Goal: Task Accomplishment & Management: Use online tool/utility

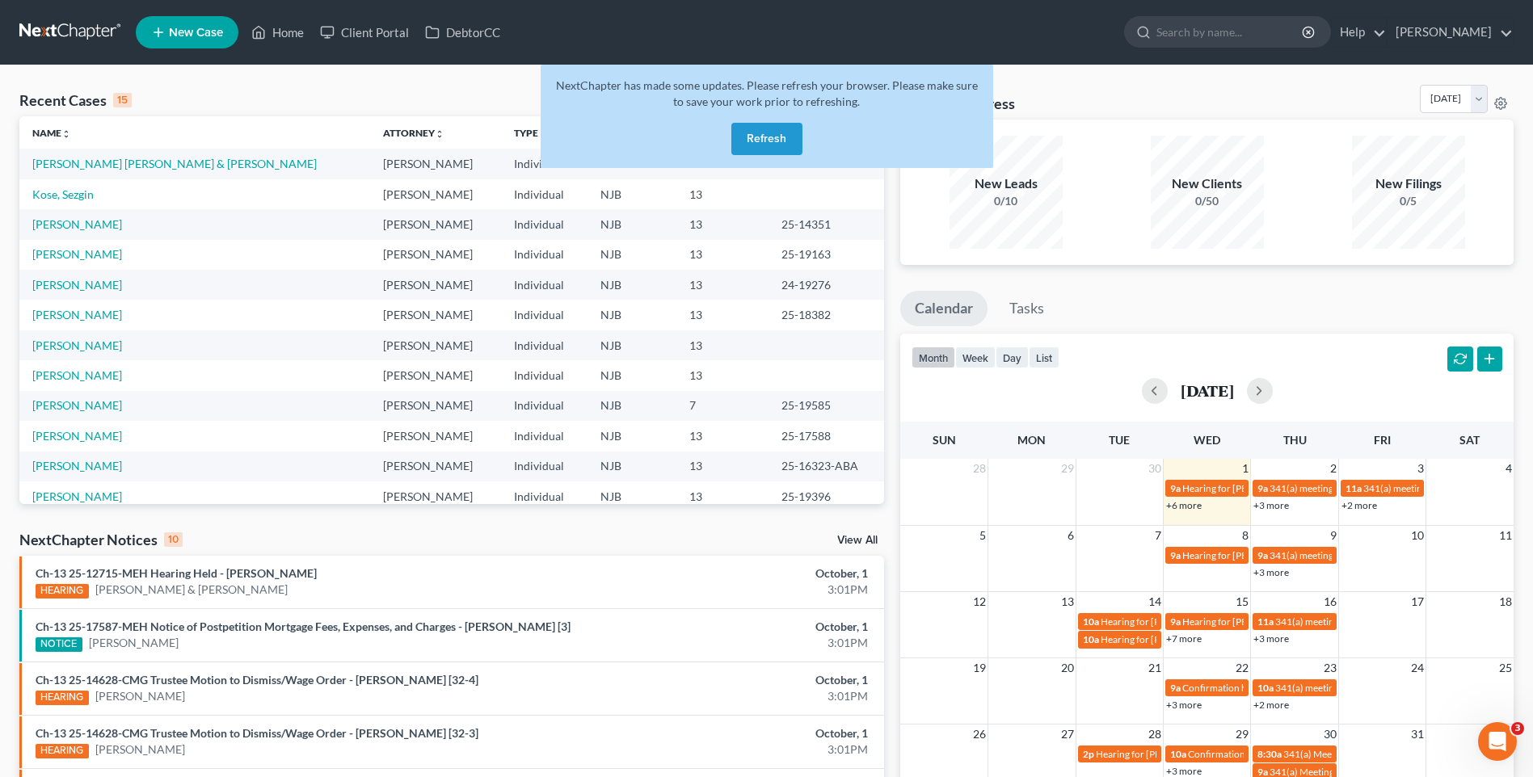
click at [782, 136] on button "Refresh" at bounding box center [766, 139] width 71 height 32
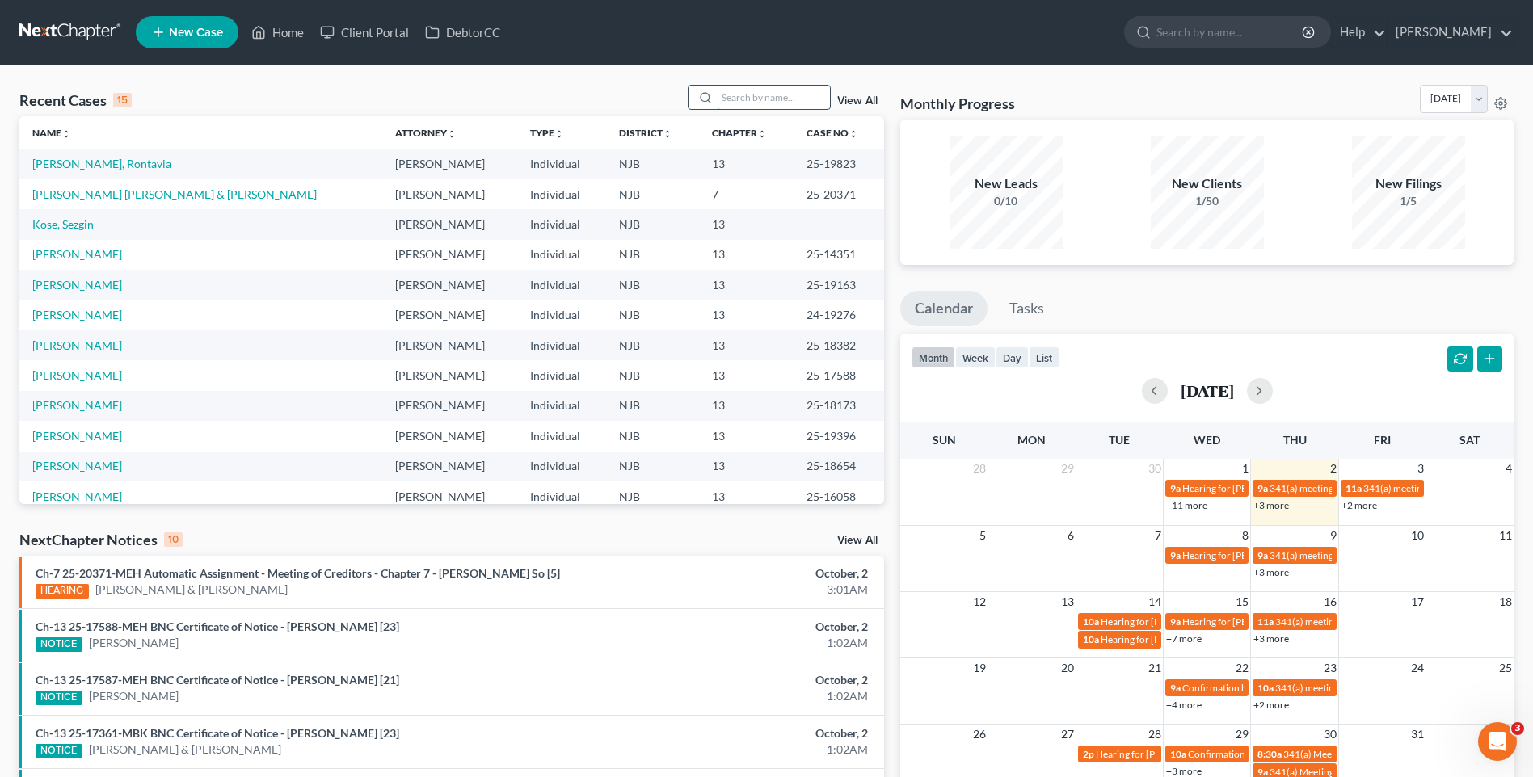
click at [743, 94] on input "search" at bounding box center [773, 97] width 113 height 23
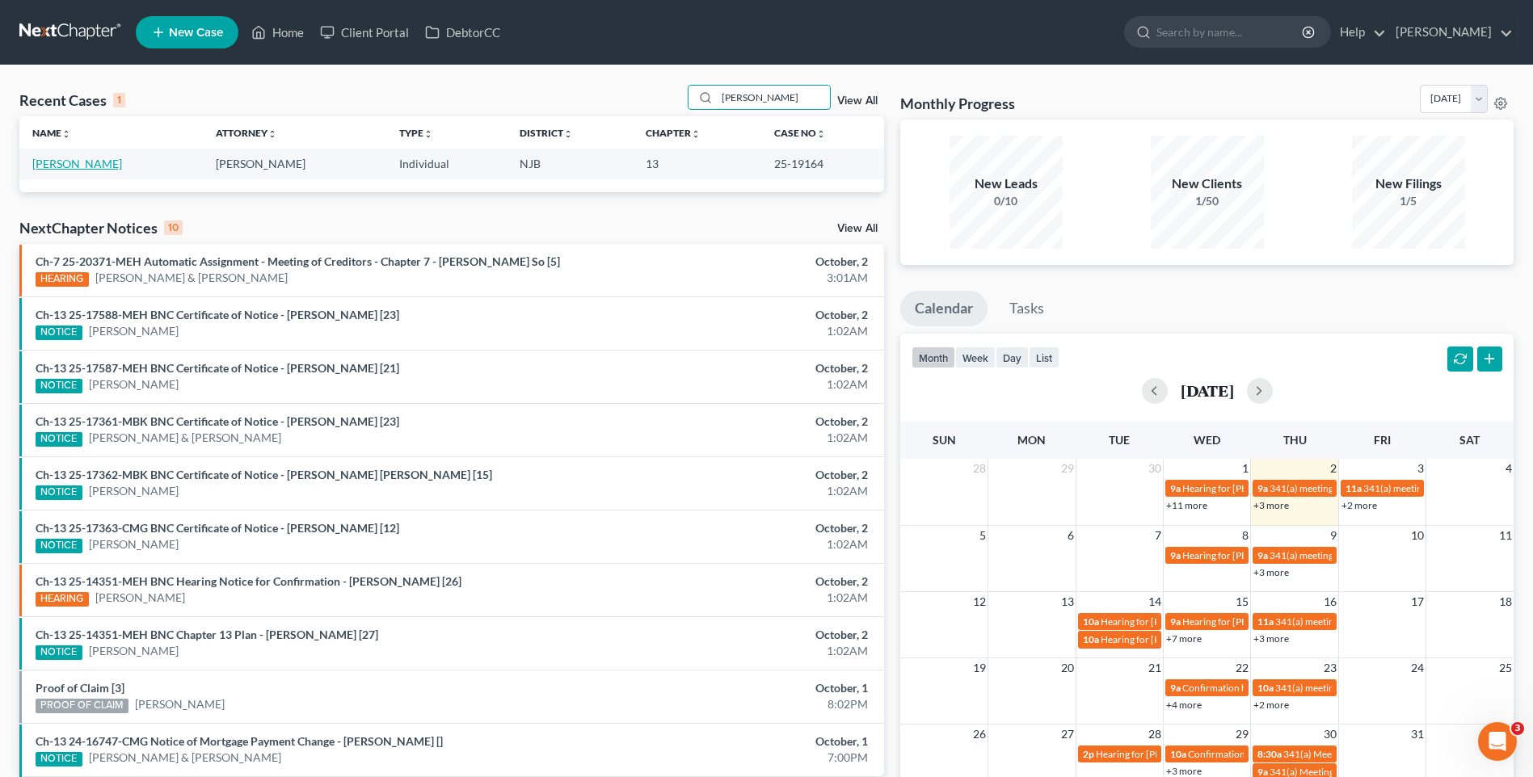
type input "[PERSON_NAME]"
click at [76, 164] on link "[PERSON_NAME]" at bounding box center [77, 164] width 90 height 14
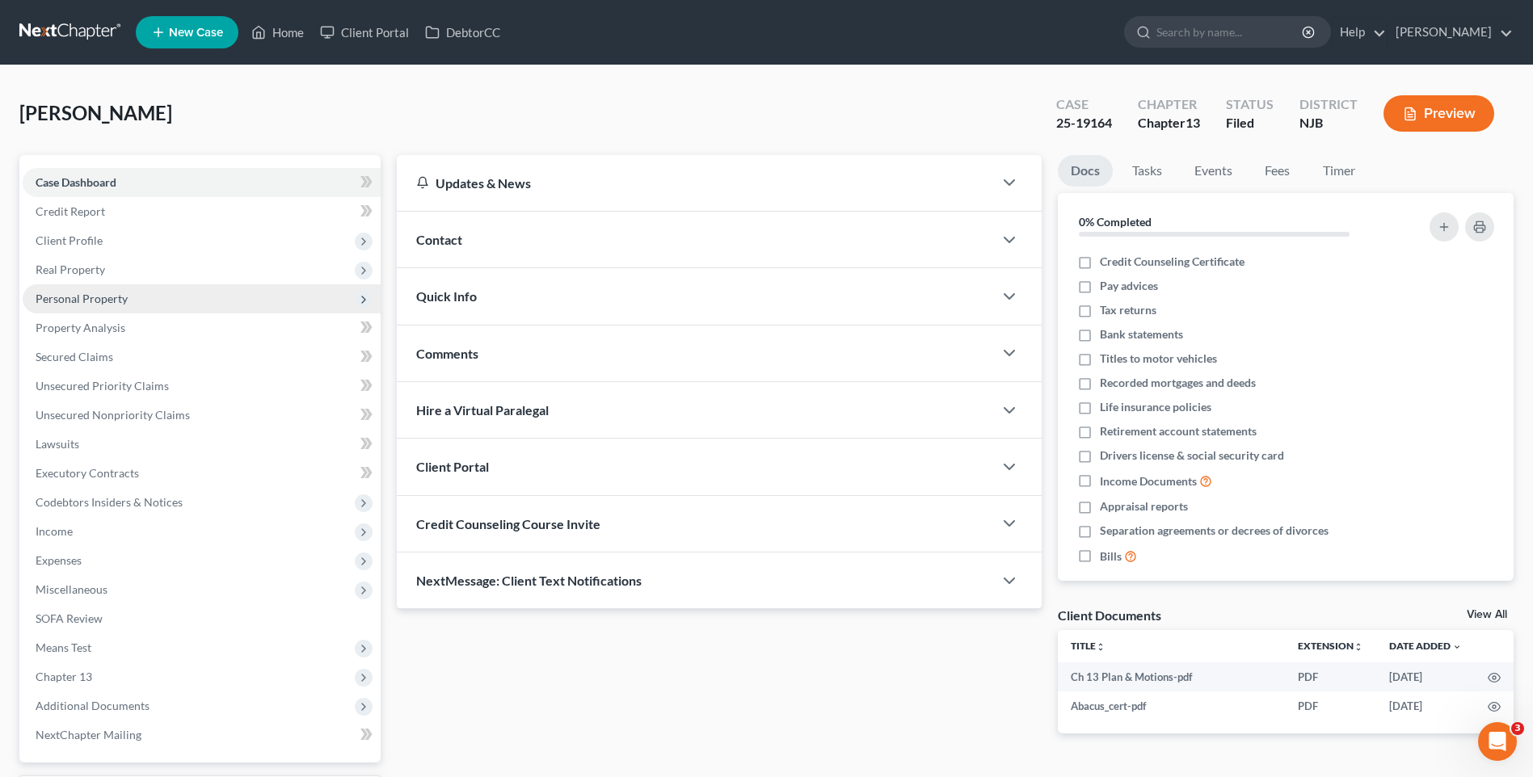
click at [130, 291] on span "Personal Property" at bounding box center [202, 298] width 358 height 29
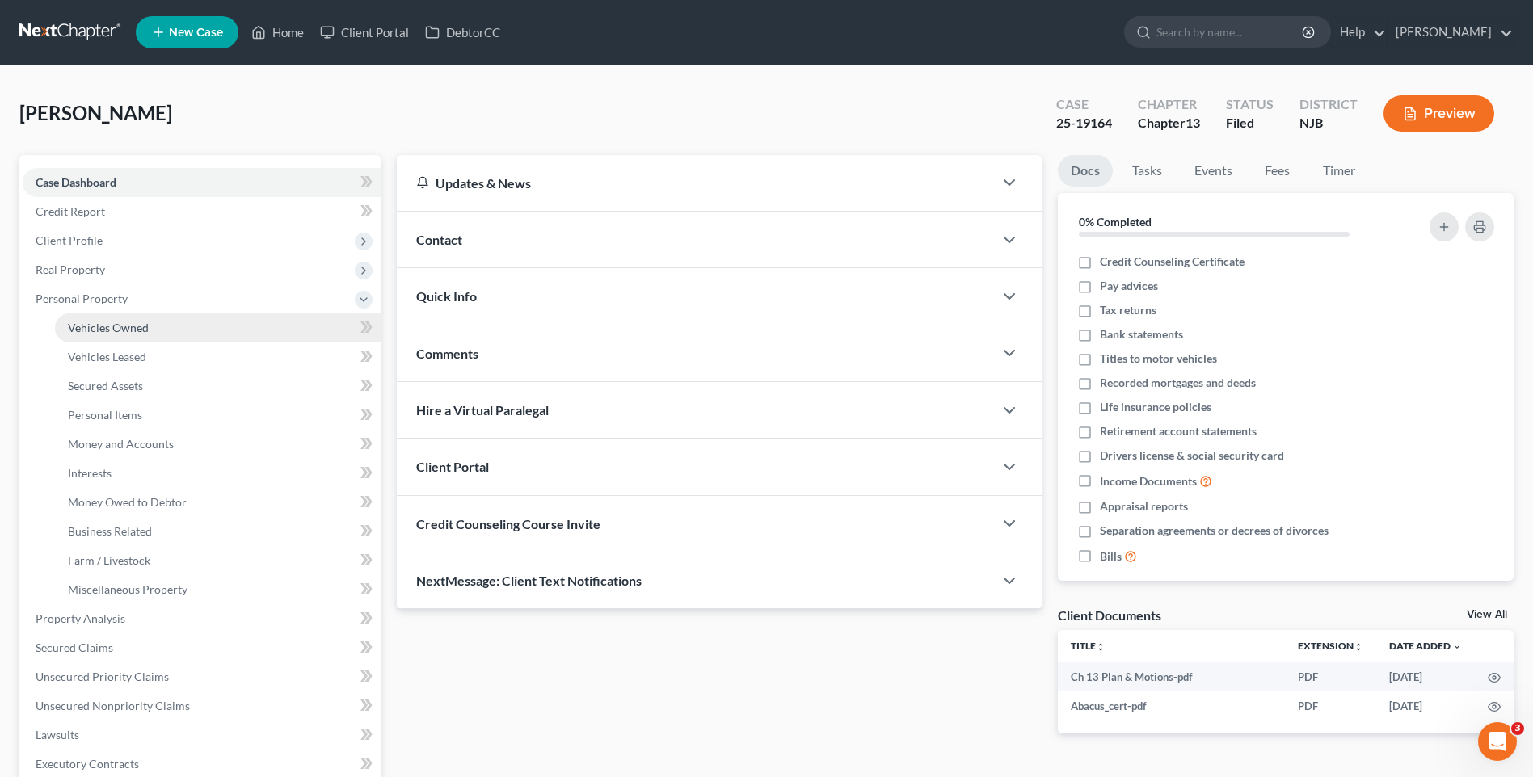
click at [142, 330] on span "Vehicles Owned" at bounding box center [108, 328] width 81 height 14
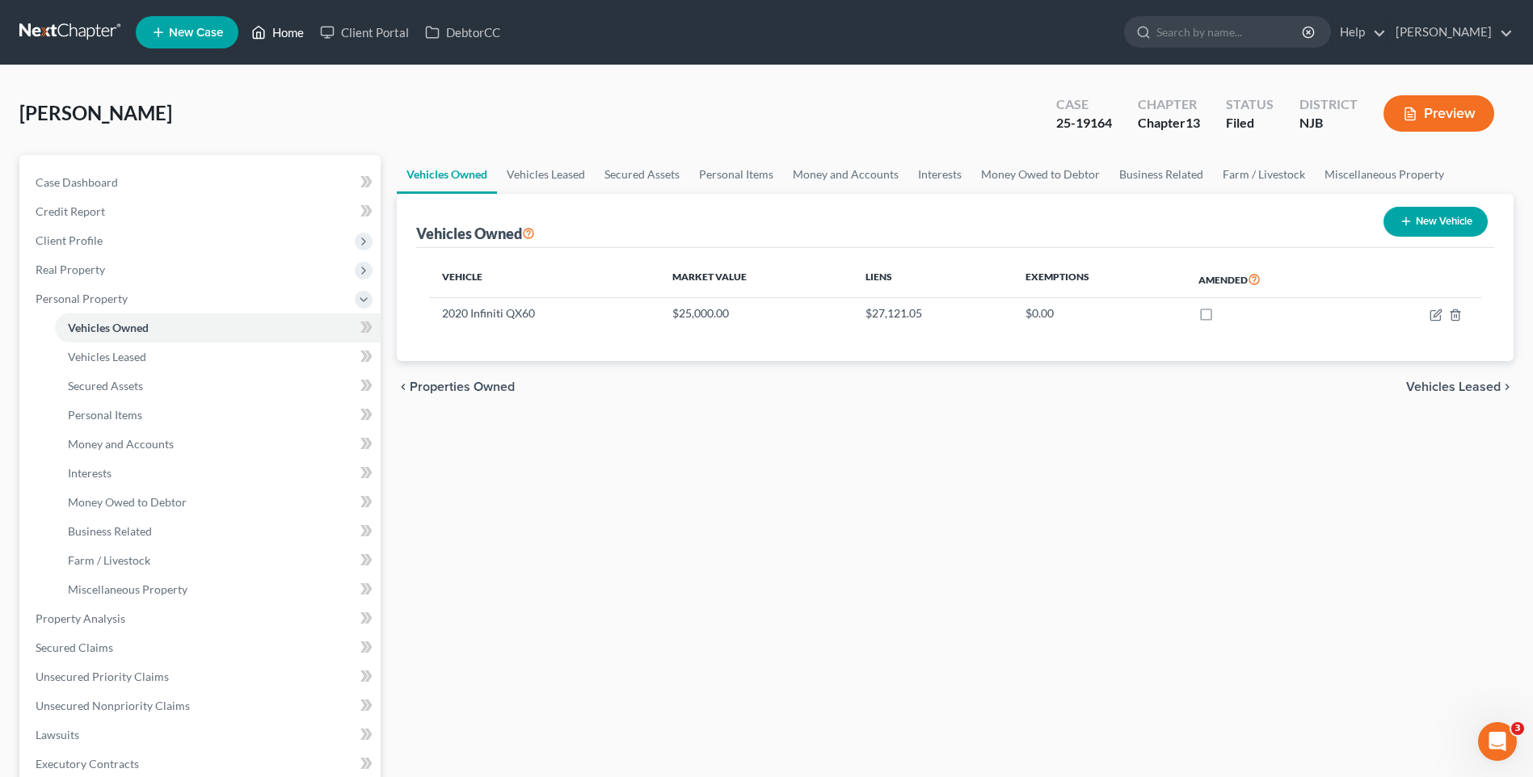
click at [292, 30] on link "Home" at bounding box center [277, 32] width 69 height 29
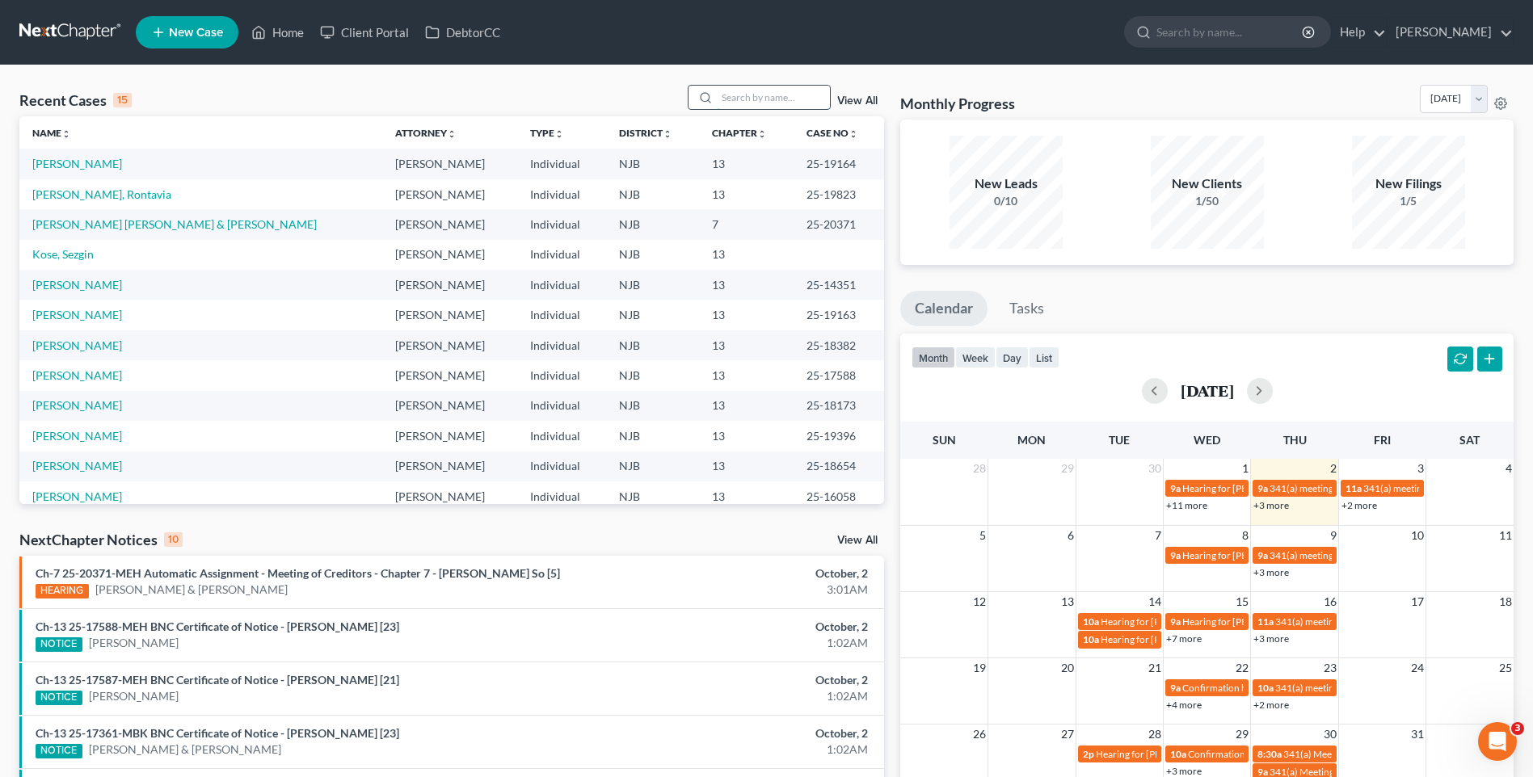
click at [743, 94] on input "search" at bounding box center [773, 97] width 113 height 23
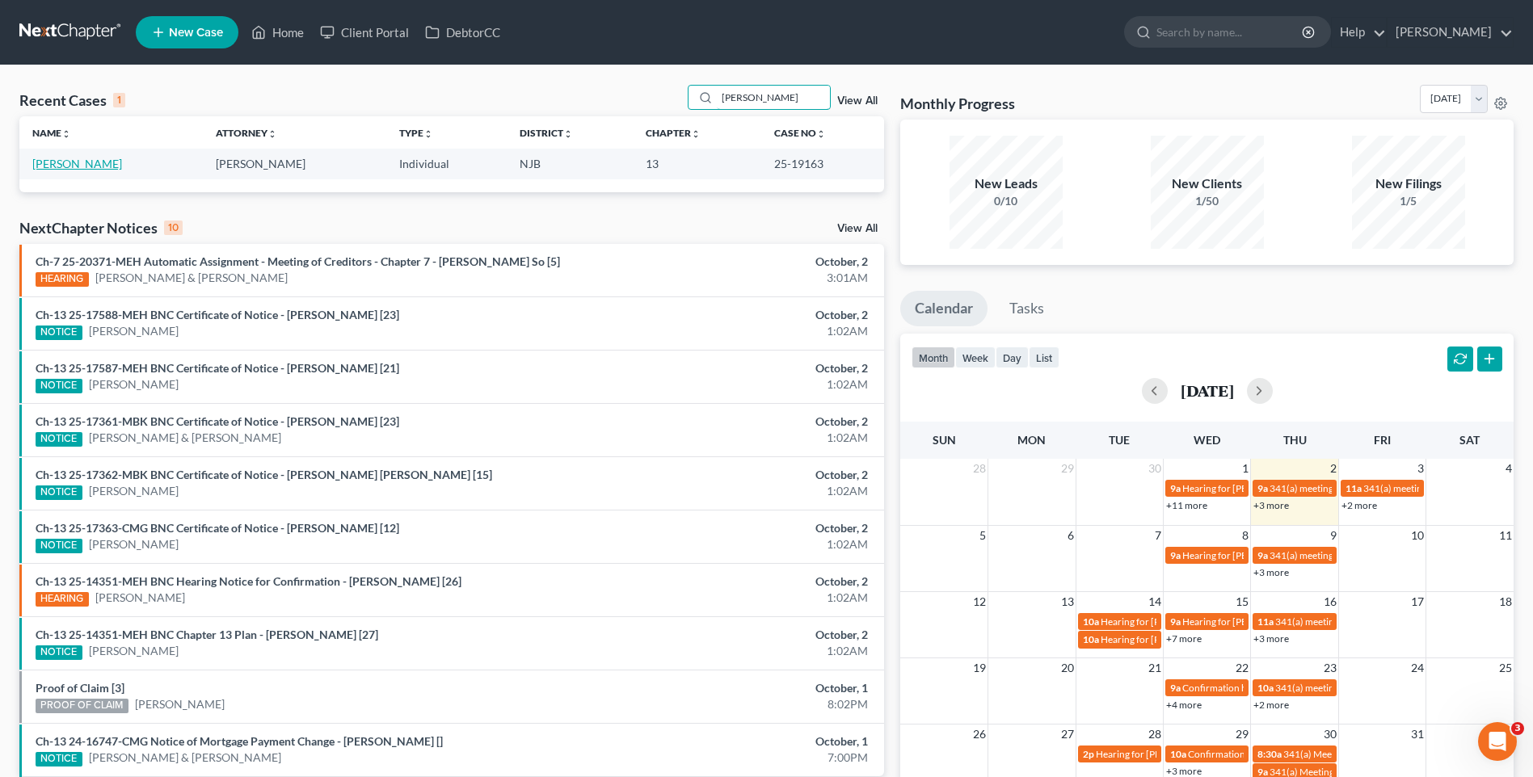
type input "[PERSON_NAME]"
click at [70, 166] on link "[PERSON_NAME]" at bounding box center [77, 164] width 90 height 14
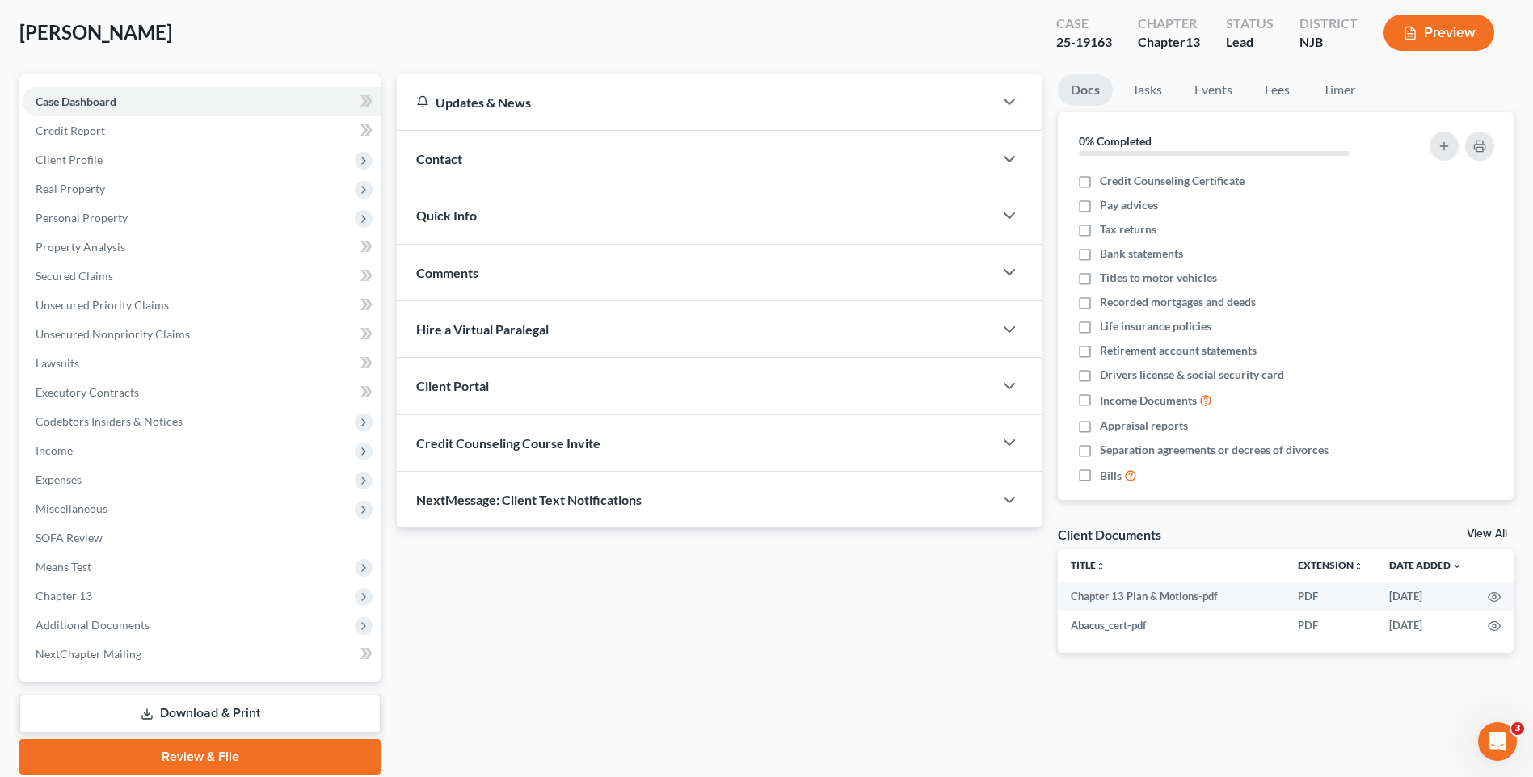
scroll to position [140, 0]
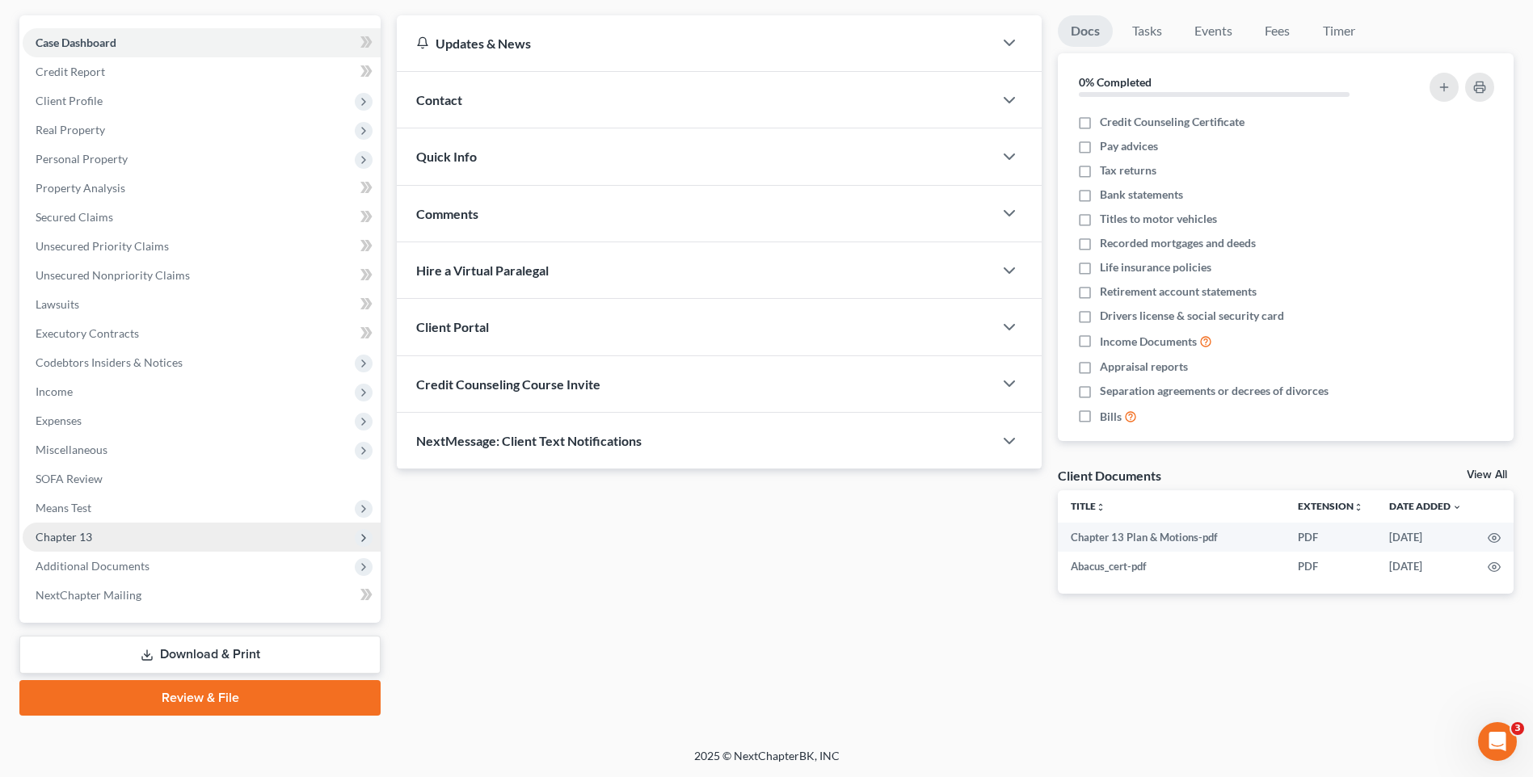
click at [226, 532] on span "Chapter 13" at bounding box center [202, 537] width 358 height 29
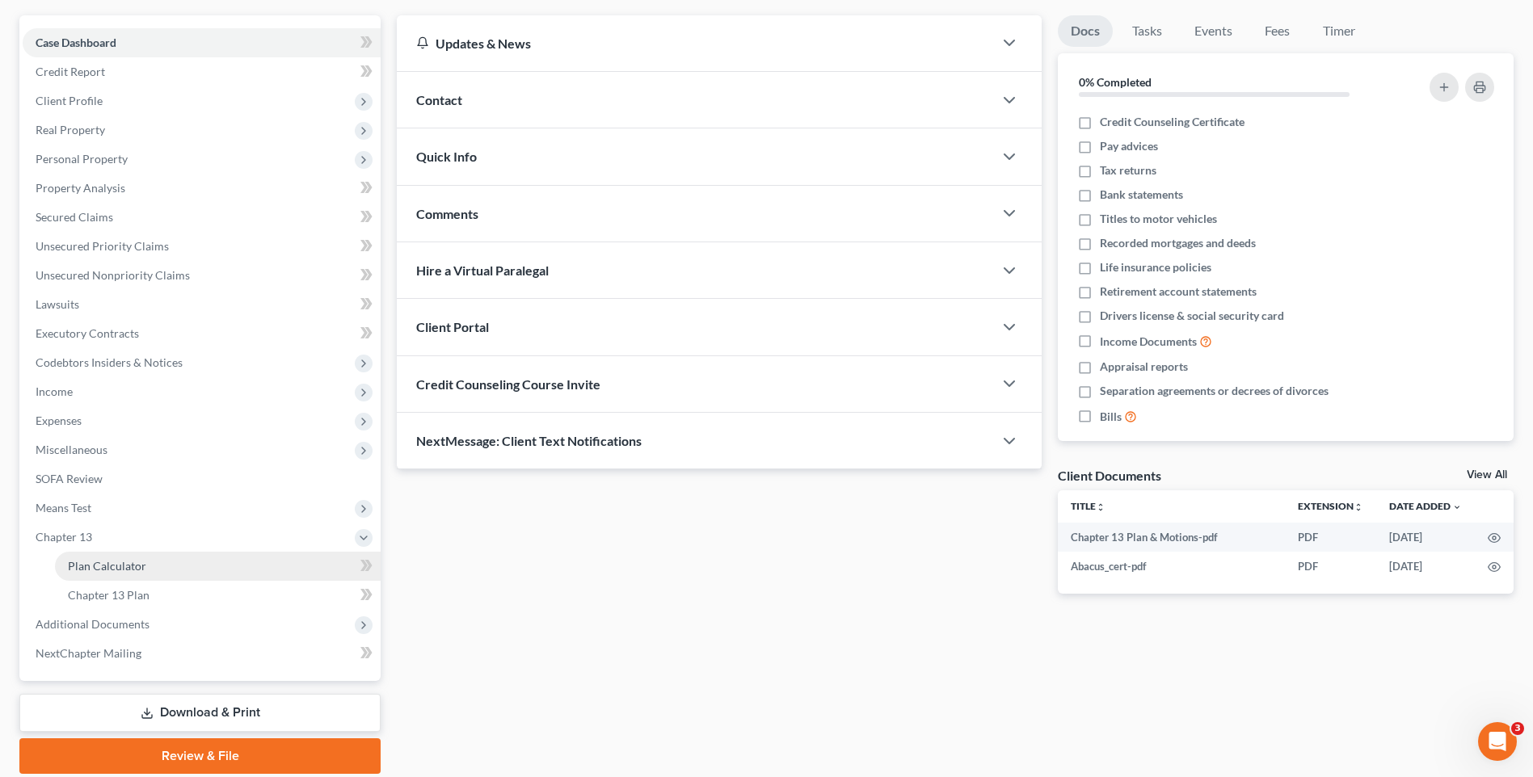
click at [238, 569] on link "Plan Calculator" at bounding box center [218, 566] width 326 height 29
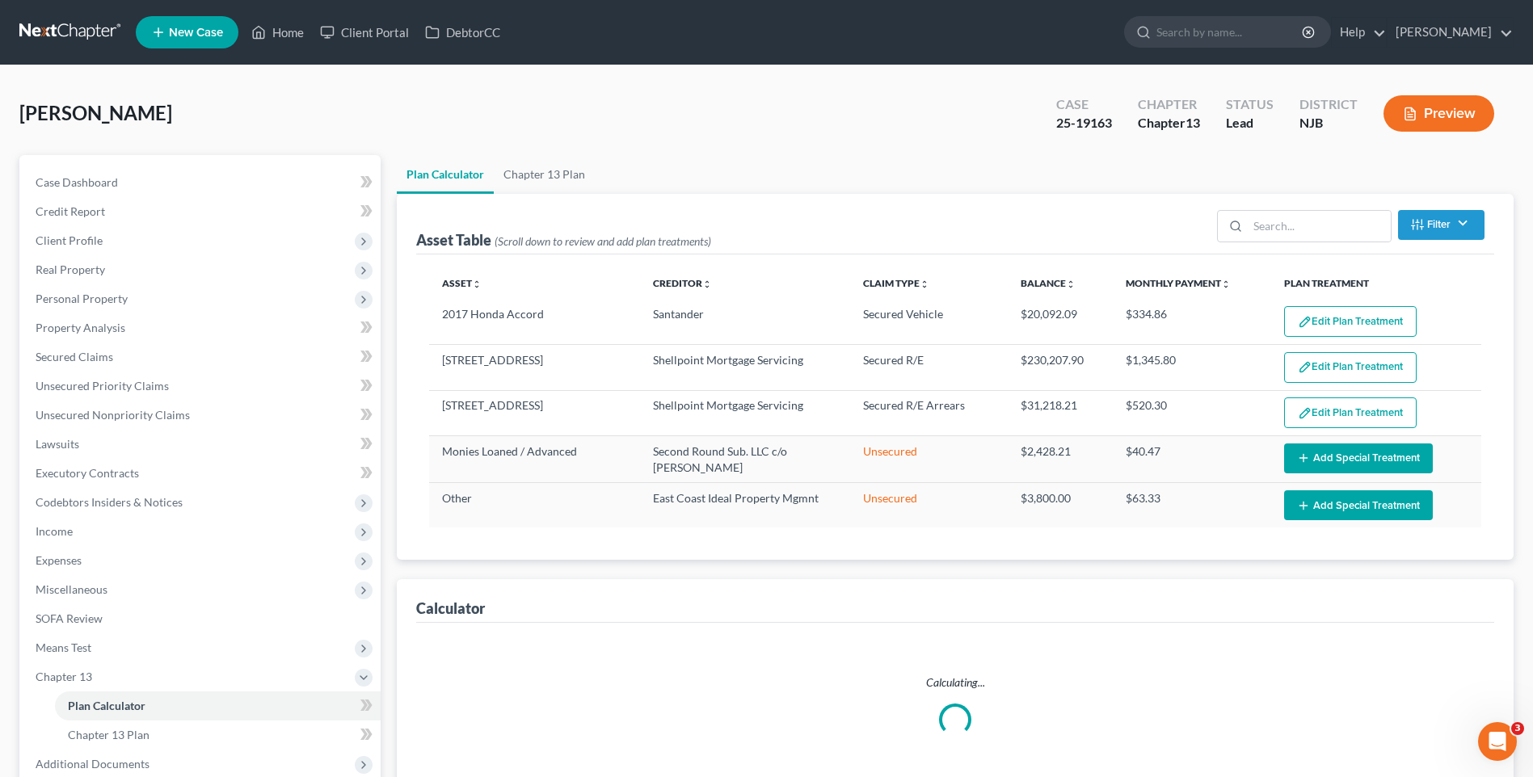
select select "59"
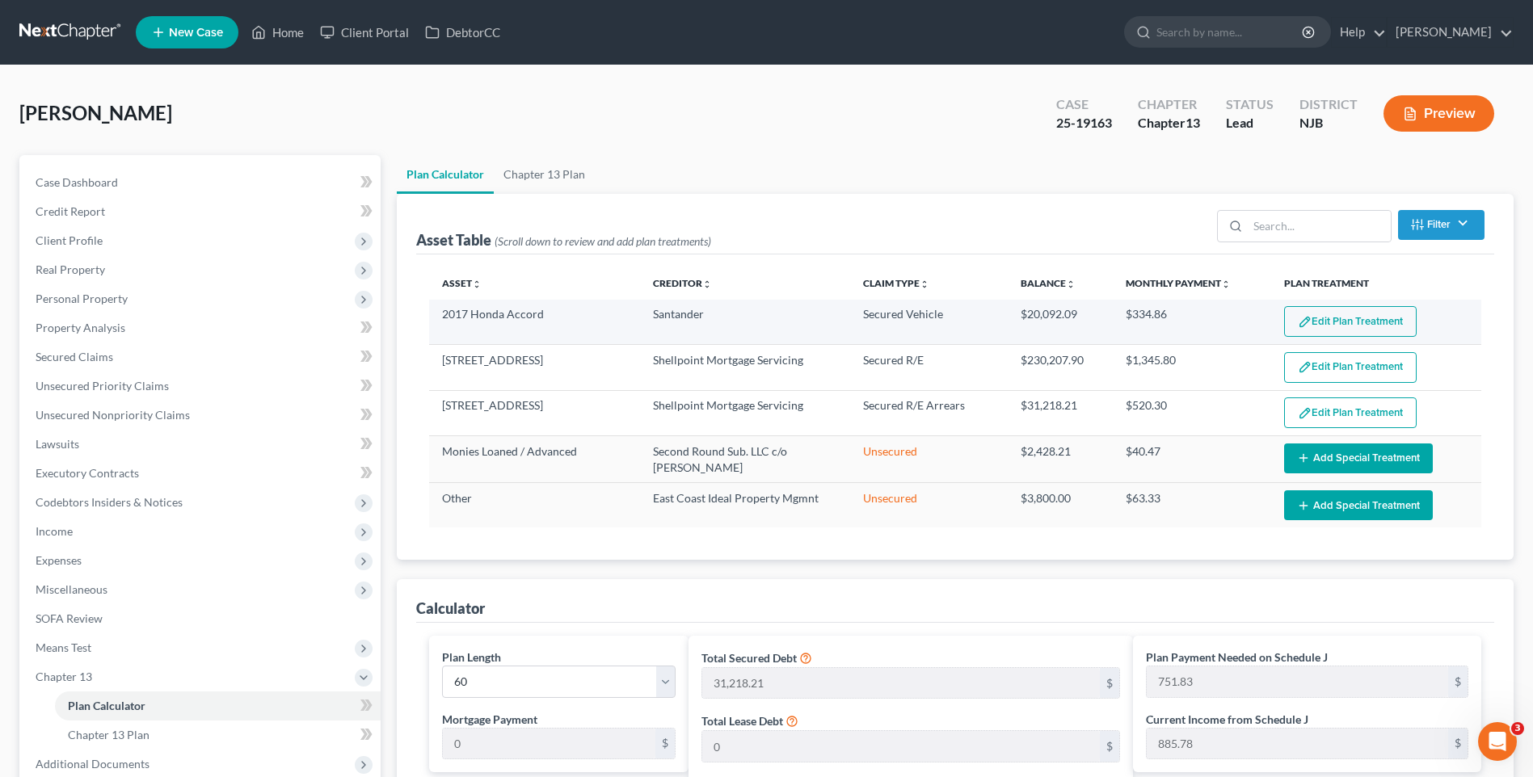
click at [1336, 318] on button "Edit Plan Treatment" at bounding box center [1350, 321] width 133 height 31
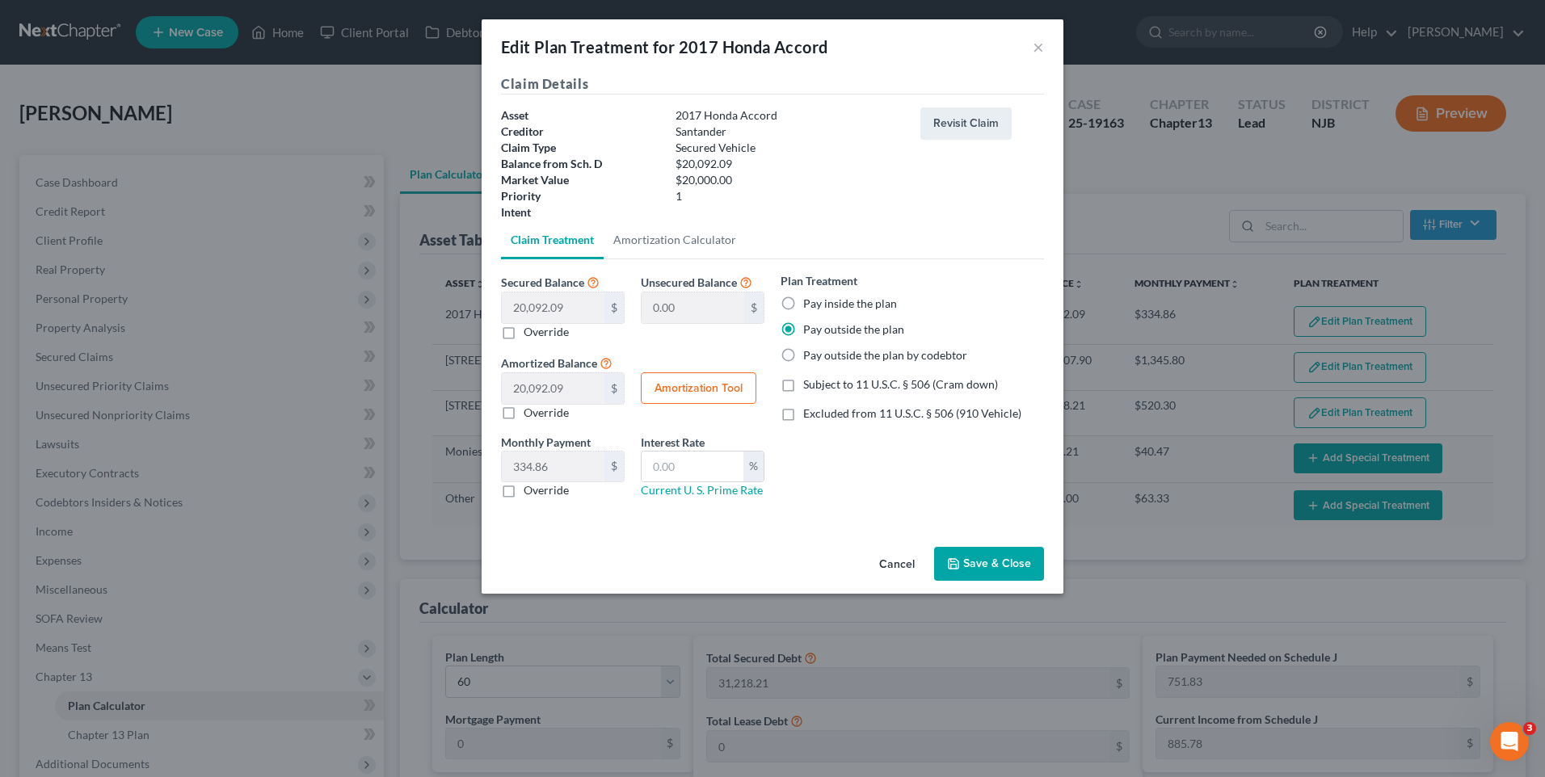
click at [992, 566] on button "Save & Close" at bounding box center [989, 564] width 110 height 34
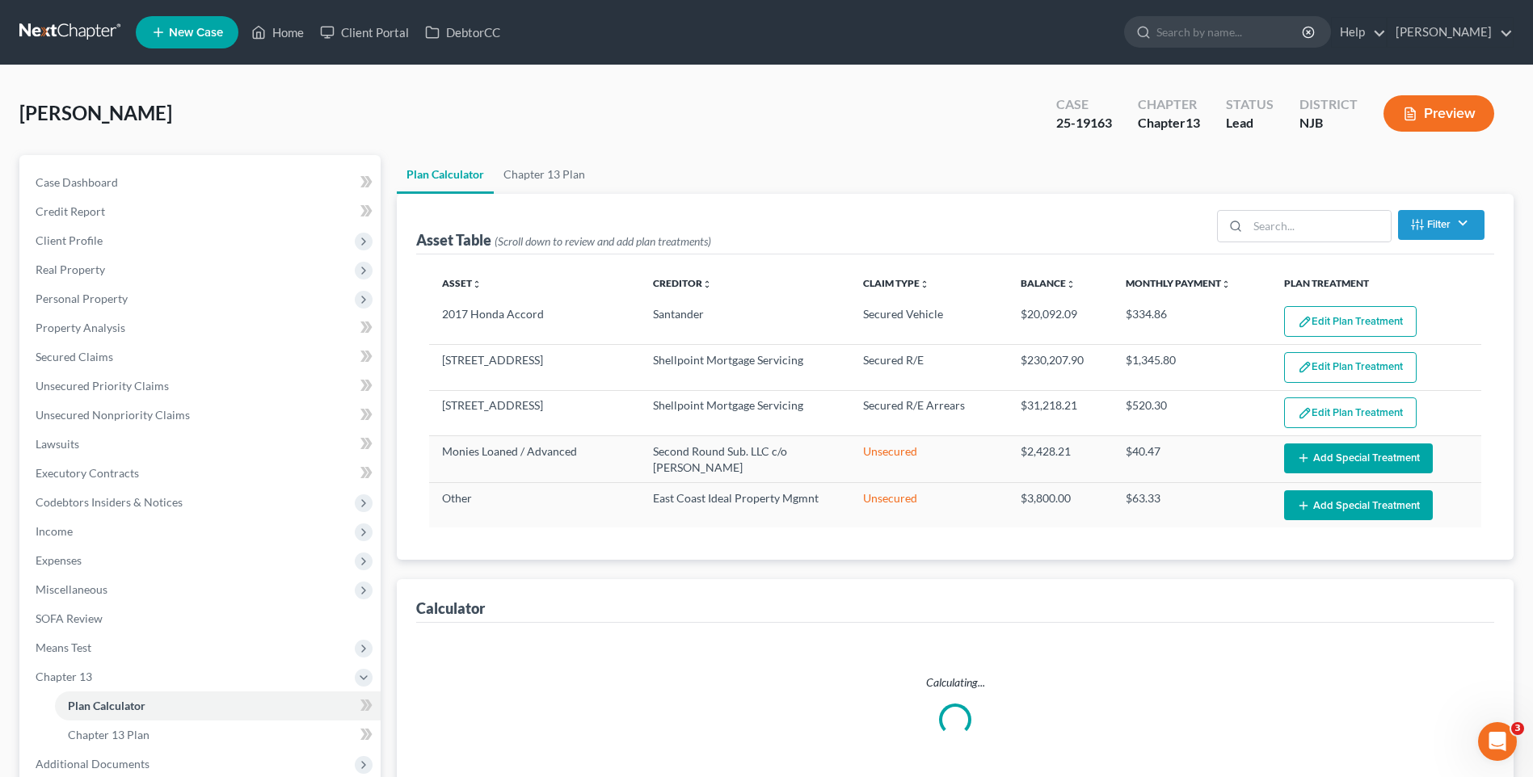
select select "59"
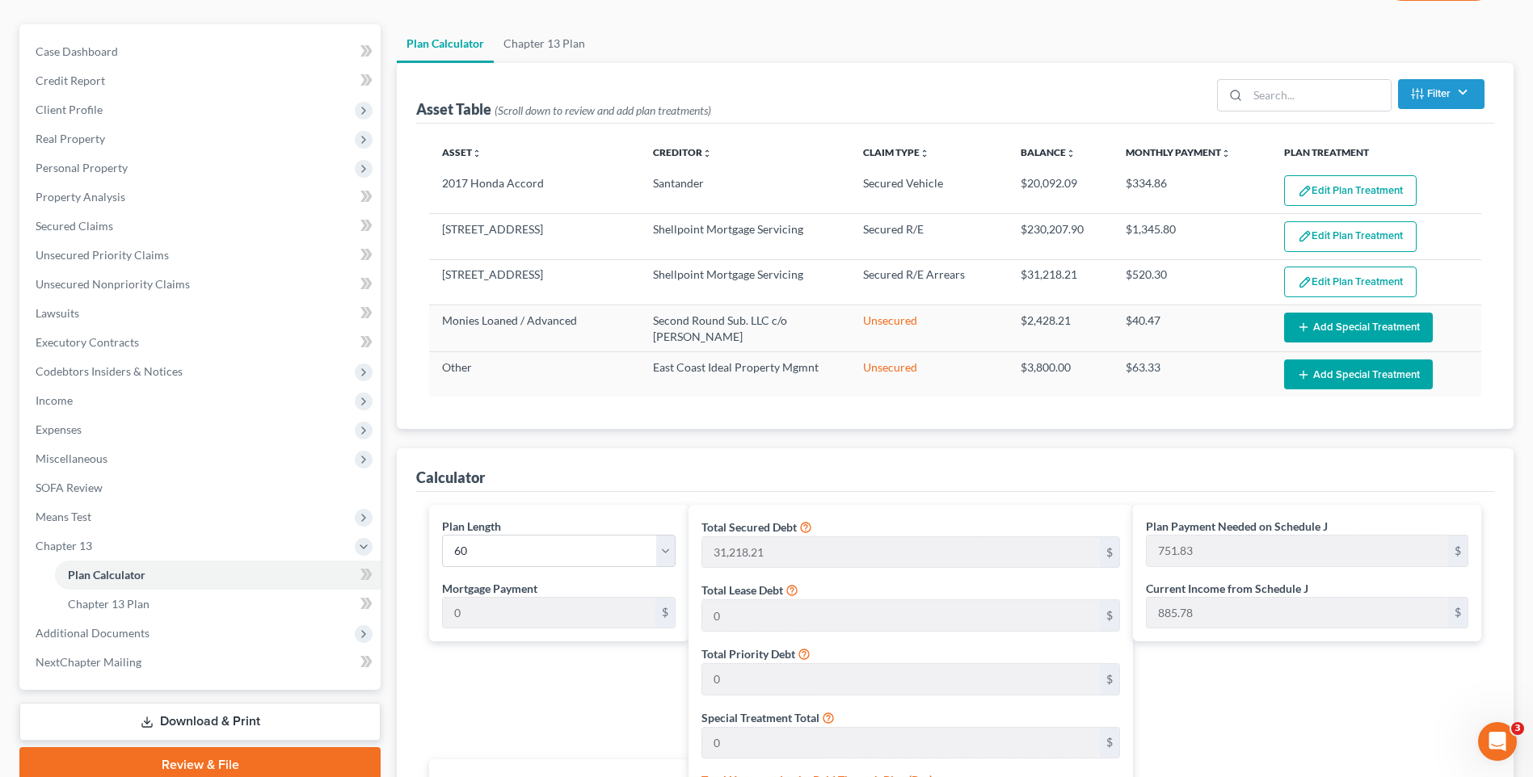
scroll to position [81, 0]
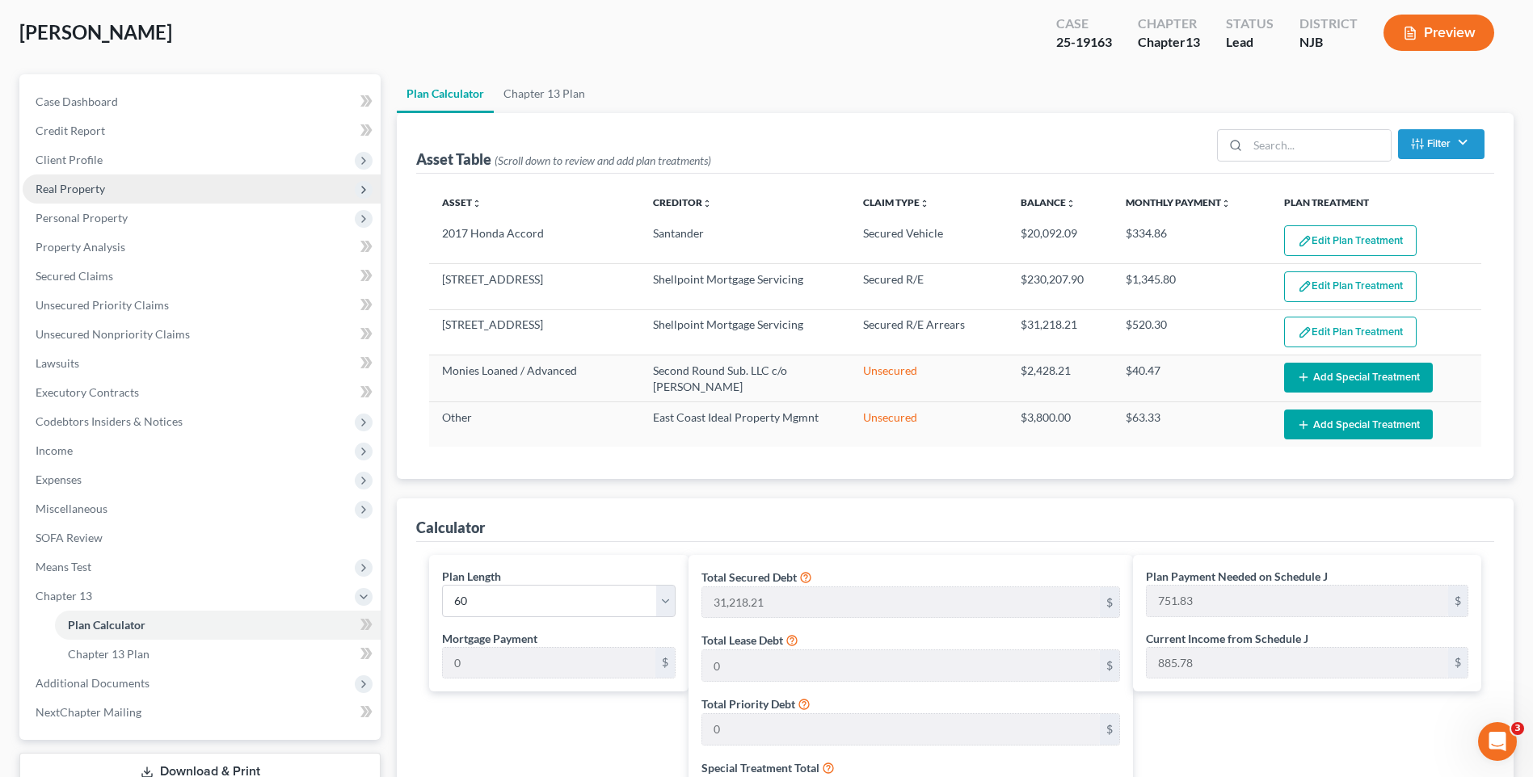
click at [112, 188] on span "Real Property" at bounding box center [202, 189] width 358 height 29
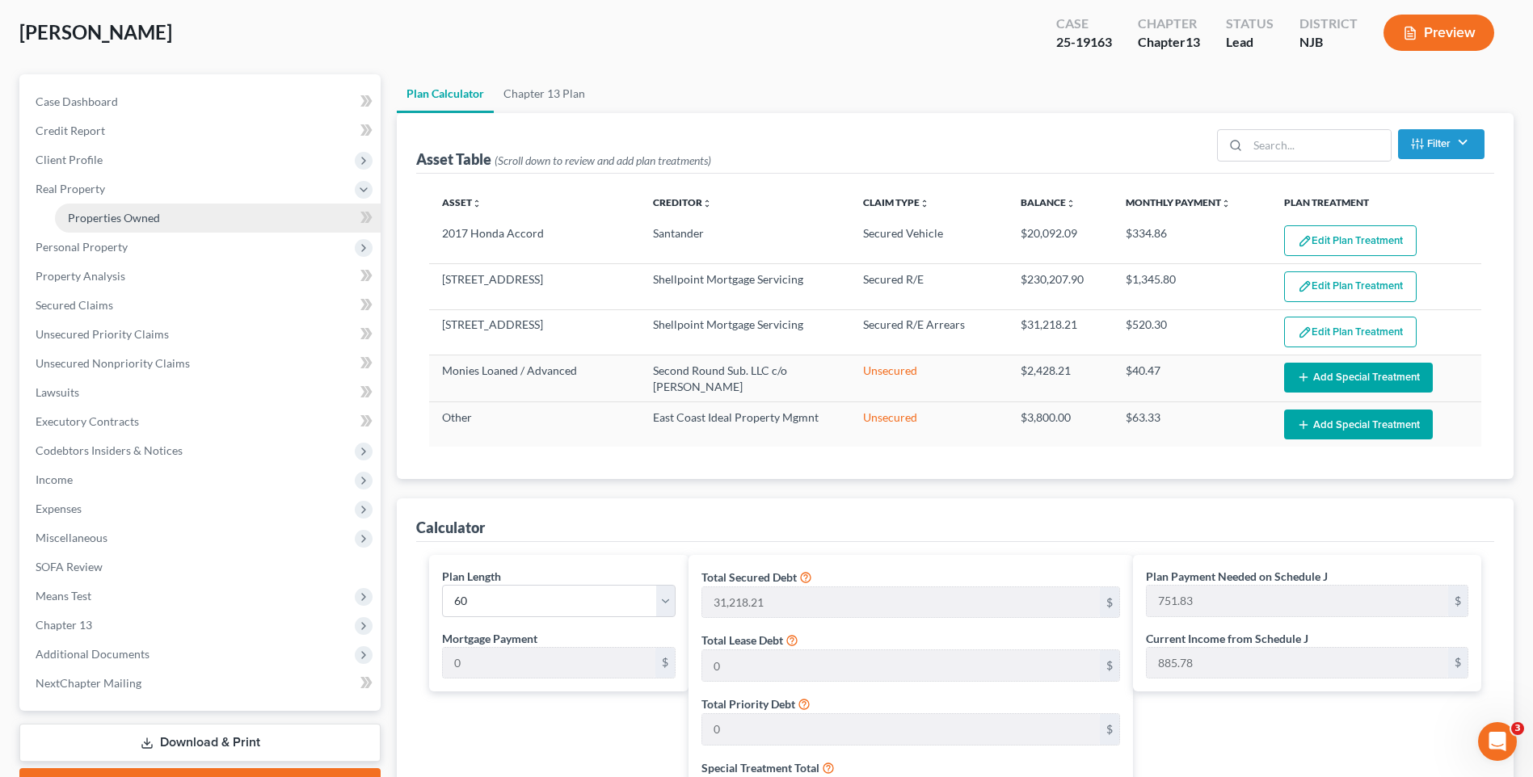
click at [136, 221] on span "Properties Owned" at bounding box center [114, 218] width 92 height 14
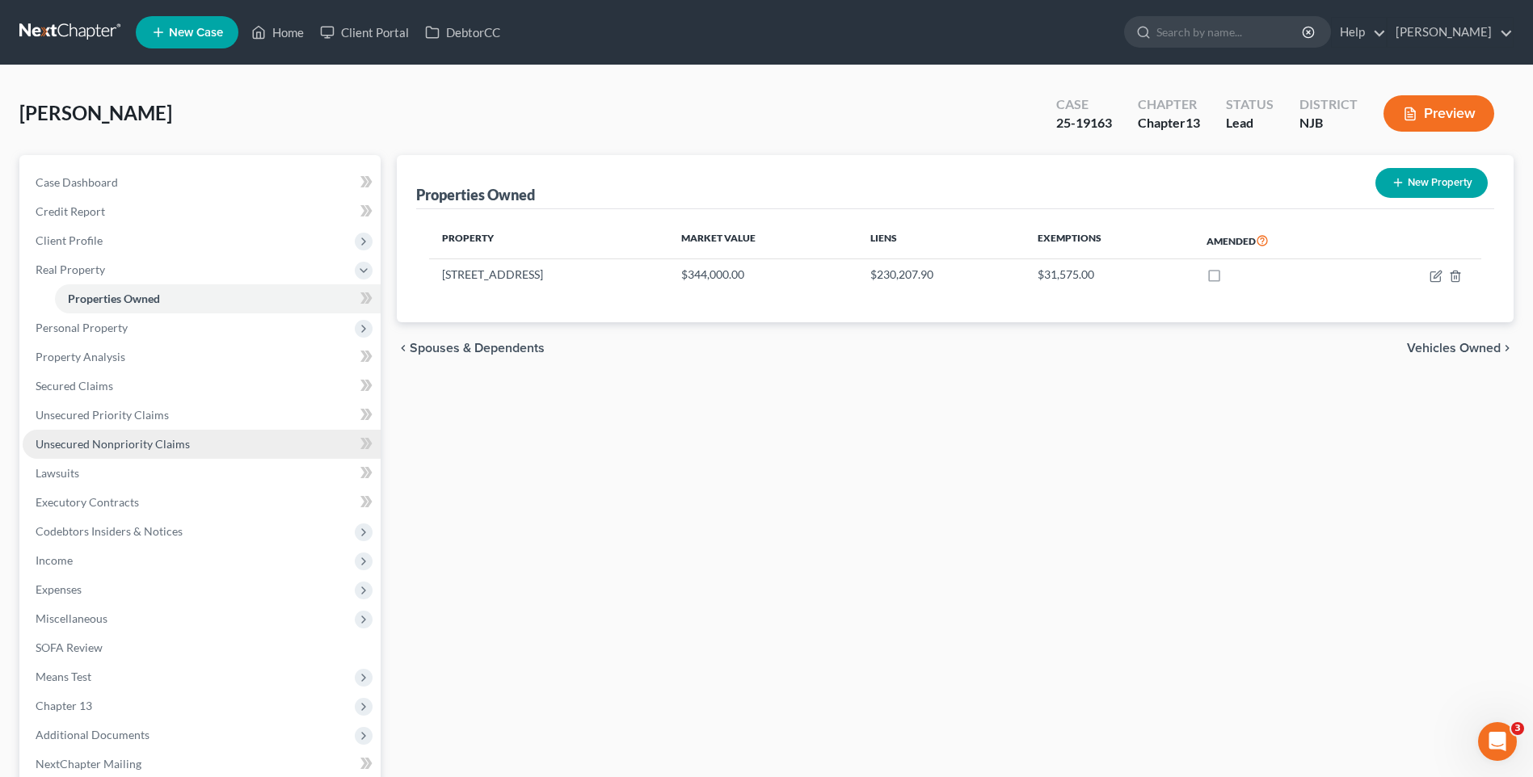
click at [173, 442] on span "Unsecured Nonpriority Claims" at bounding box center [113, 444] width 154 height 14
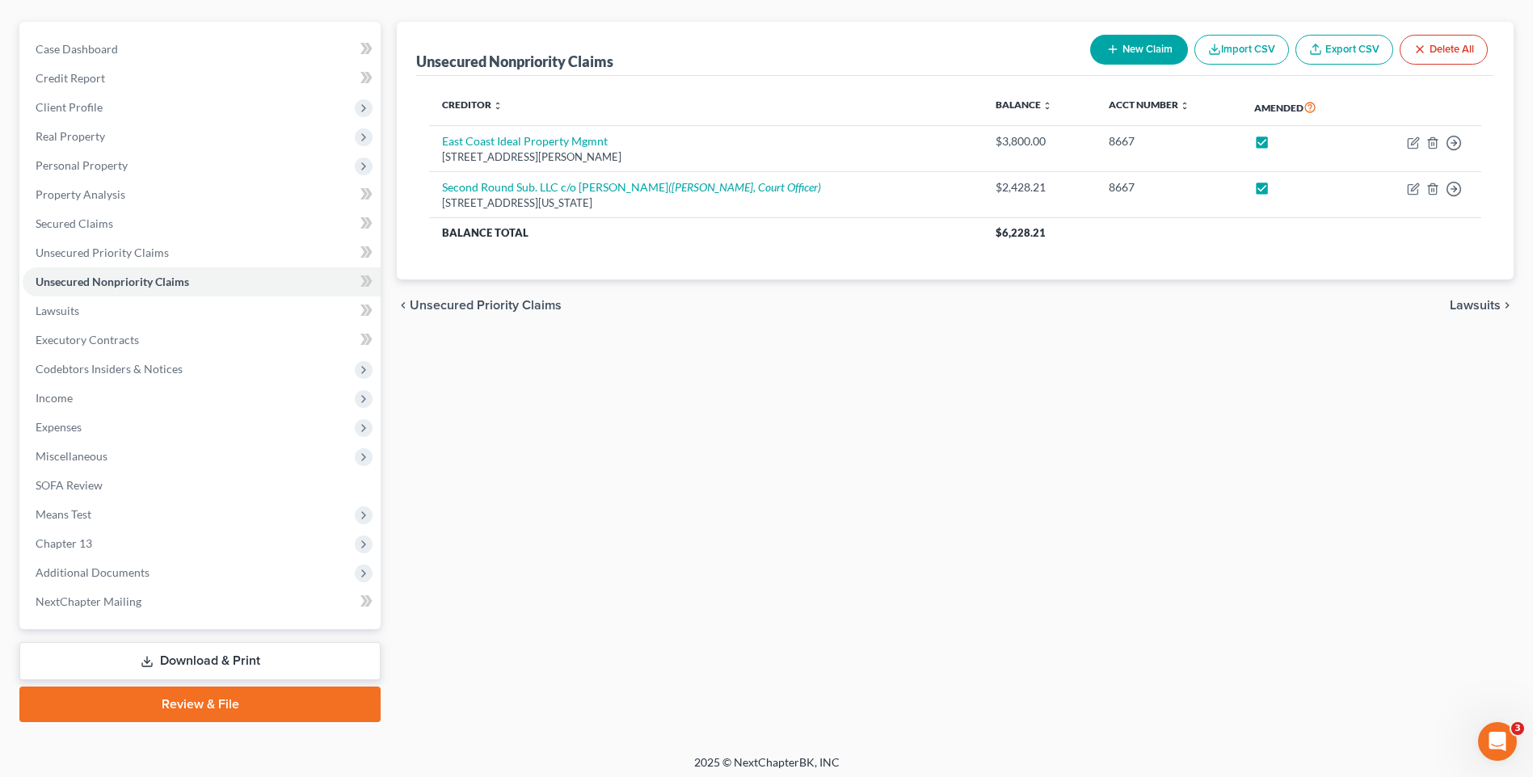
scroll to position [140, 0]
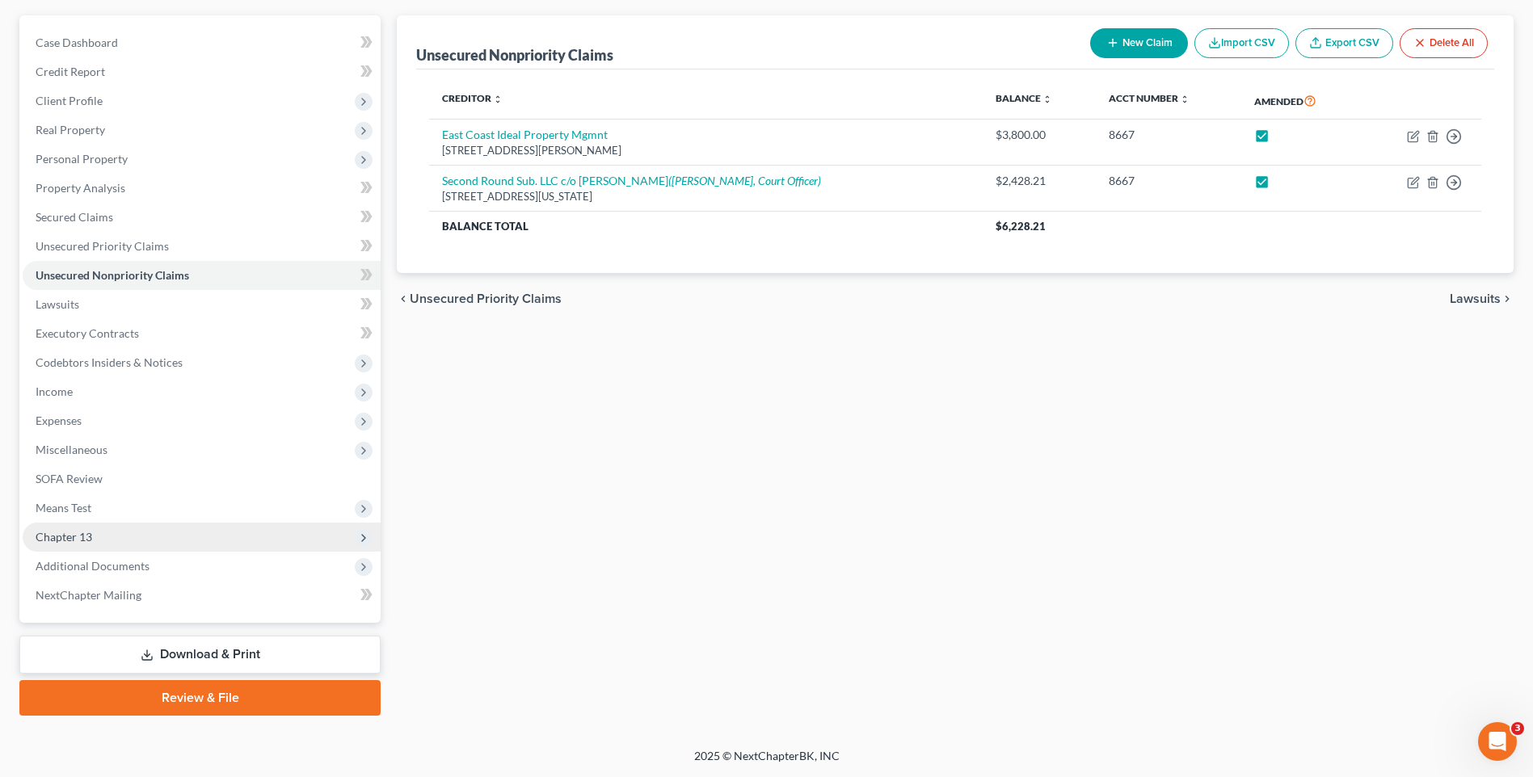
click at [205, 541] on span "Chapter 13" at bounding box center [202, 537] width 358 height 29
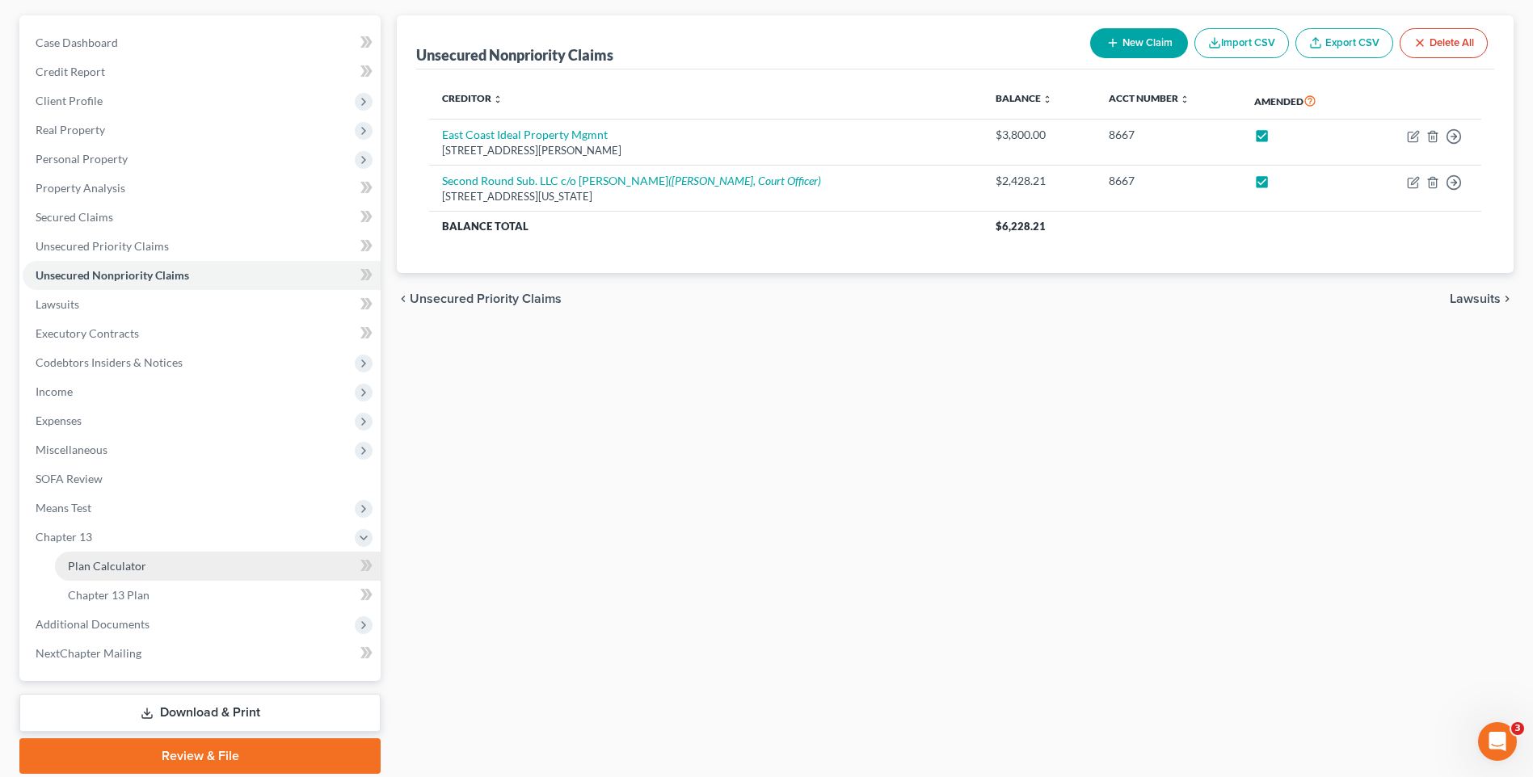
click at [199, 563] on link "Plan Calculator" at bounding box center [218, 566] width 326 height 29
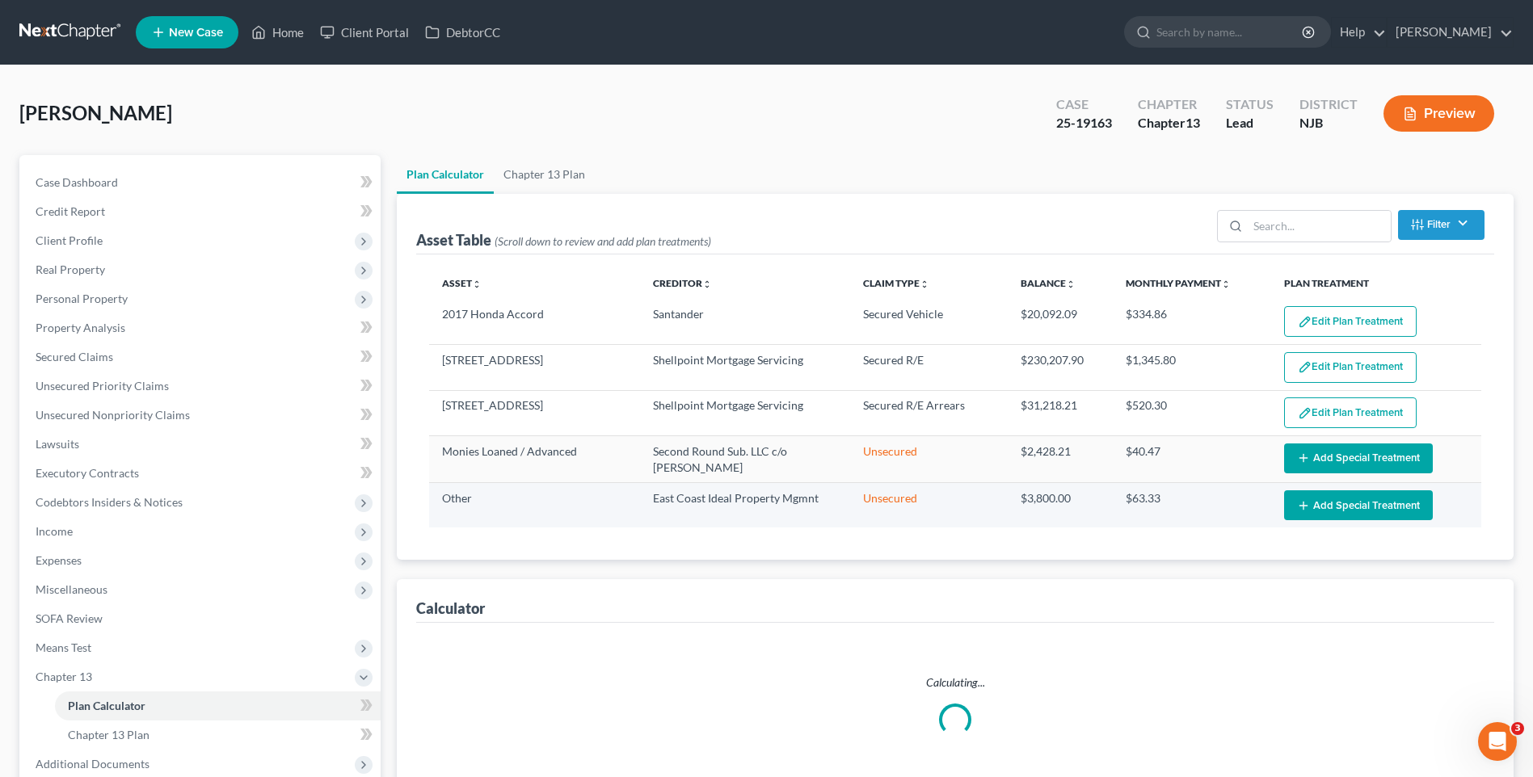
select select "59"
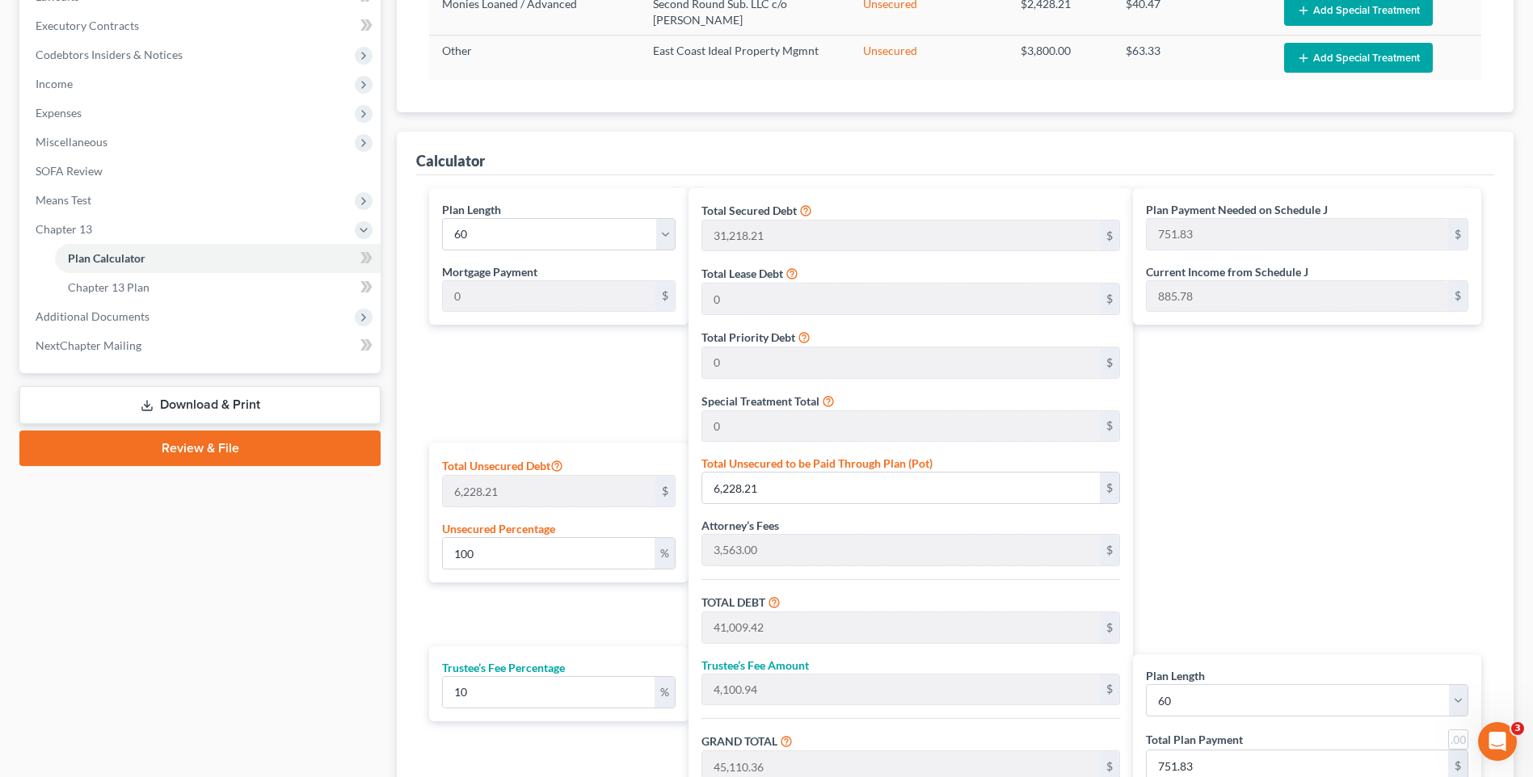
scroll to position [405, 0]
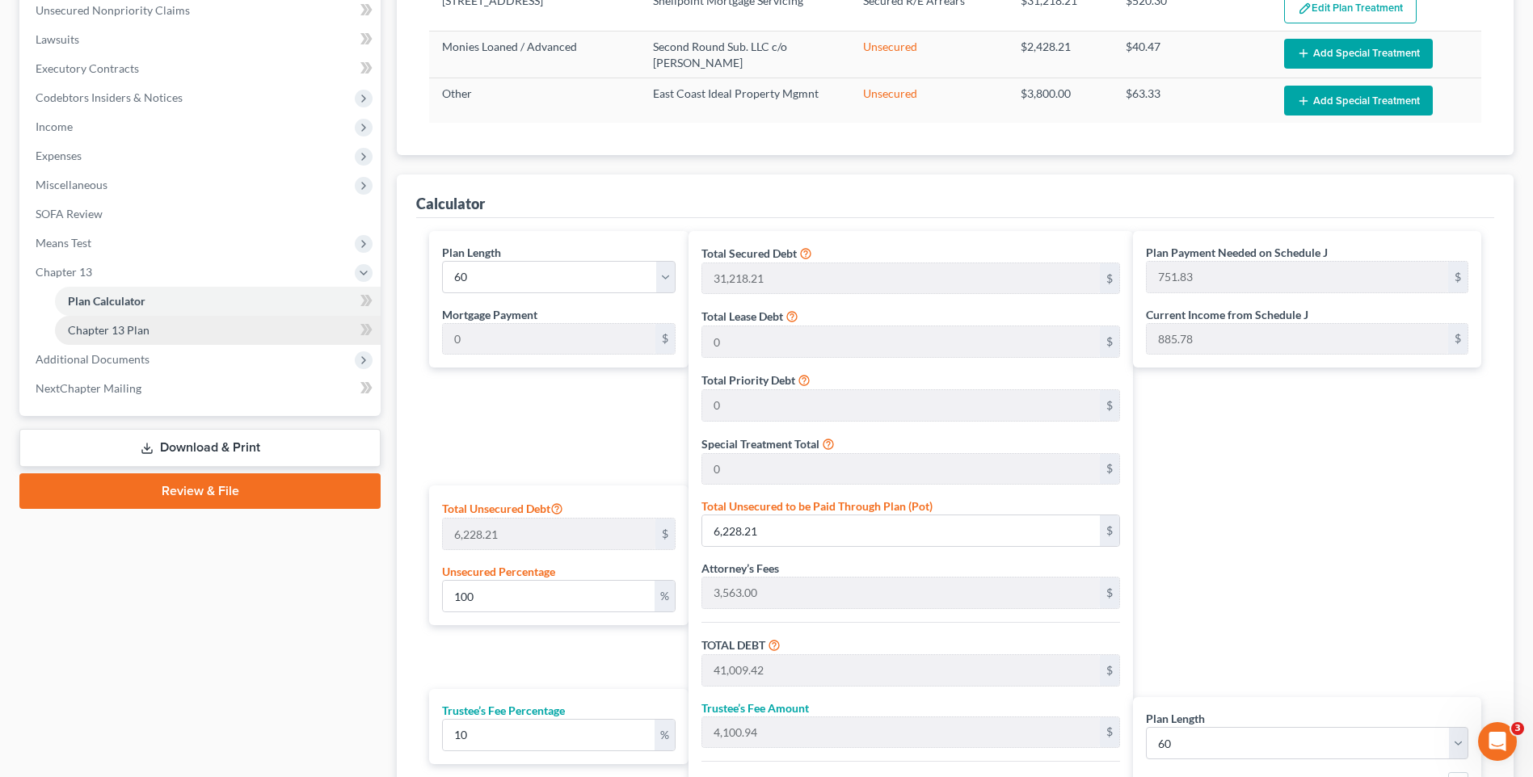
click at [198, 325] on link "Chapter 13 Plan" at bounding box center [218, 330] width 326 height 29
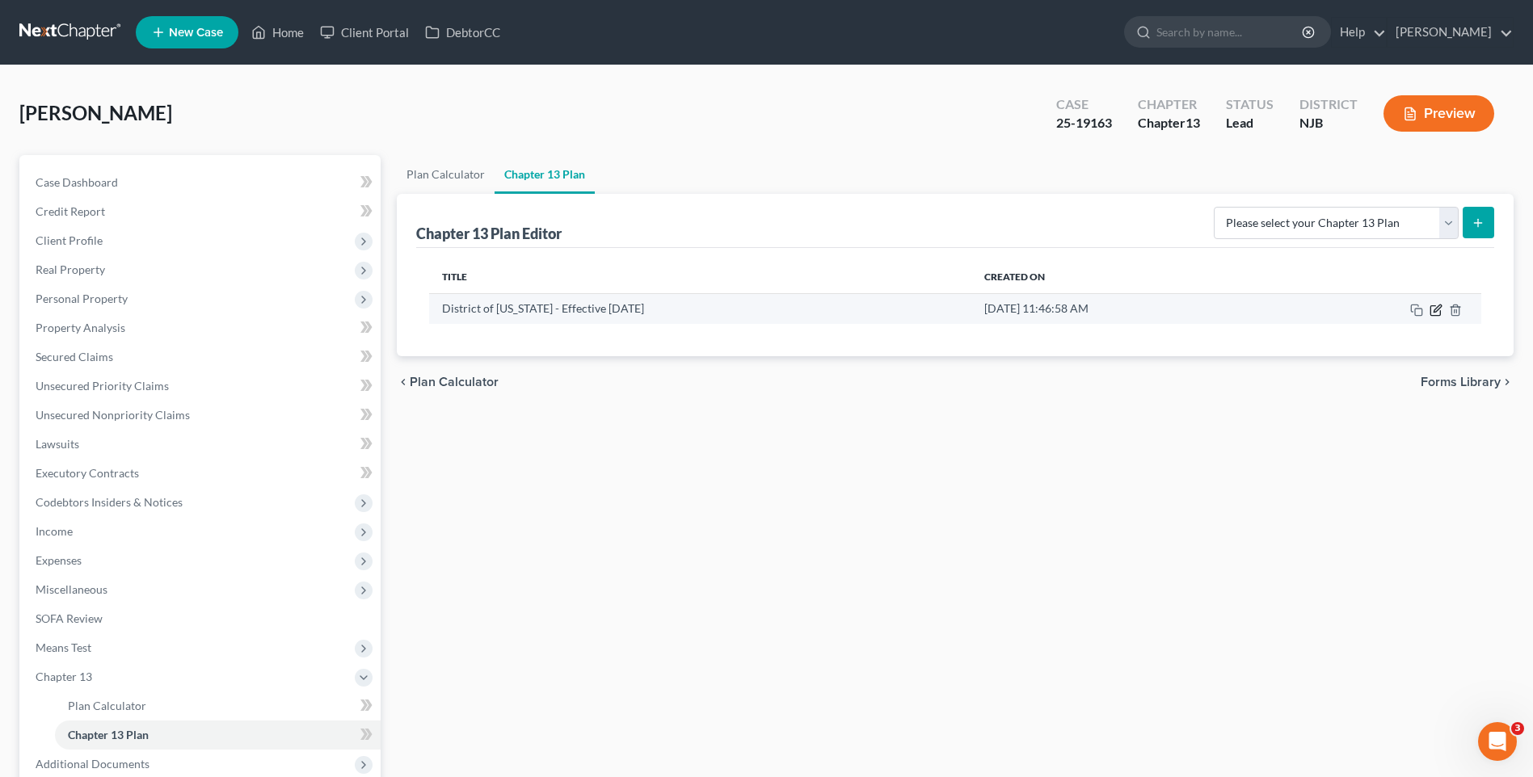
click at [1438, 309] on icon "button" at bounding box center [1436, 308] width 7 height 7
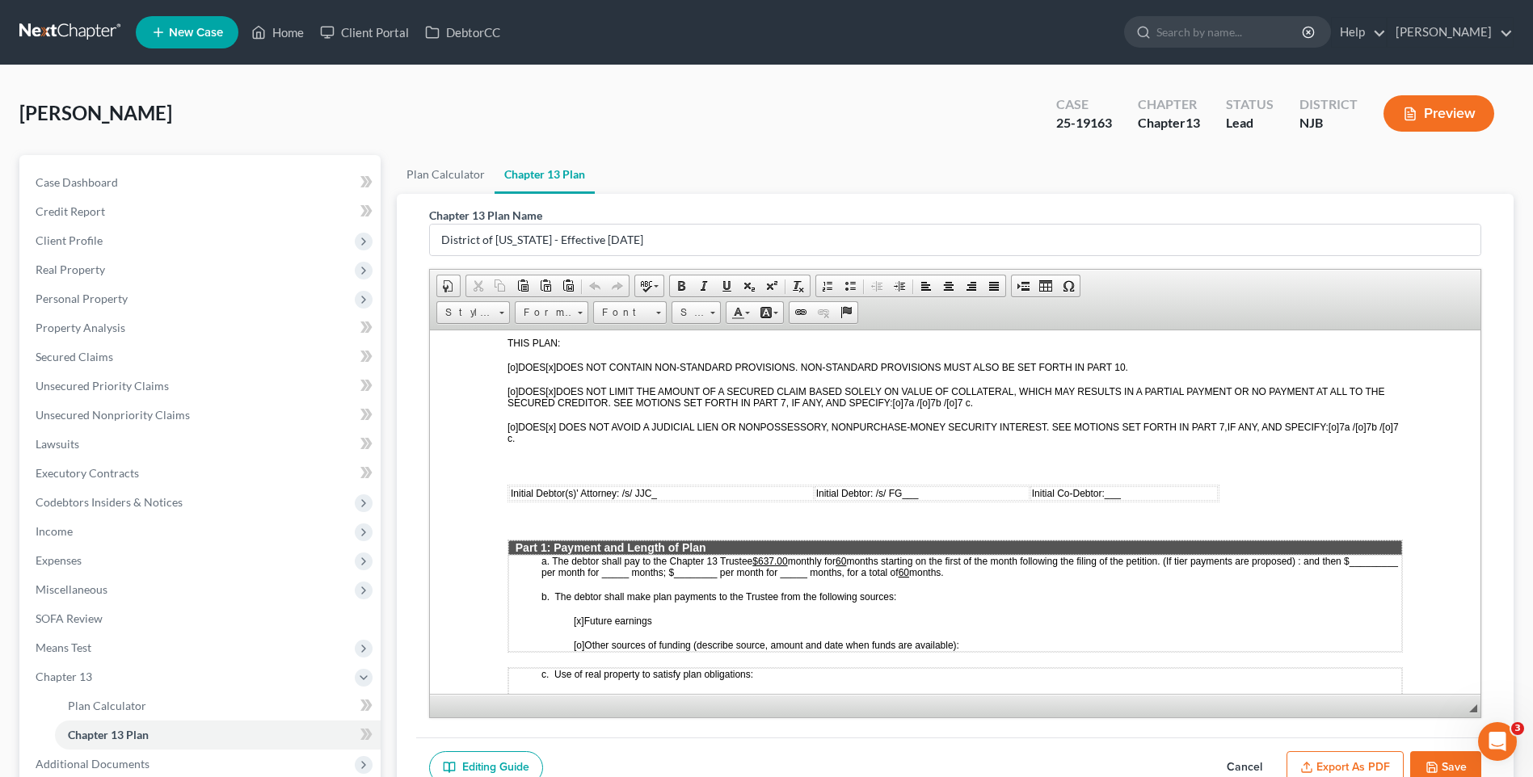
scroll to position [566, 0]
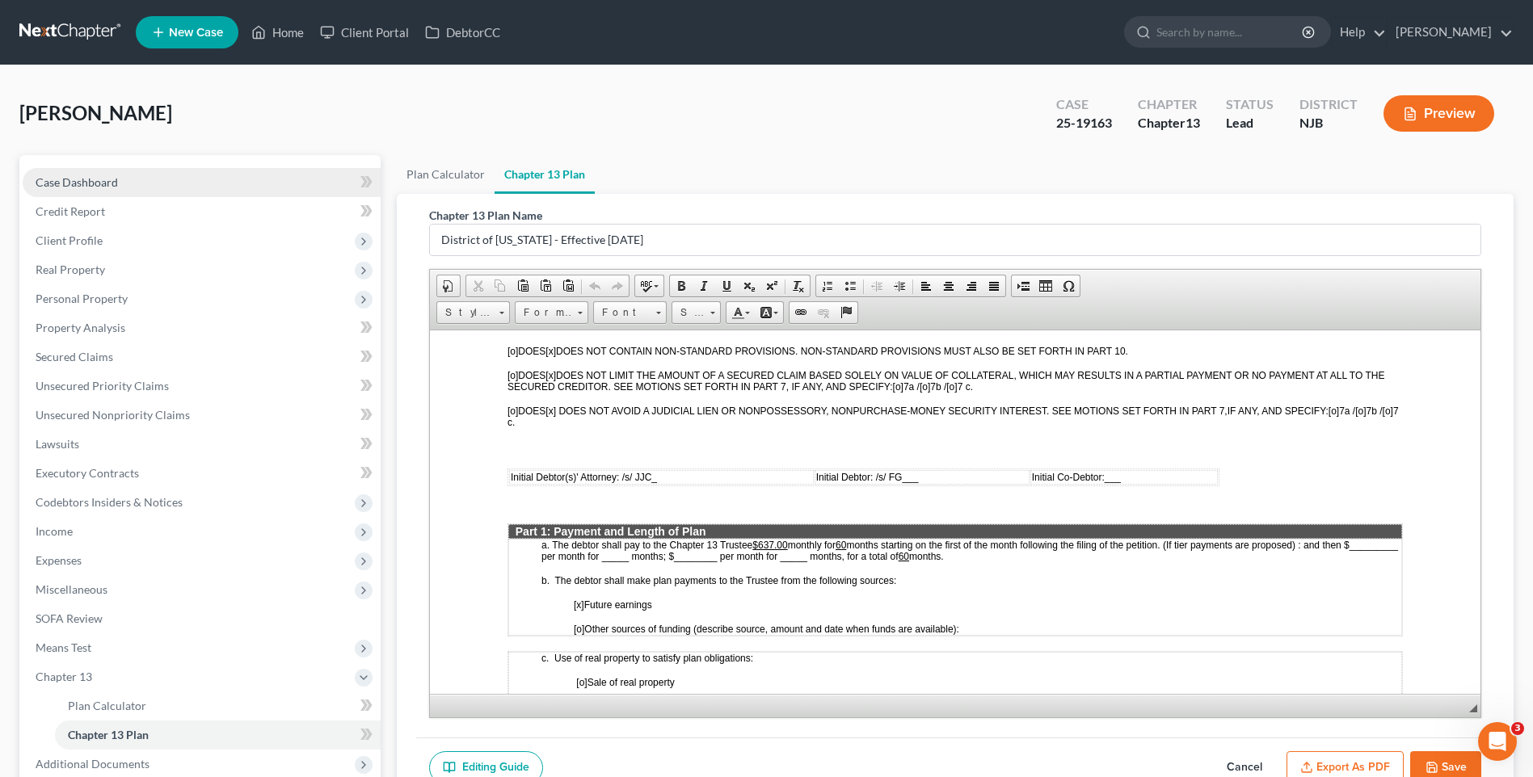
click at [150, 184] on link "Case Dashboard" at bounding box center [202, 182] width 358 height 29
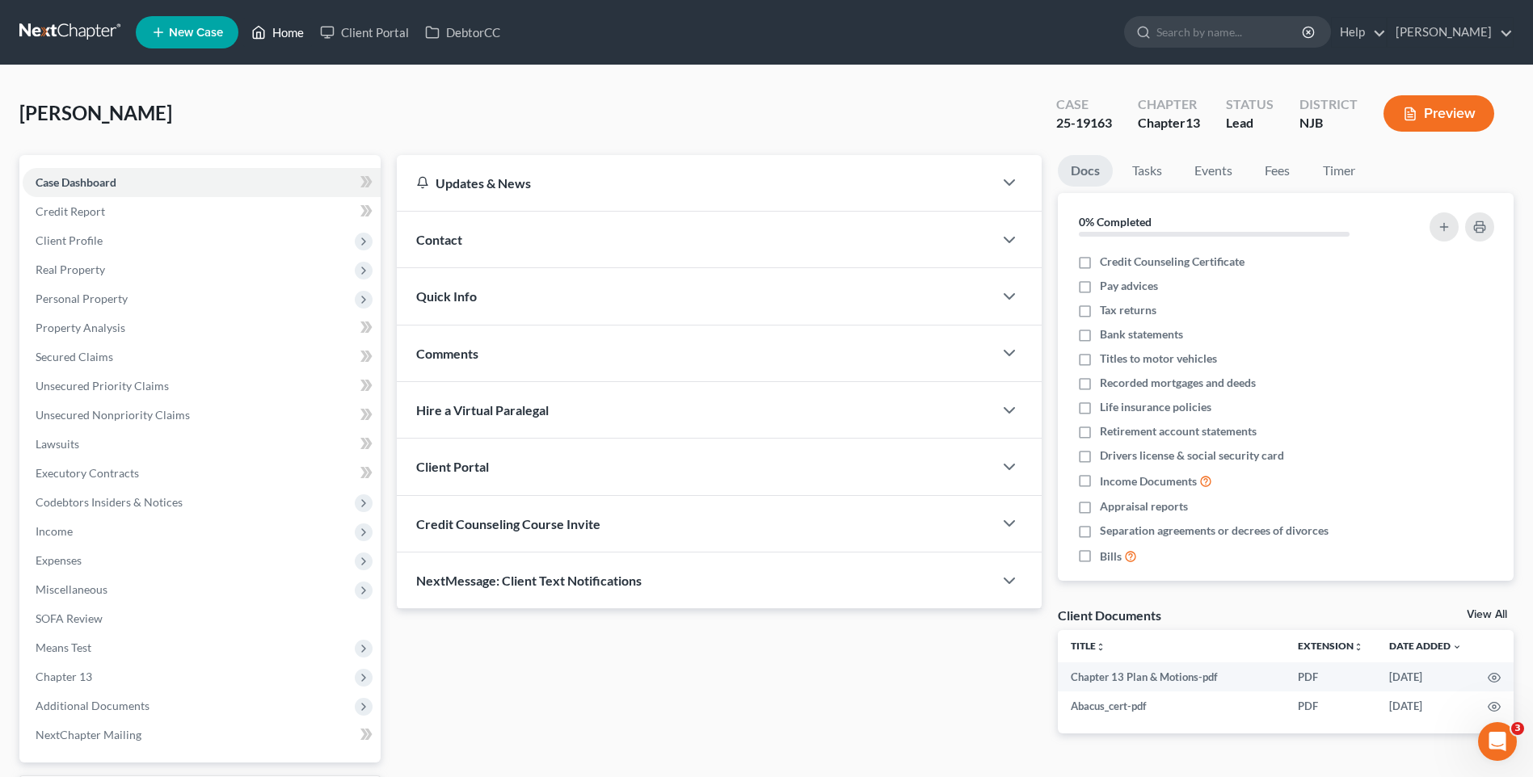
click at [293, 35] on link "Home" at bounding box center [277, 32] width 69 height 29
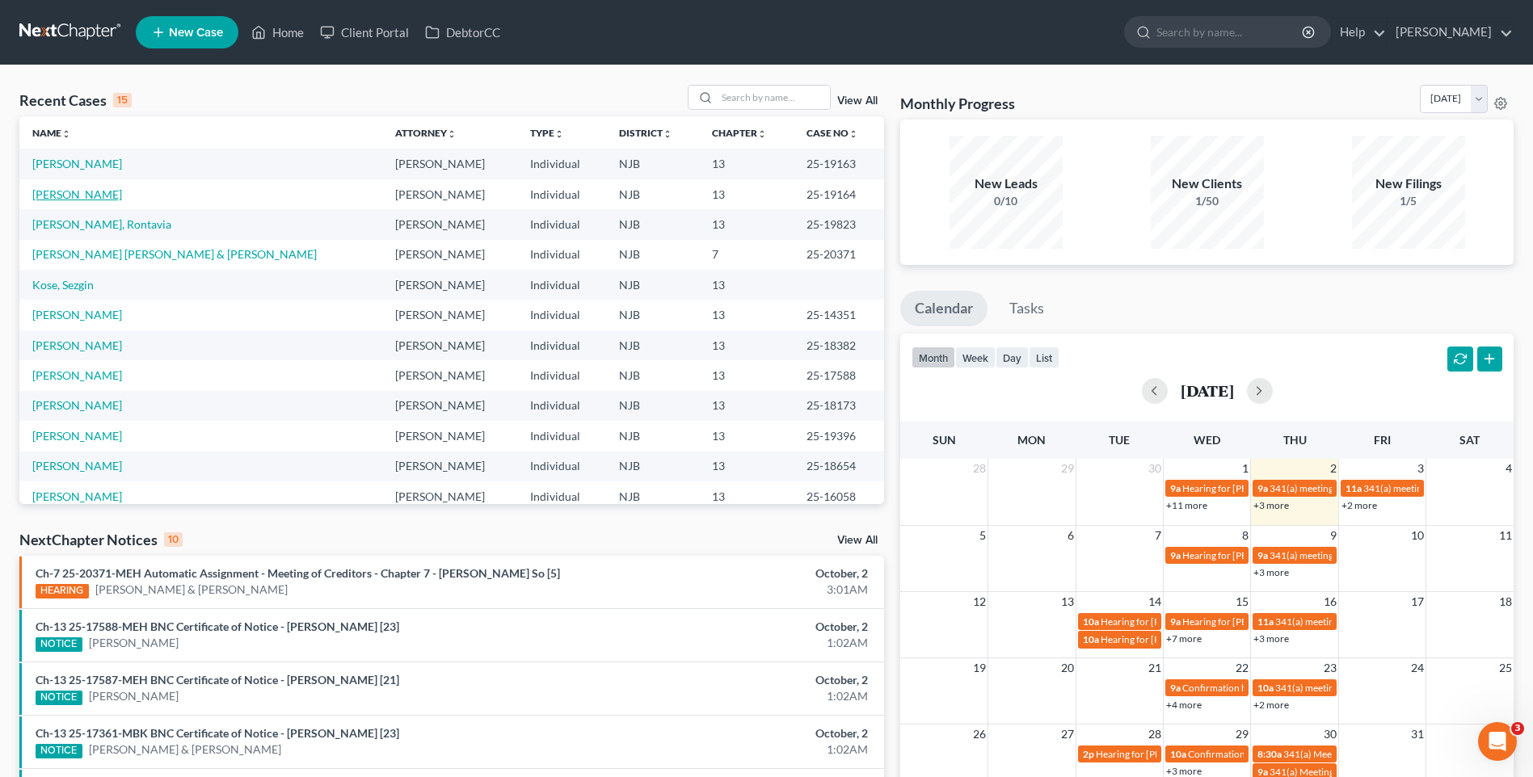
click at [80, 196] on link "[PERSON_NAME]" at bounding box center [77, 194] width 90 height 14
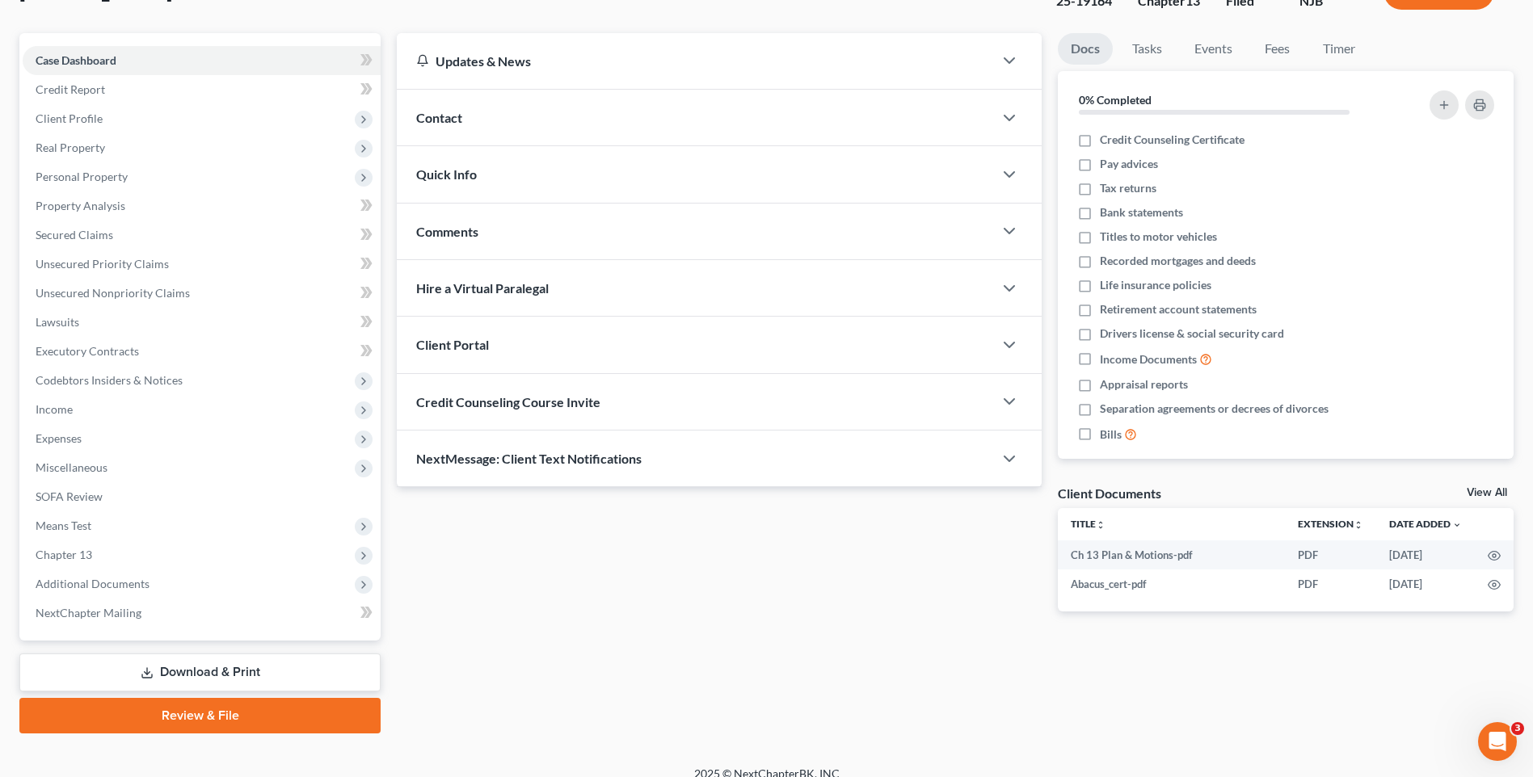
scroll to position [140, 0]
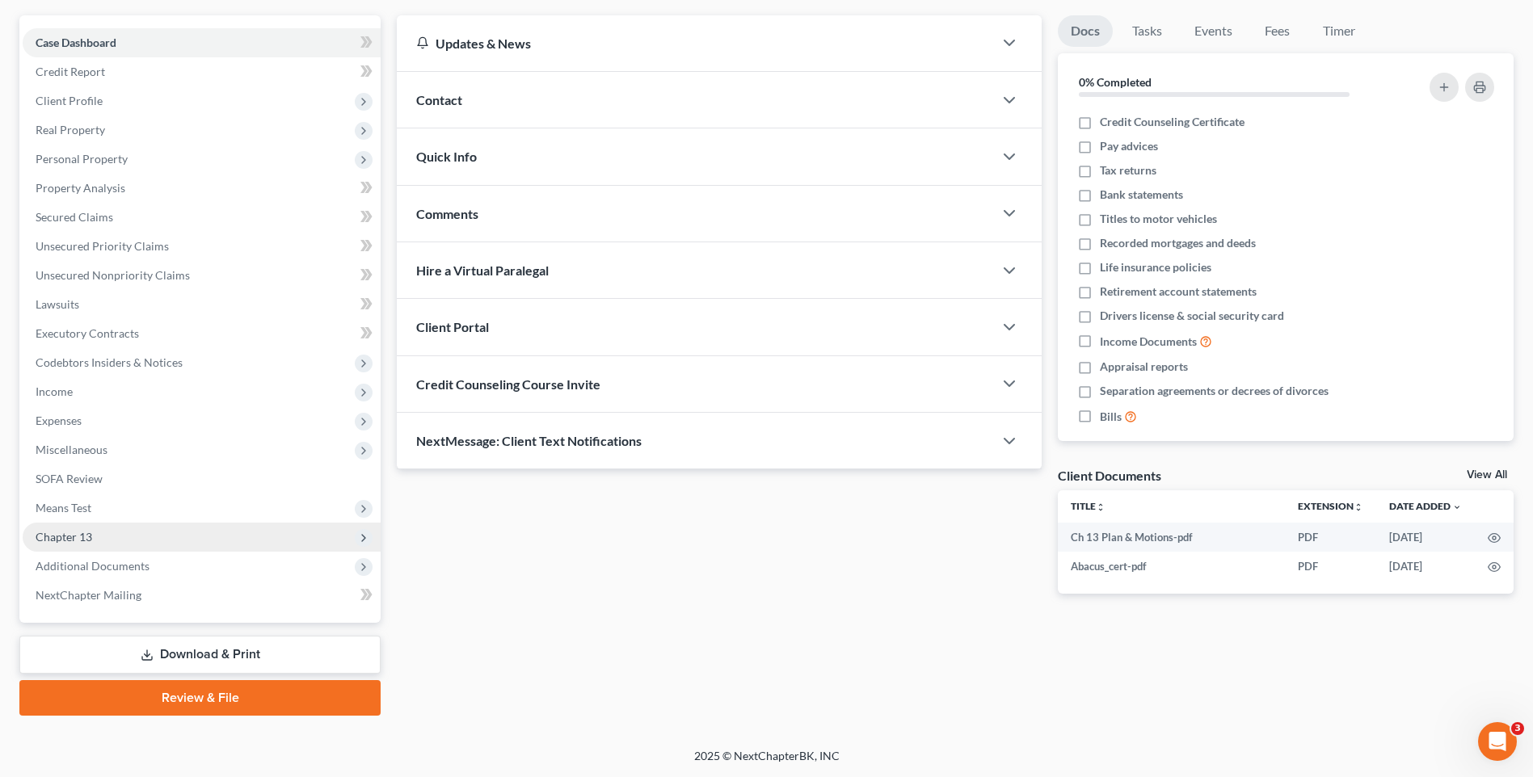
click at [112, 534] on span "Chapter 13" at bounding box center [202, 537] width 358 height 29
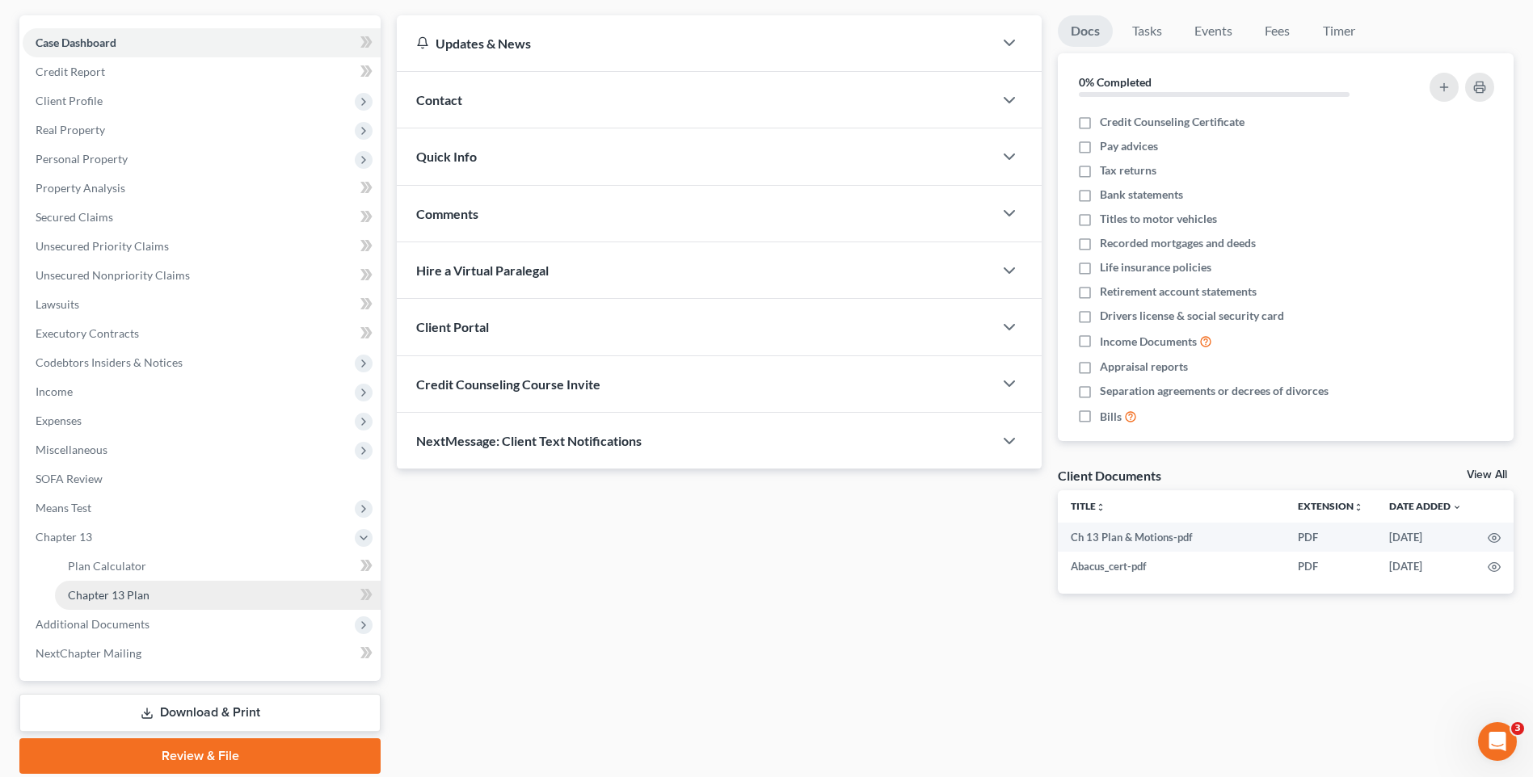
click at [163, 591] on link "Chapter 13 Plan" at bounding box center [218, 595] width 326 height 29
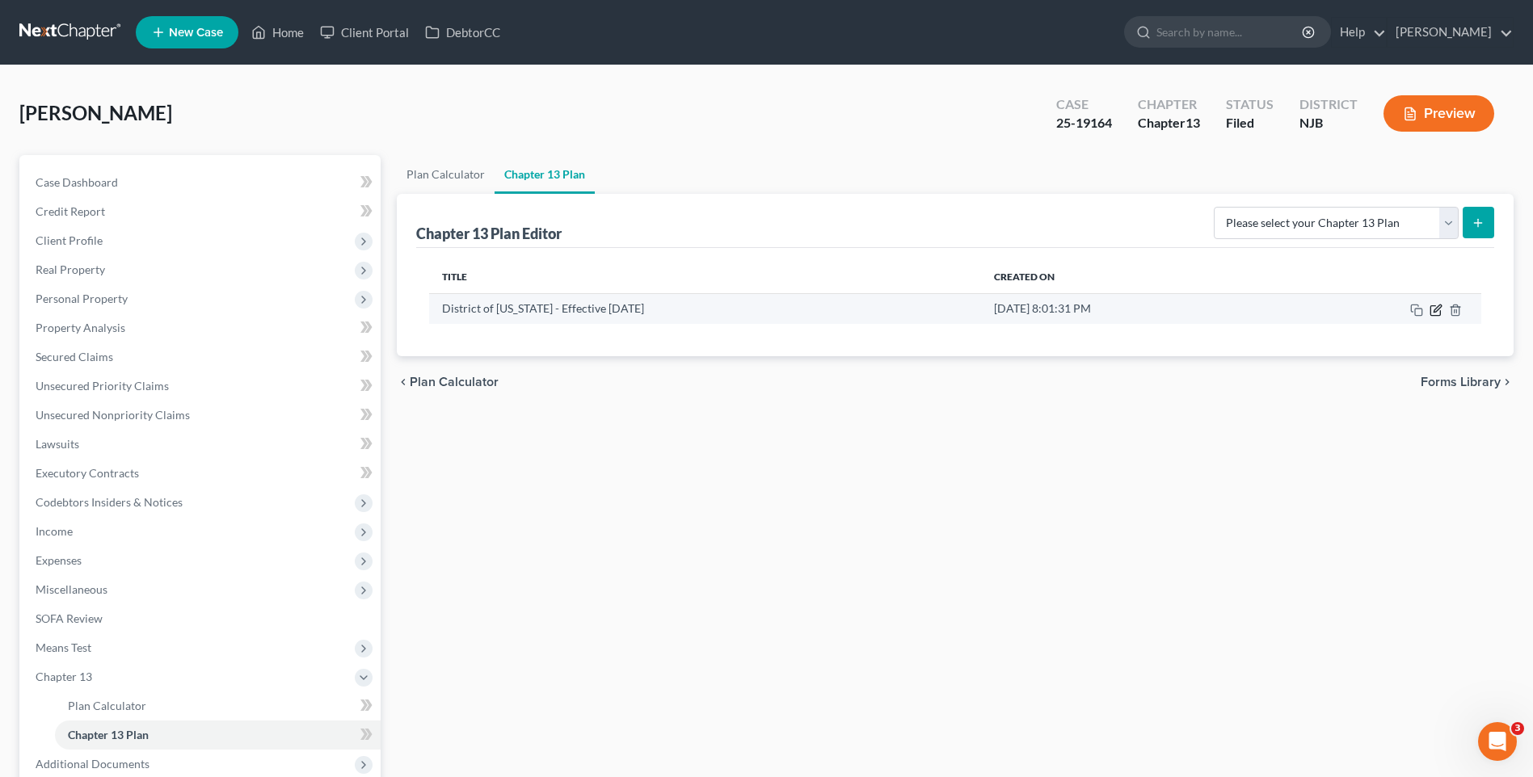
click at [1434, 308] on icon "button" at bounding box center [1435, 310] width 13 height 13
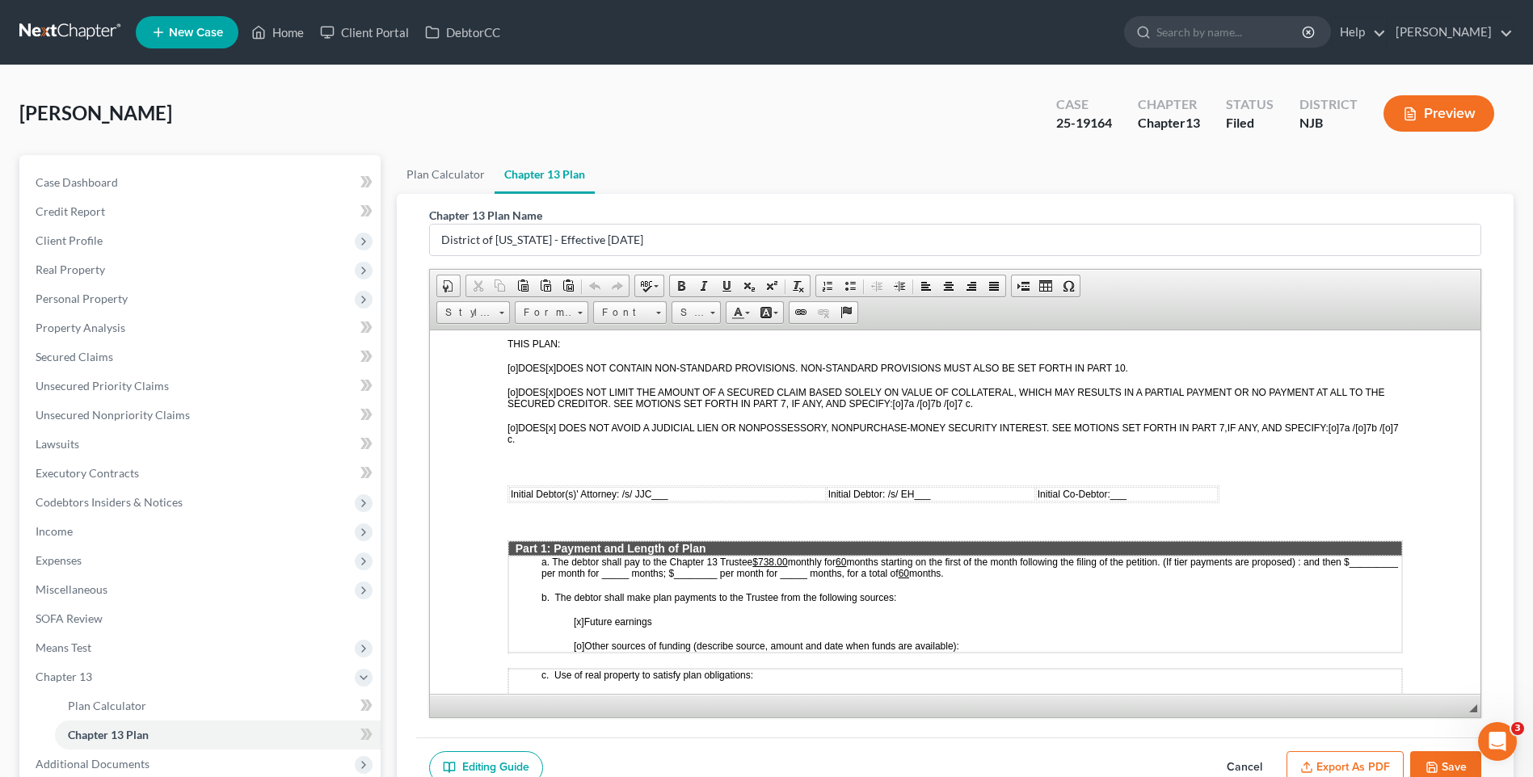
scroll to position [566, 0]
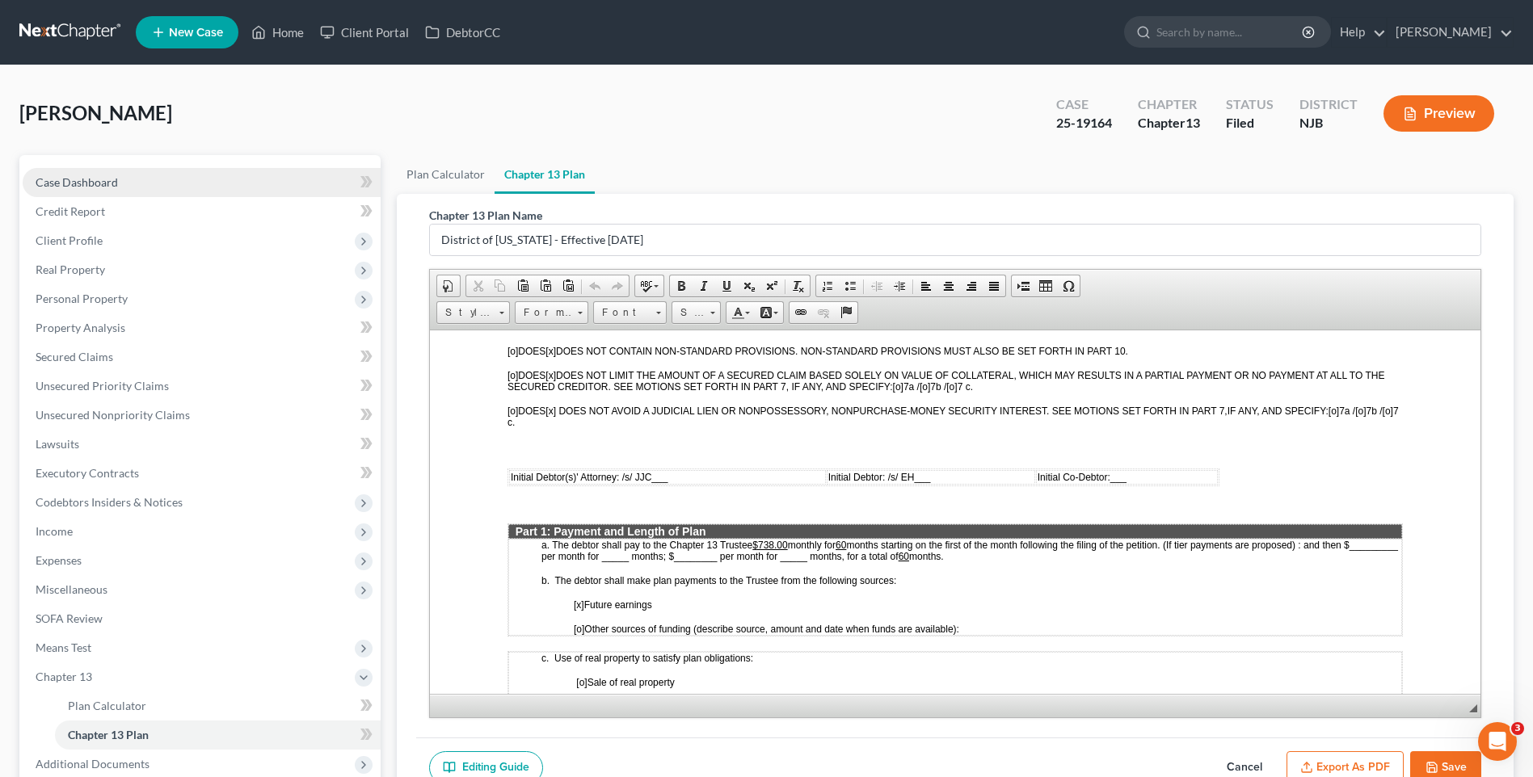
click at [170, 179] on link "Case Dashboard" at bounding box center [202, 182] width 358 height 29
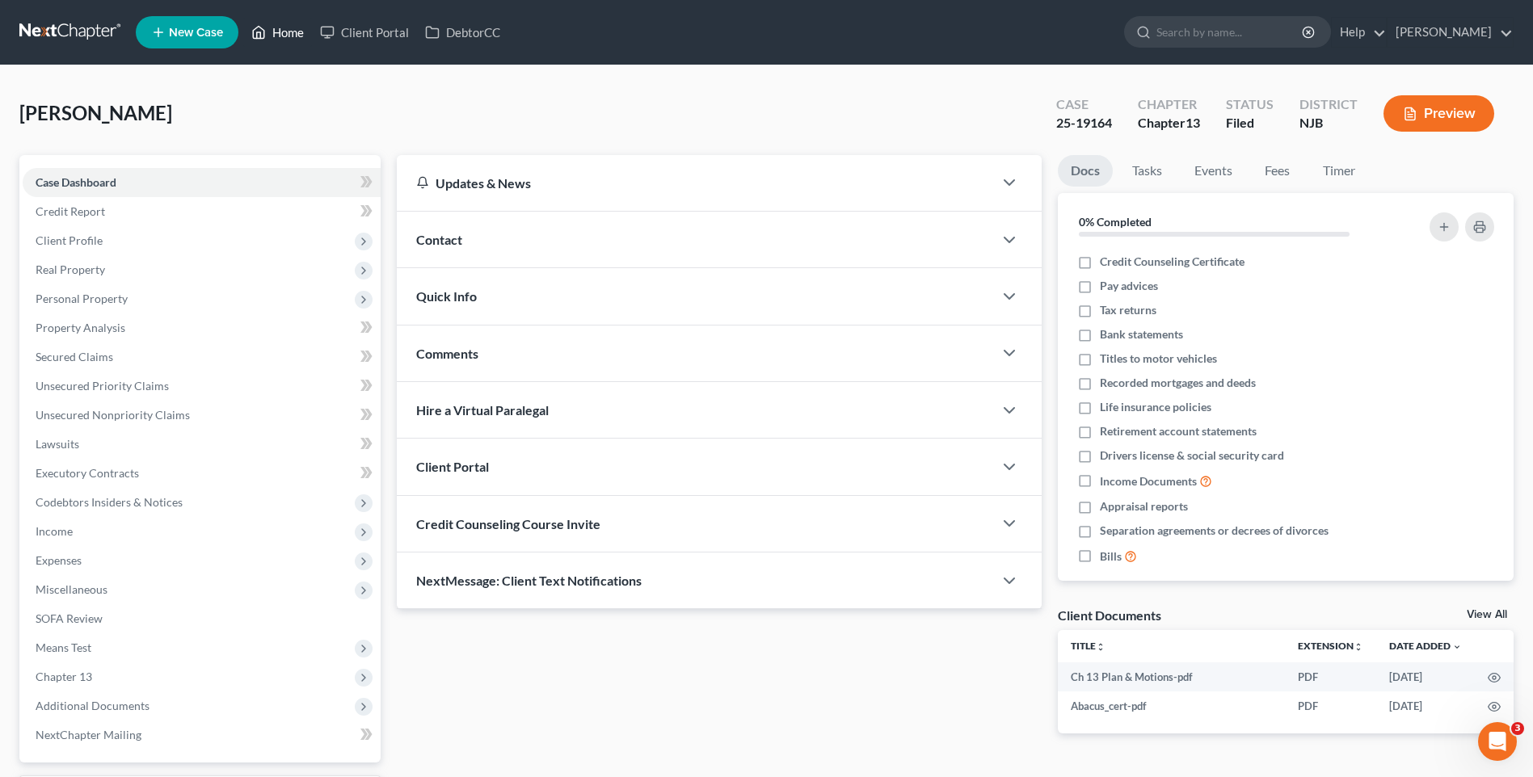
click at [290, 36] on link "Home" at bounding box center [277, 32] width 69 height 29
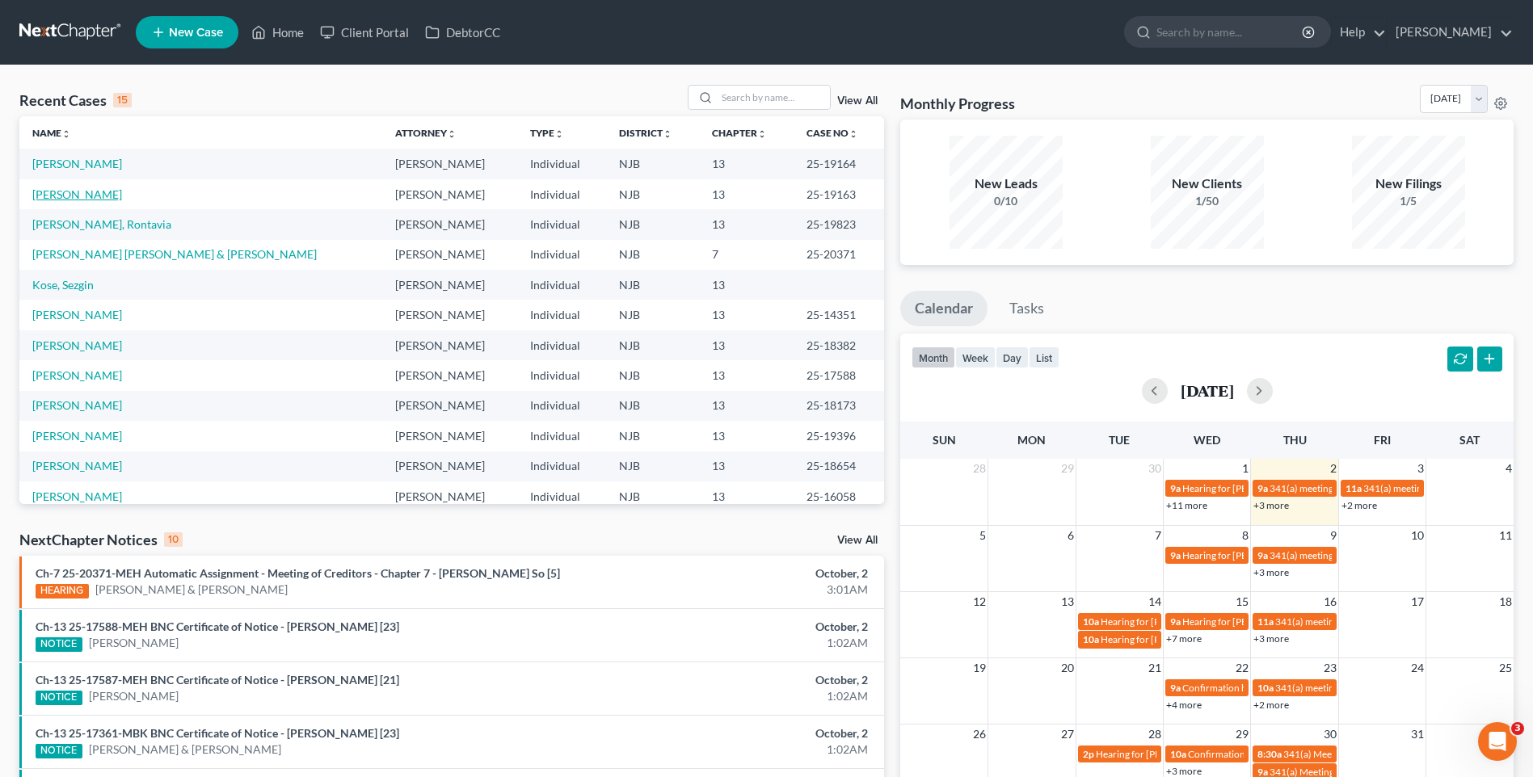
click at [77, 199] on link "[PERSON_NAME]" at bounding box center [77, 194] width 90 height 14
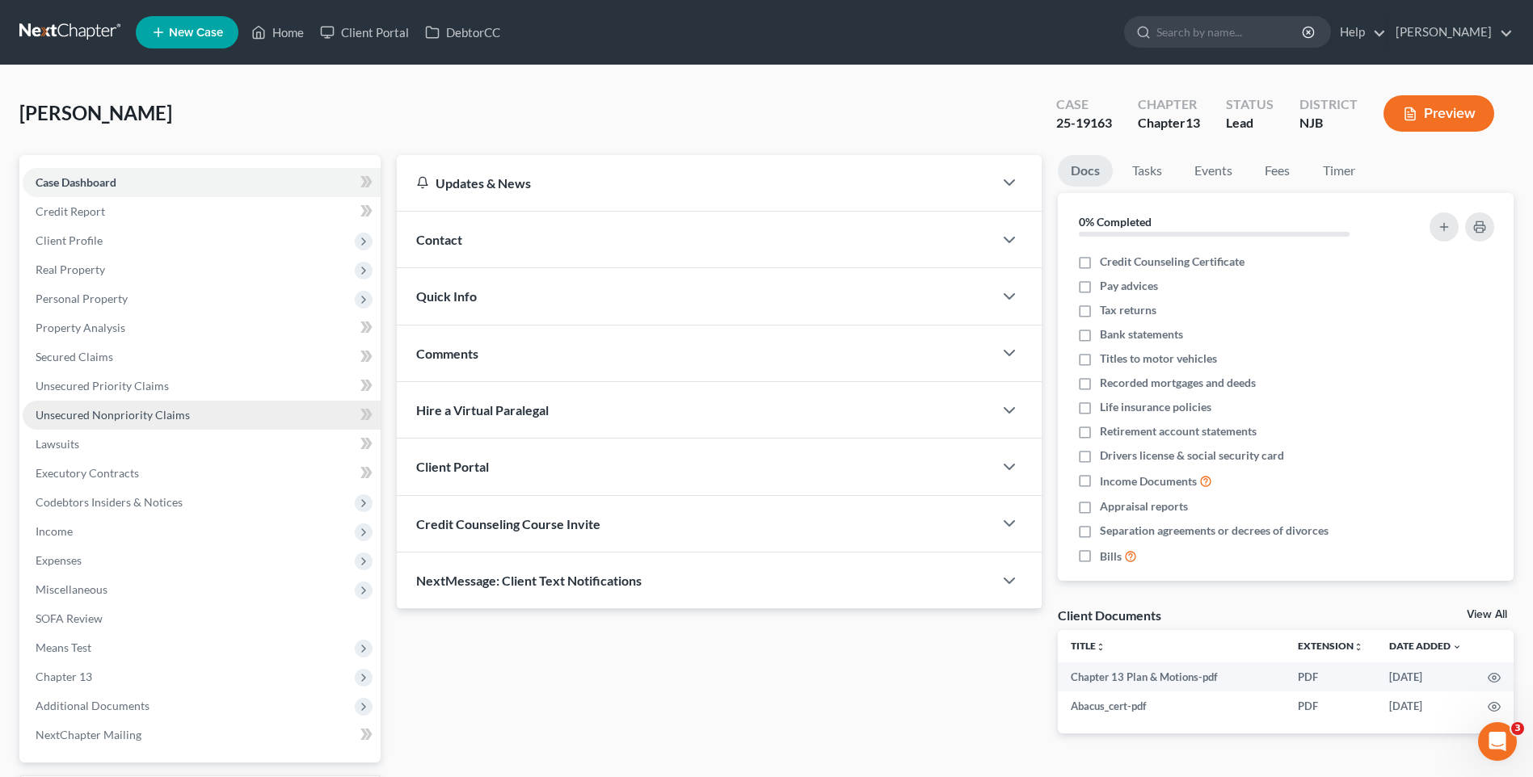
click at [191, 415] on link "Unsecured Nonpriority Claims" at bounding box center [202, 415] width 358 height 29
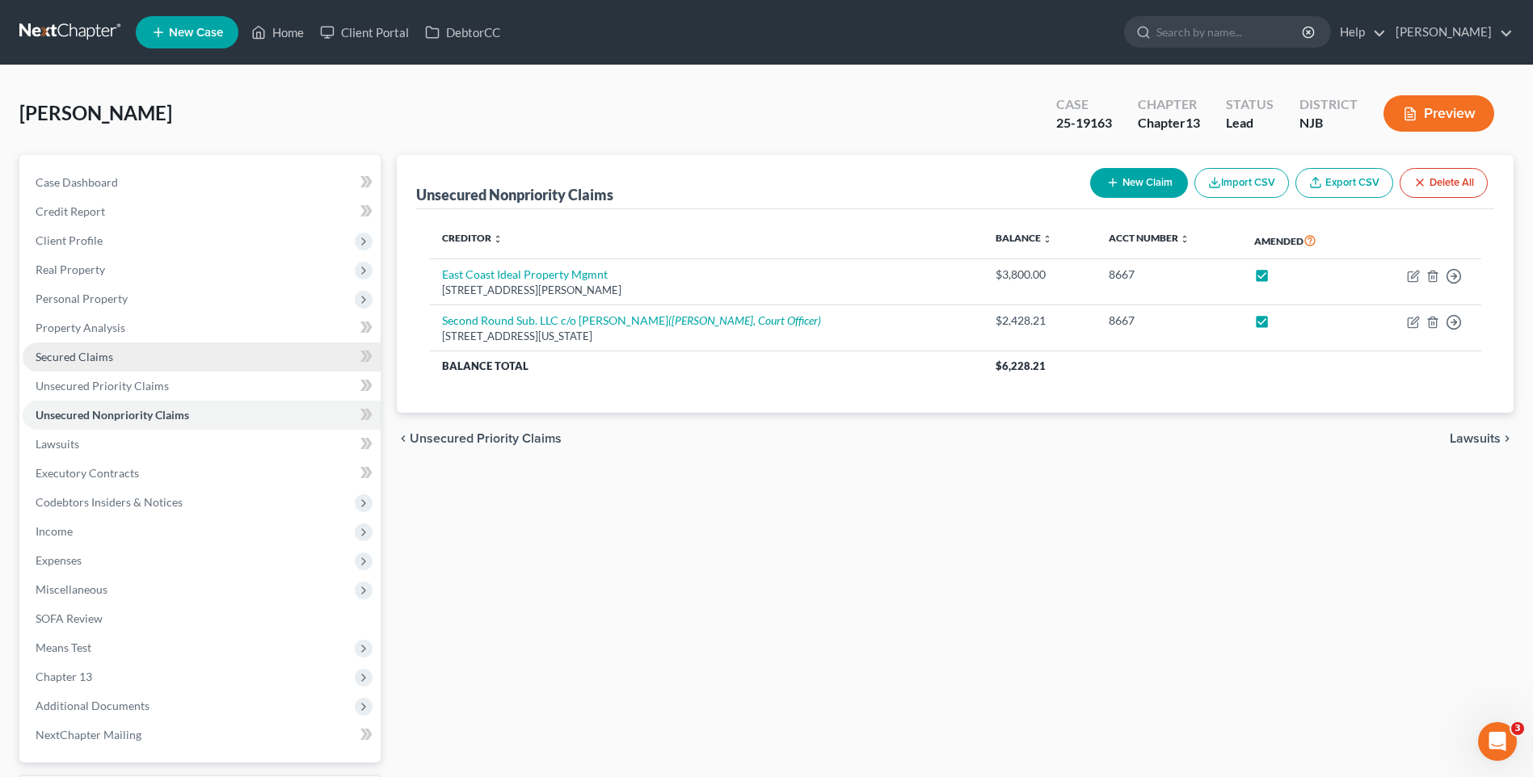
click at [185, 352] on link "Secured Claims" at bounding box center [202, 357] width 358 height 29
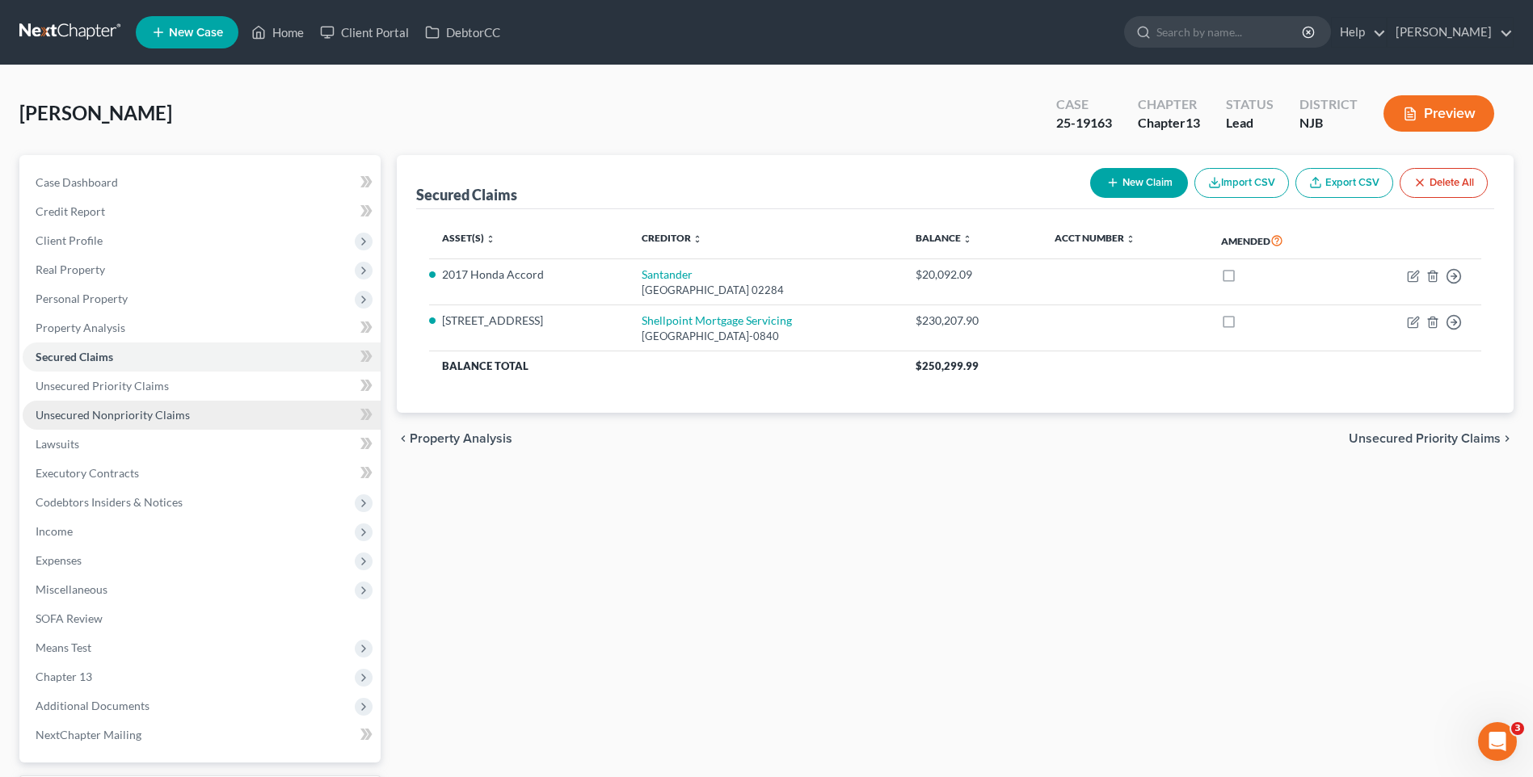
click at [201, 412] on link "Unsecured Nonpriority Claims" at bounding box center [202, 415] width 358 height 29
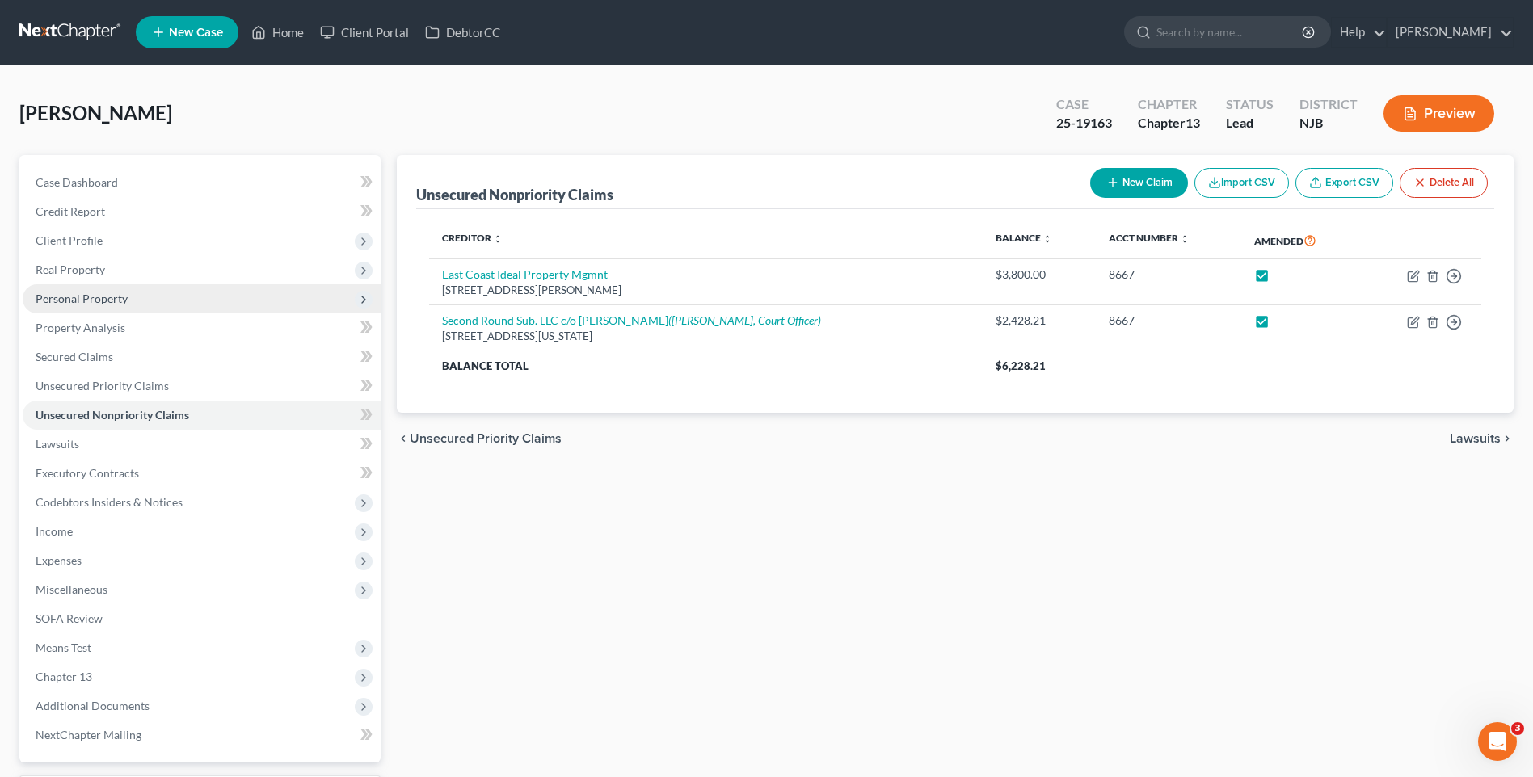
click at [159, 305] on span "Personal Property" at bounding box center [202, 298] width 358 height 29
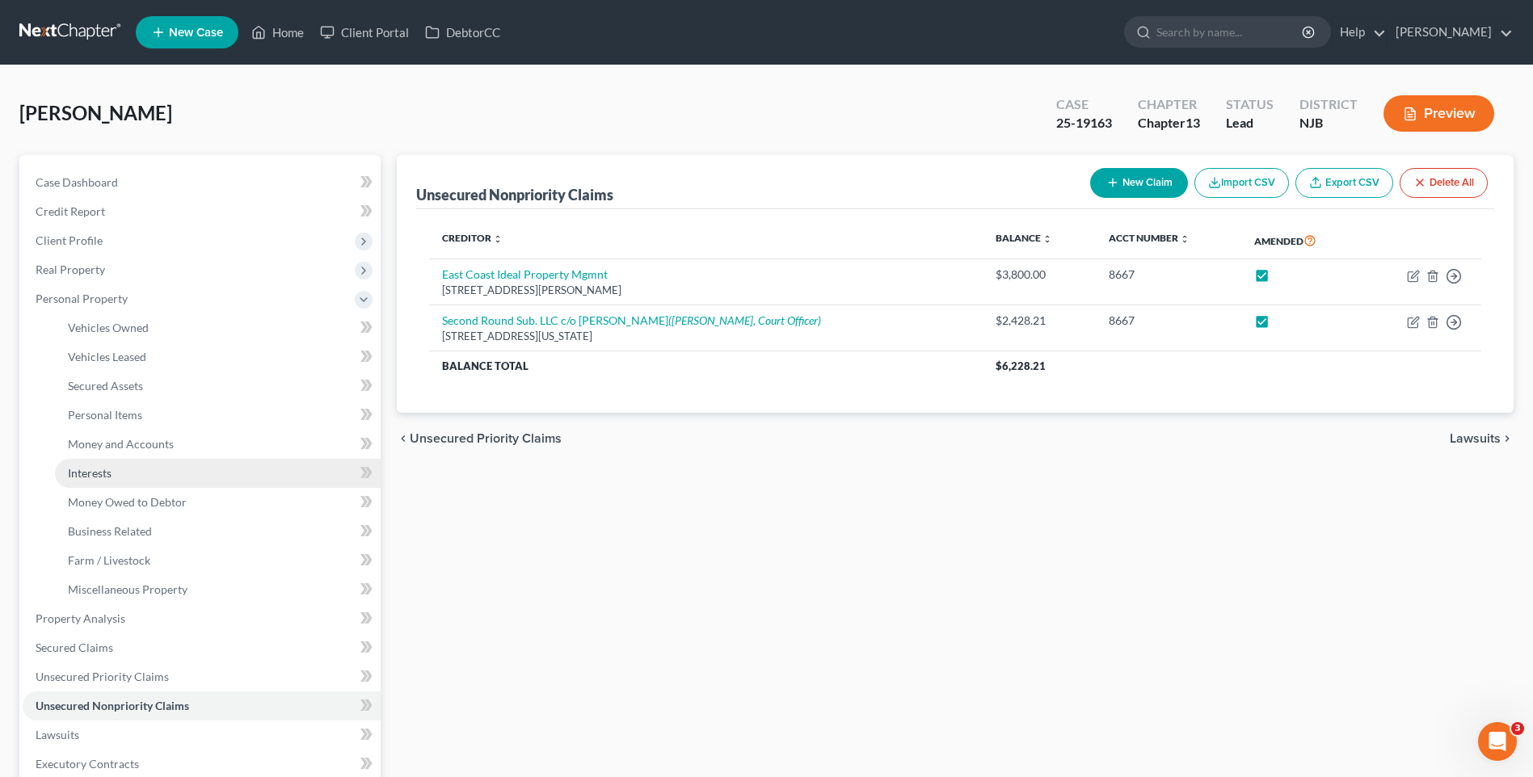
click at [149, 474] on link "Interests" at bounding box center [218, 473] width 326 height 29
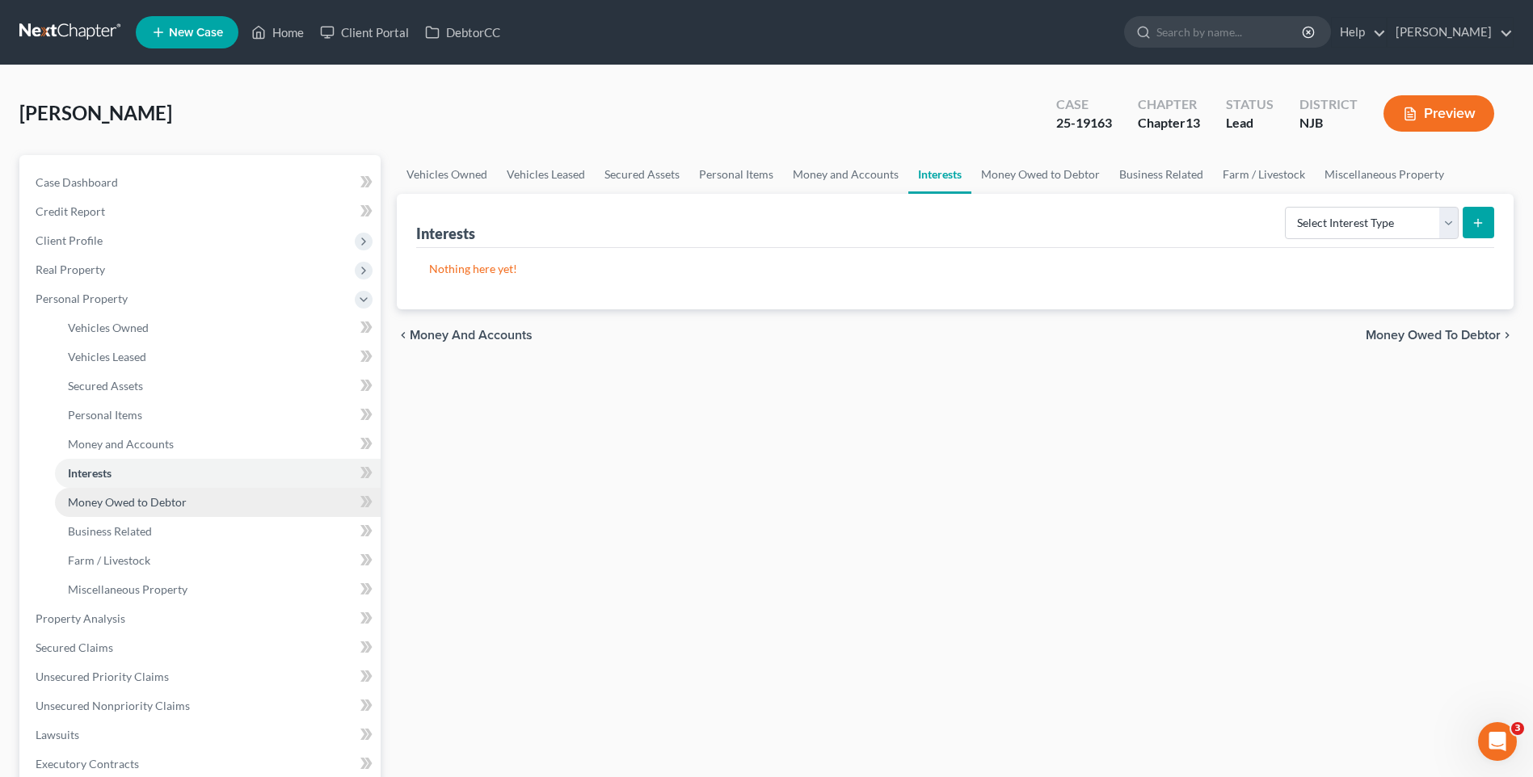
click at [150, 500] on span "Money Owed to Debtor" at bounding box center [127, 502] width 119 height 14
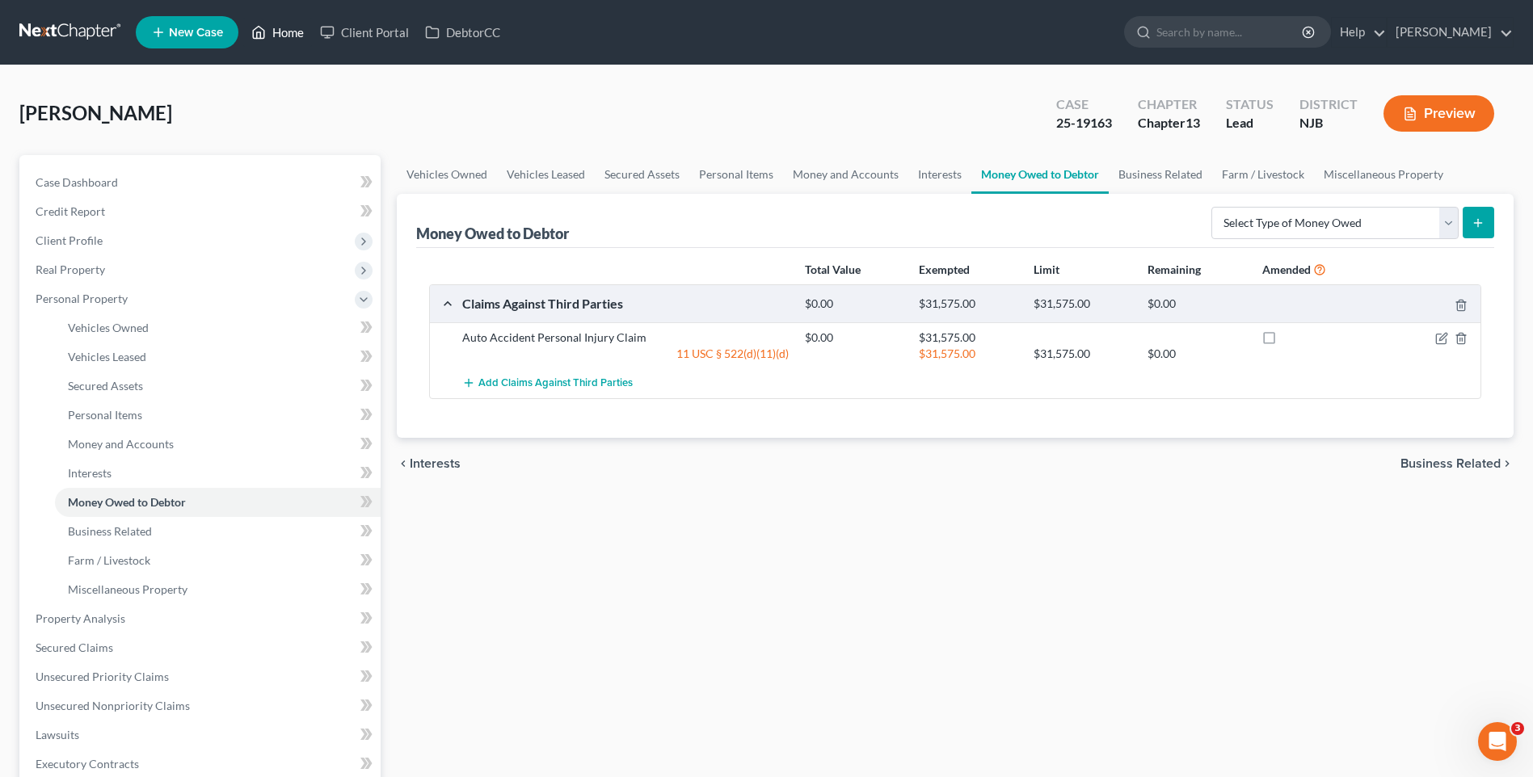
click at [288, 36] on link "Home" at bounding box center [277, 32] width 69 height 29
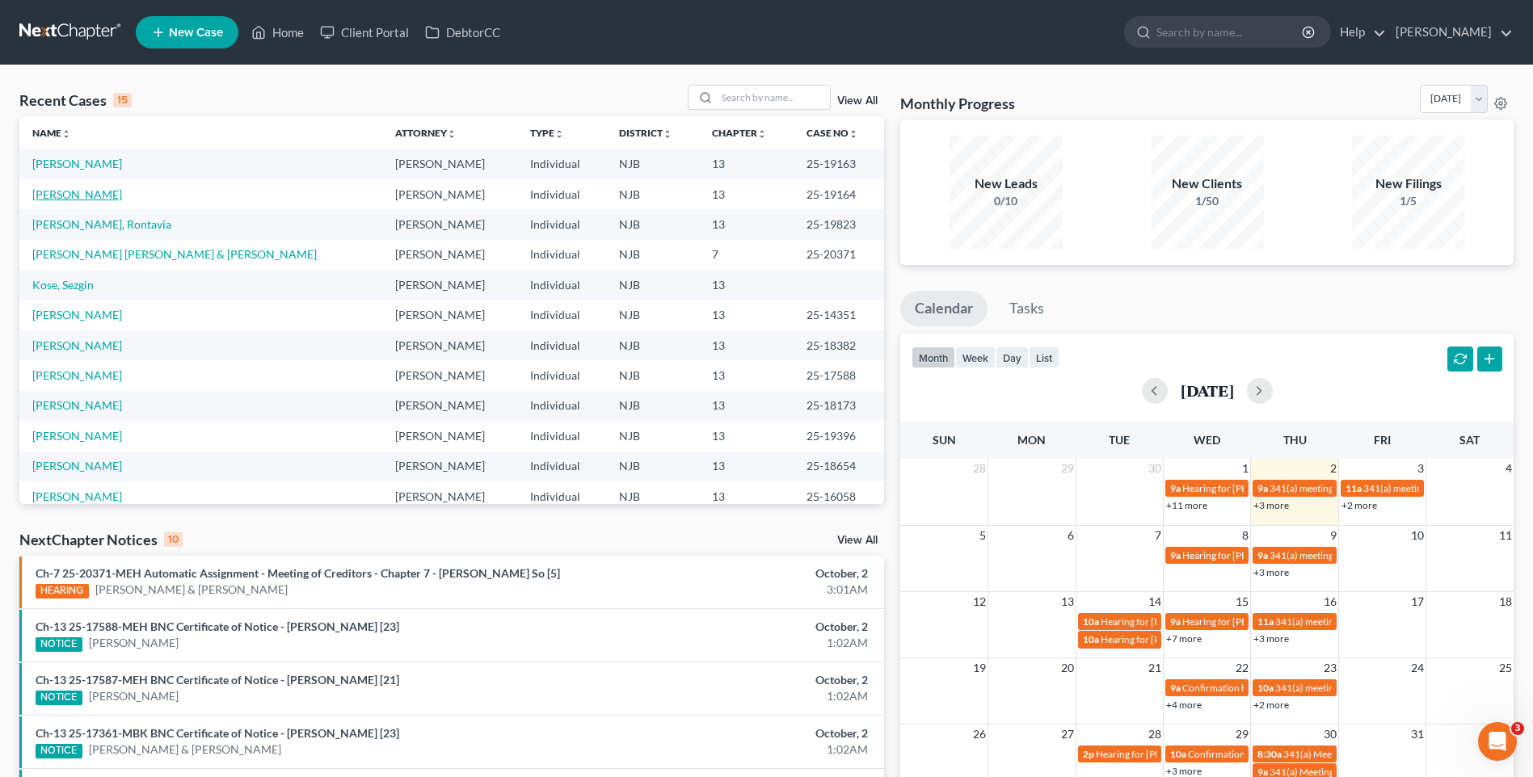
click at [87, 195] on link "[PERSON_NAME]" at bounding box center [77, 194] width 90 height 14
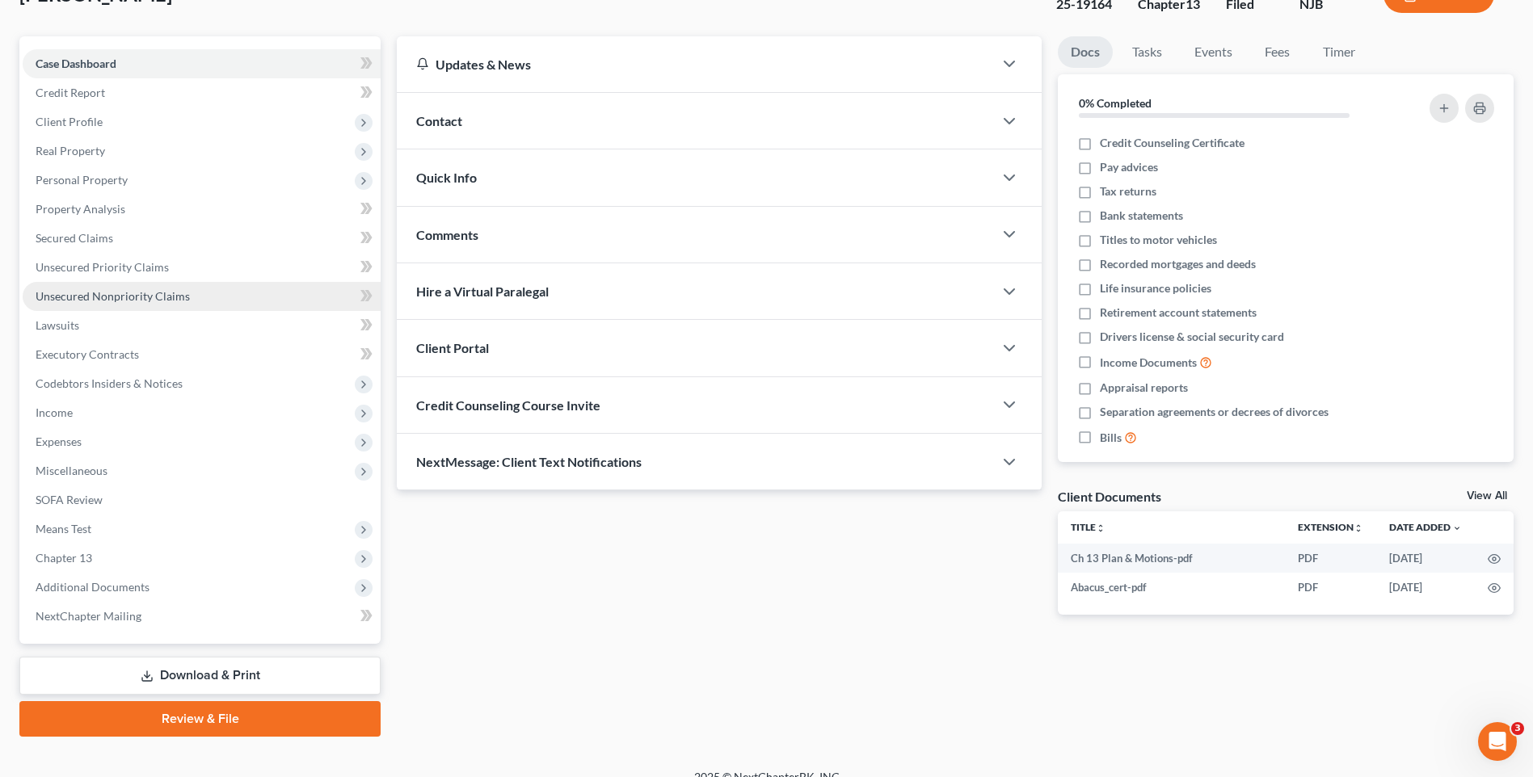
scroll to position [140, 0]
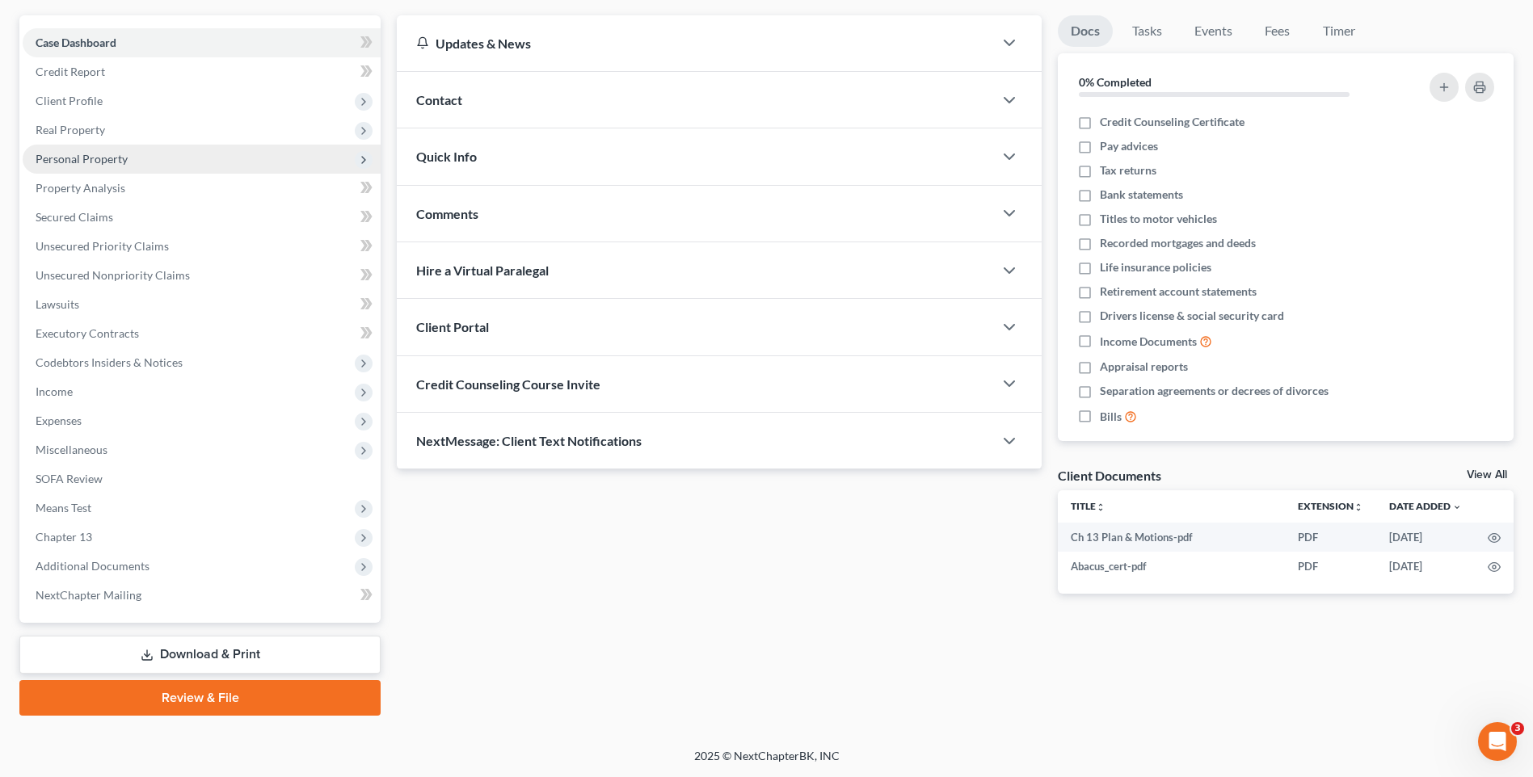
click at [133, 158] on span "Personal Property" at bounding box center [202, 159] width 358 height 29
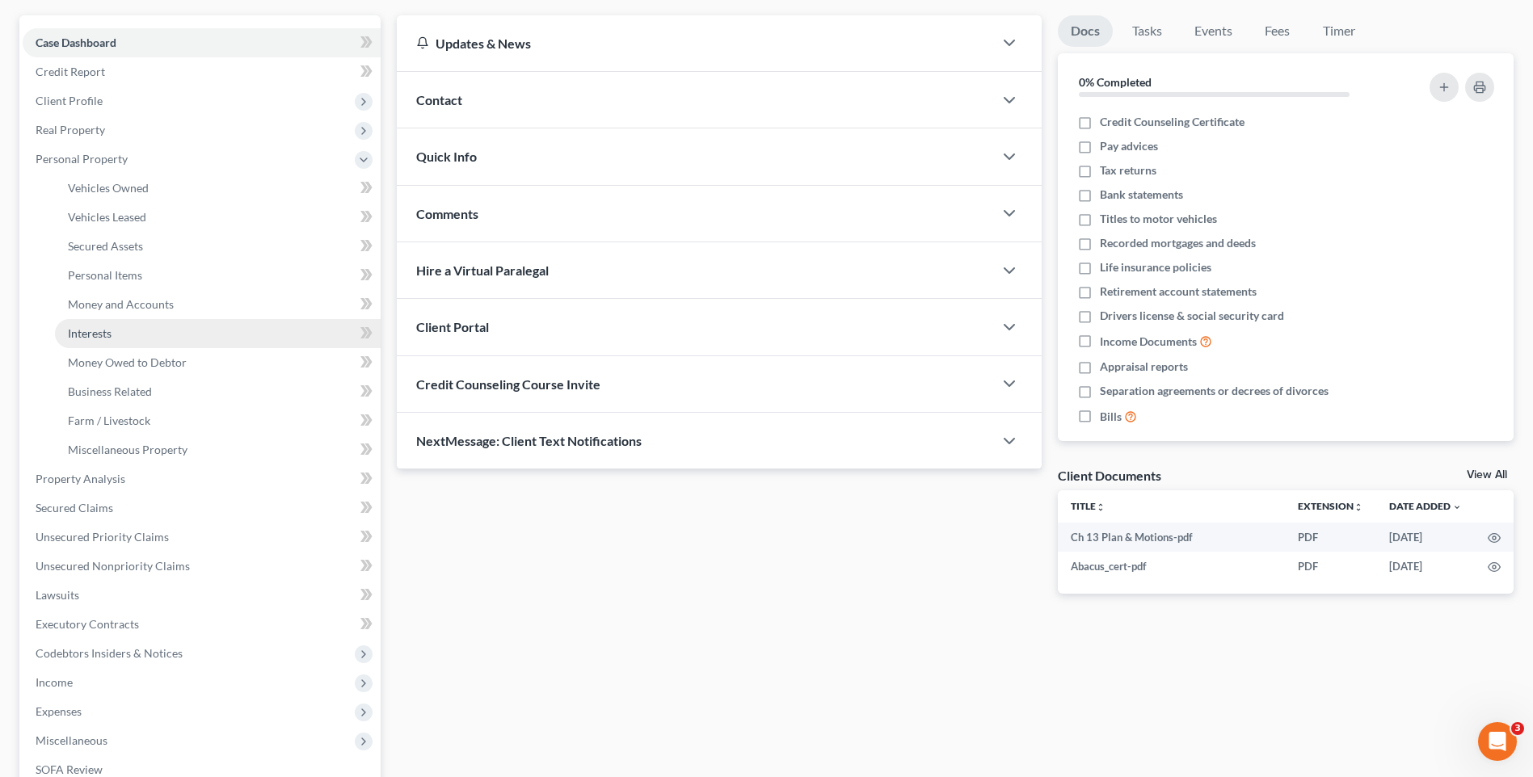
click at [141, 334] on link "Interests" at bounding box center [218, 333] width 326 height 29
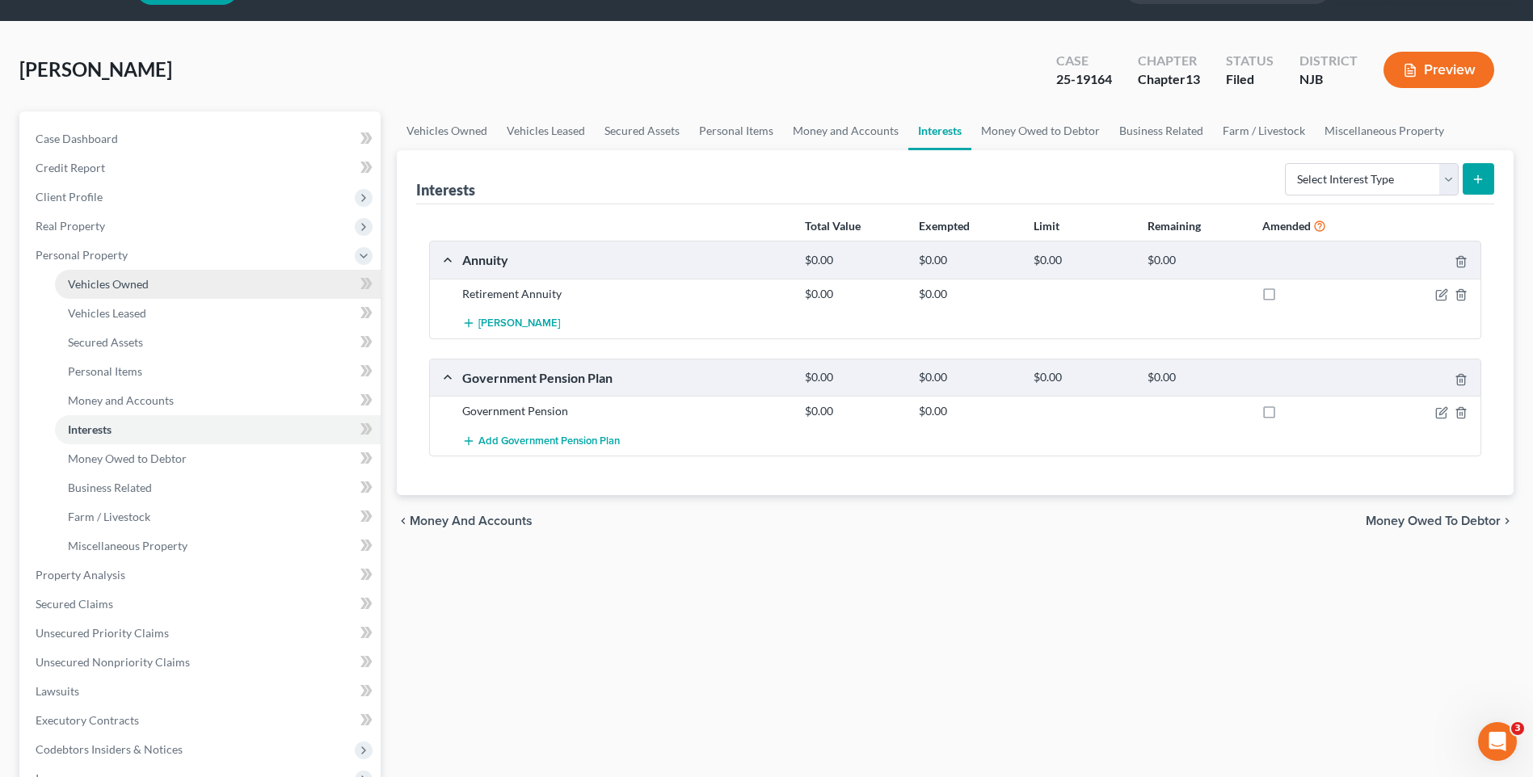
scroll to position [81, 0]
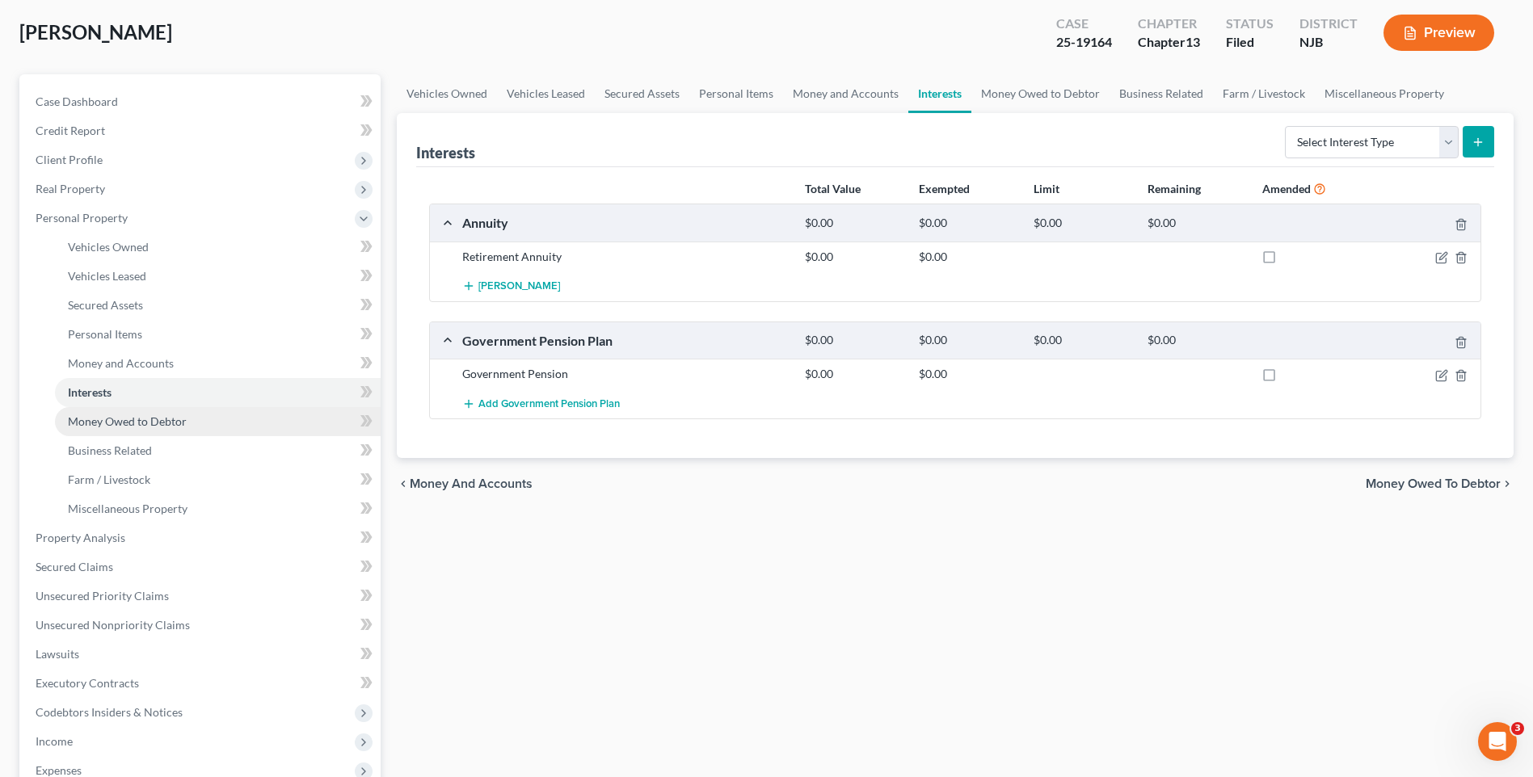
click at [178, 418] on span "Money Owed to Debtor" at bounding box center [127, 422] width 119 height 14
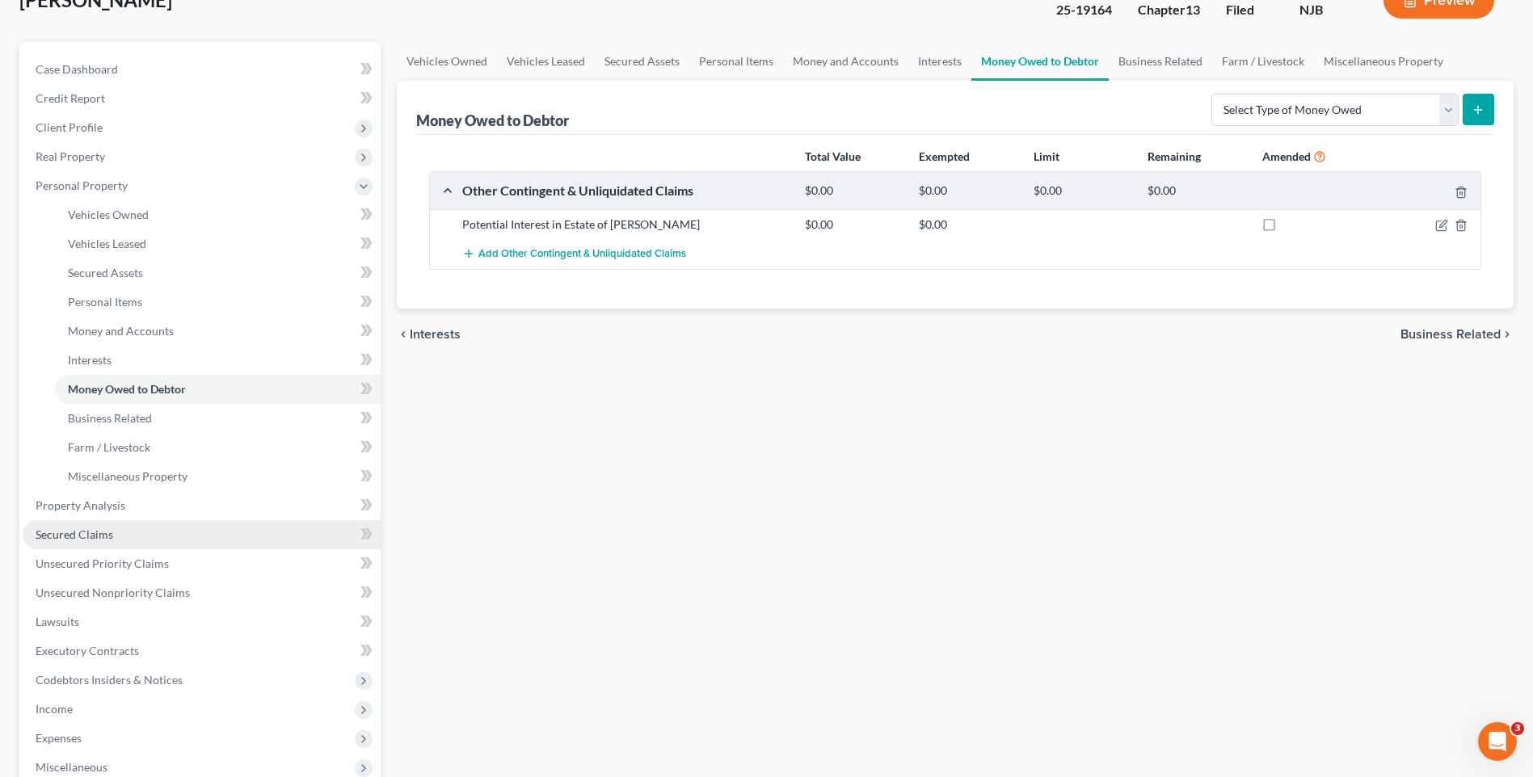
scroll to position [162, 0]
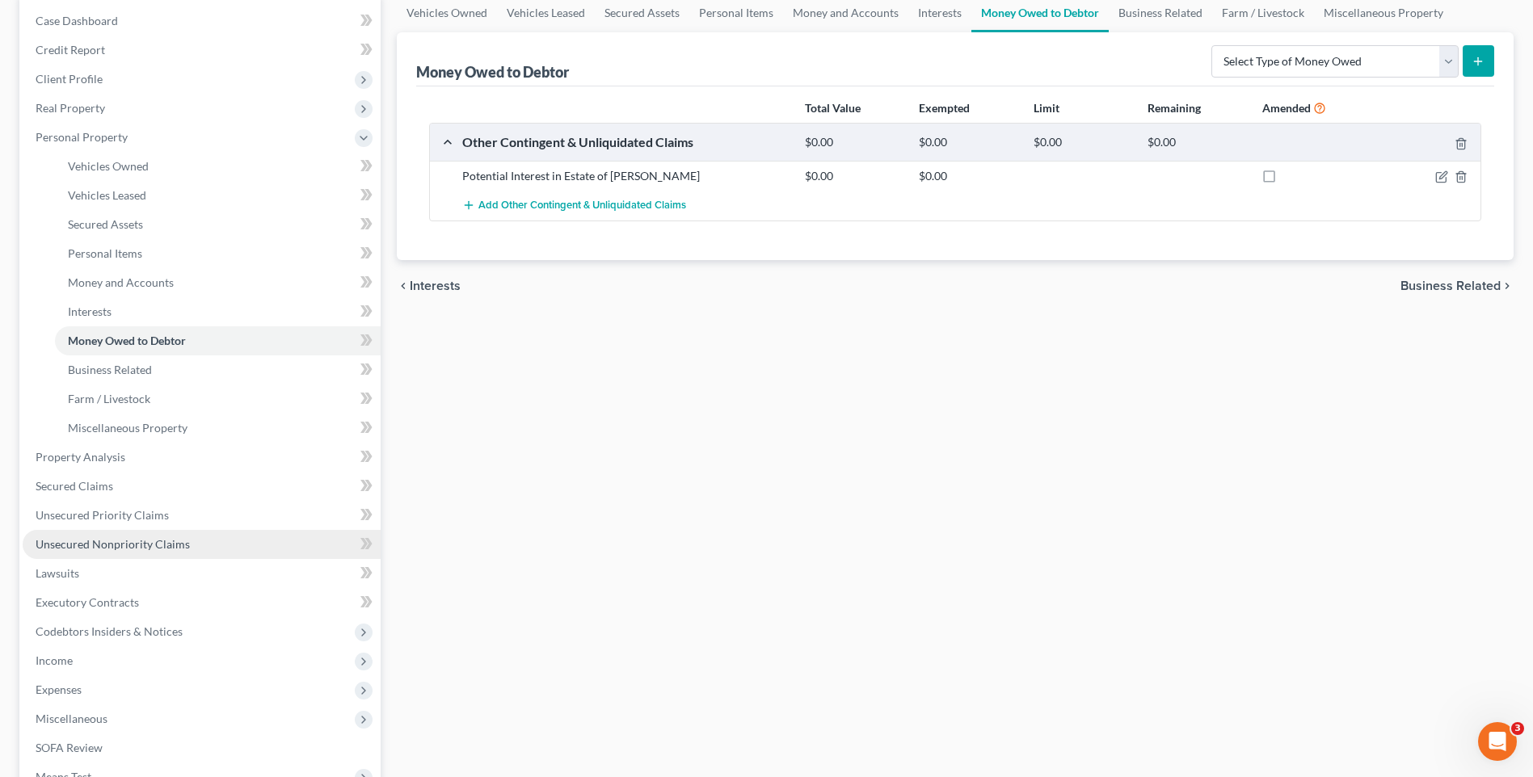
click at [183, 541] on span "Unsecured Nonpriority Claims" at bounding box center [113, 544] width 154 height 14
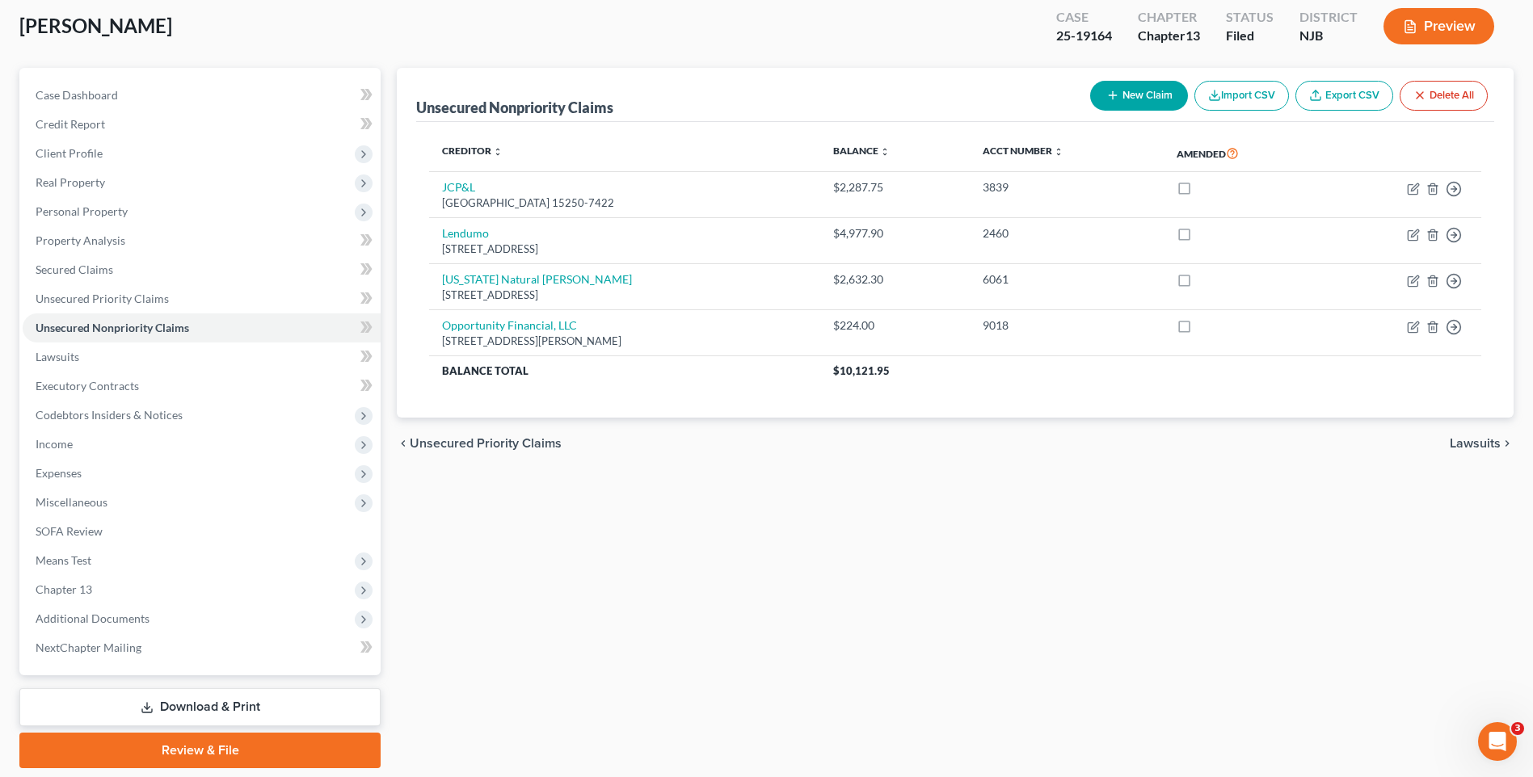
scroll to position [59, 0]
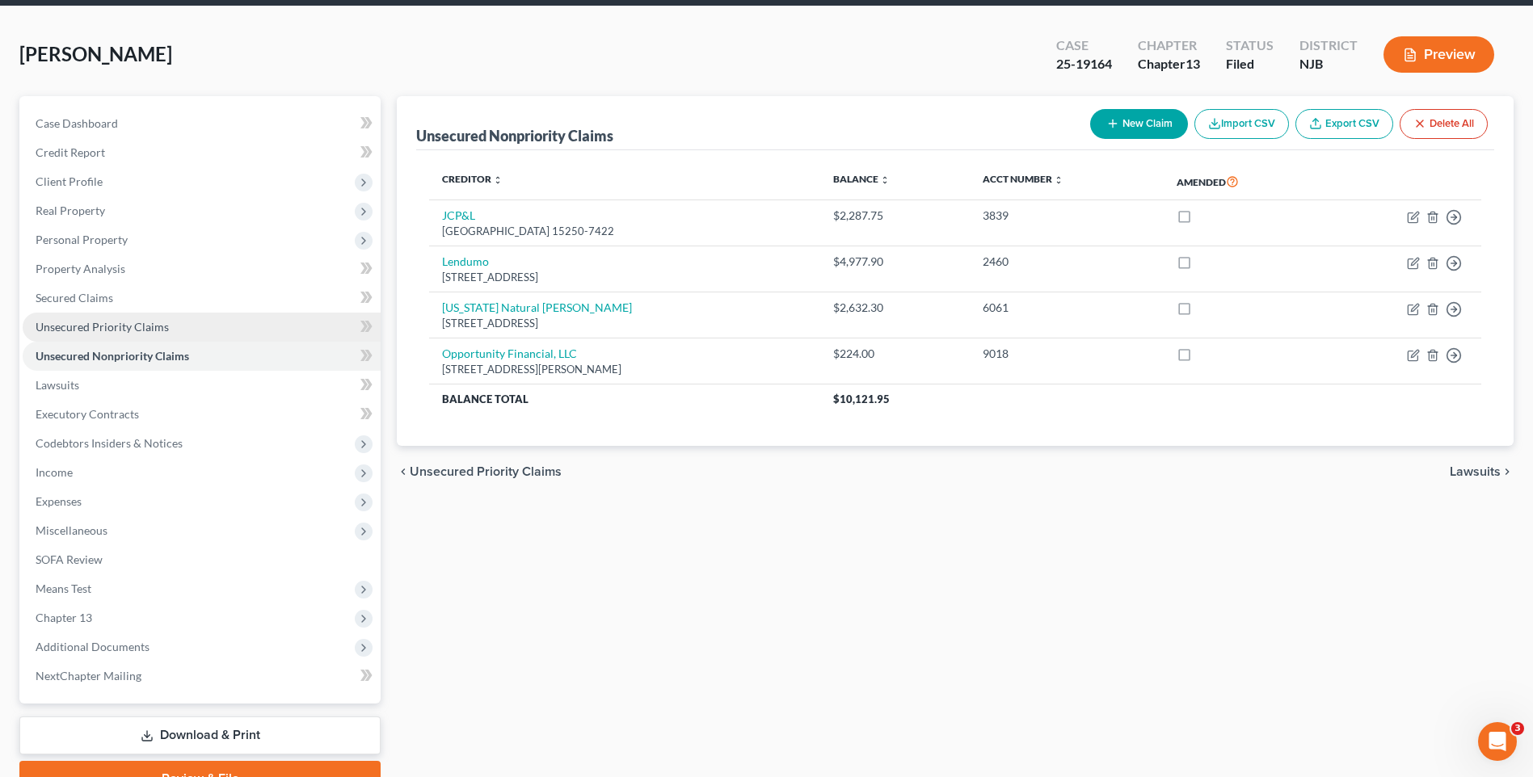
click at [162, 326] on span "Unsecured Priority Claims" at bounding box center [102, 327] width 133 height 14
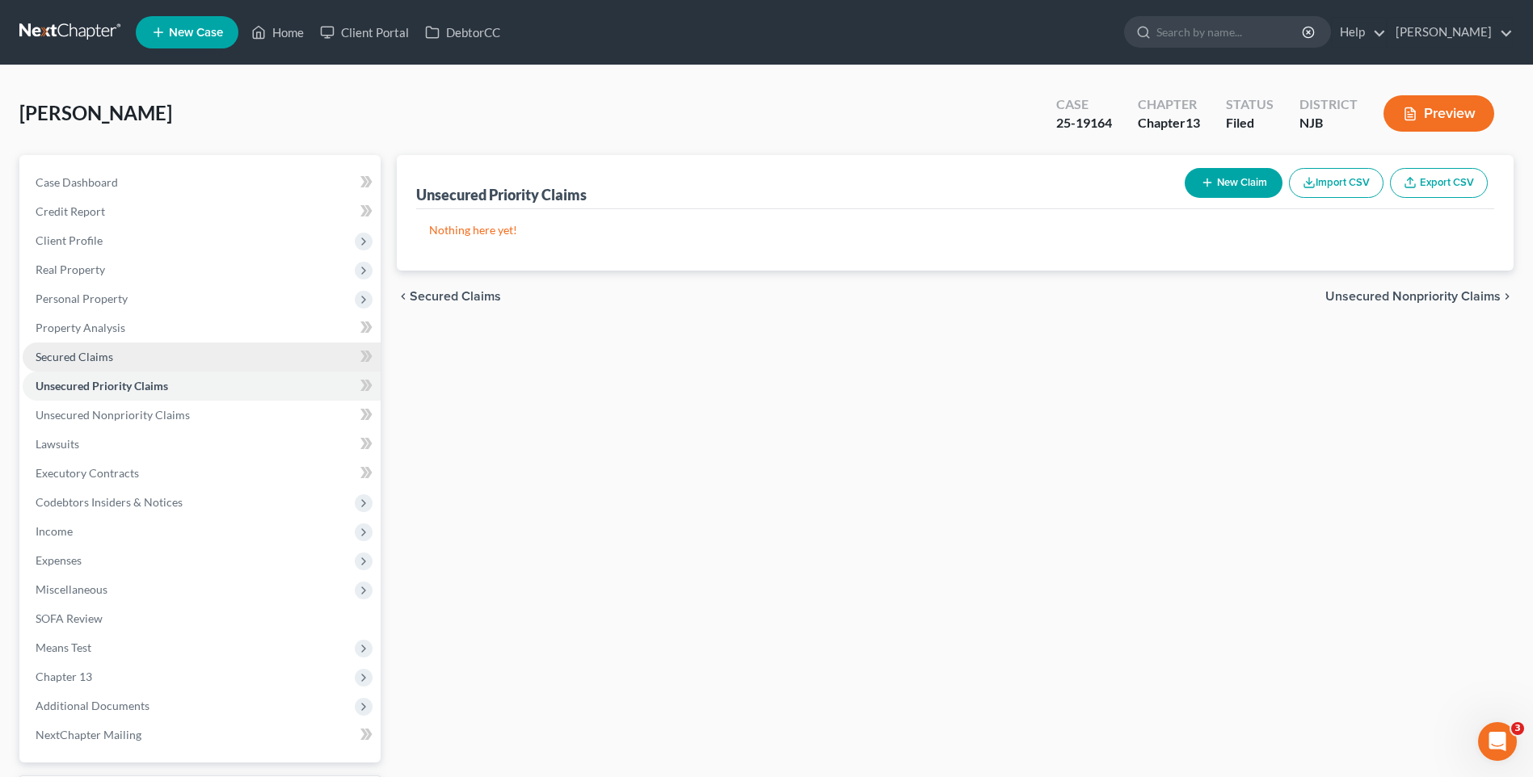
click at [156, 353] on link "Secured Claims" at bounding box center [202, 357] width 358 height 29
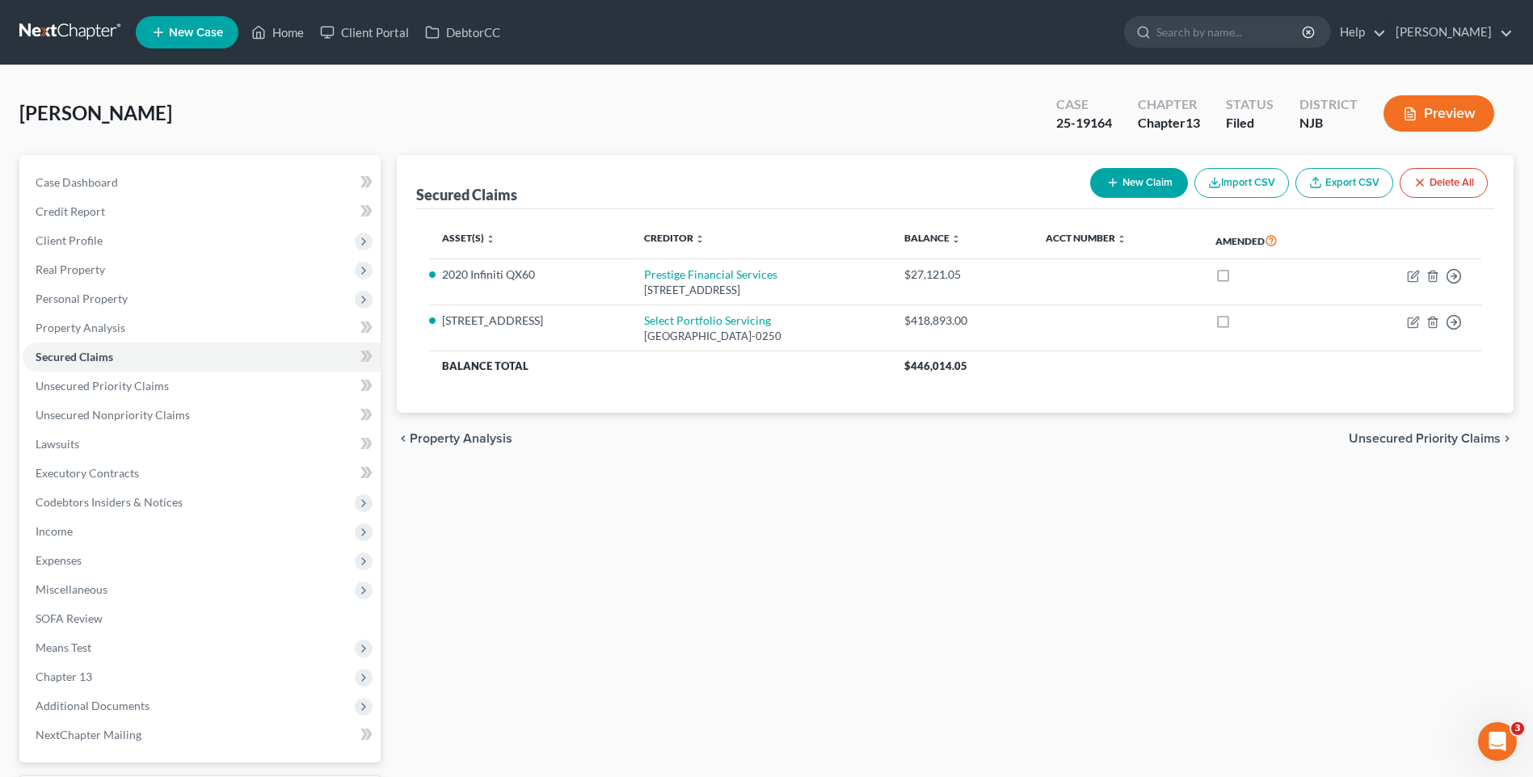
click at [616, 106] on div "[PERSON_NAME] Upgraded Case 25-19164 Chapter Chapter 13 Status [GEOGRAPHIC_DATA…" at bounding box center [766, 120] width 1494 height 70
click at [601, 103] on div "[PERSON_NAME] Upgraded Case 25-19164 Chapter Chapter 13 Status [GEOGRAPHIC_DATA…" at bounding box center [766, 120] width 1494 height 70
click at [528, 119] on div "[PERSON_NAME] Upgraded Case 25-19164 Chapter Chapter 13 Status [GEOGRAPHIC_DATA…" at bounding box center [766, 120] width 1494 height 70
click at [420, 111] on div "[PERSON_NAME] Upgraded Case 25-19164 Chapter Chapter 13 Status [GEOGRAPHIC_DATA…" at bounding box center [766, 120] width 1494 height 70
click at [458, 127] on div "[PERSON_NAME] Upgraded Case 25-19164 Chapter Chapter 13 Status [GEOGRAPHIC_DATA…" at bounding box center [766, 120] width 1494 height 70
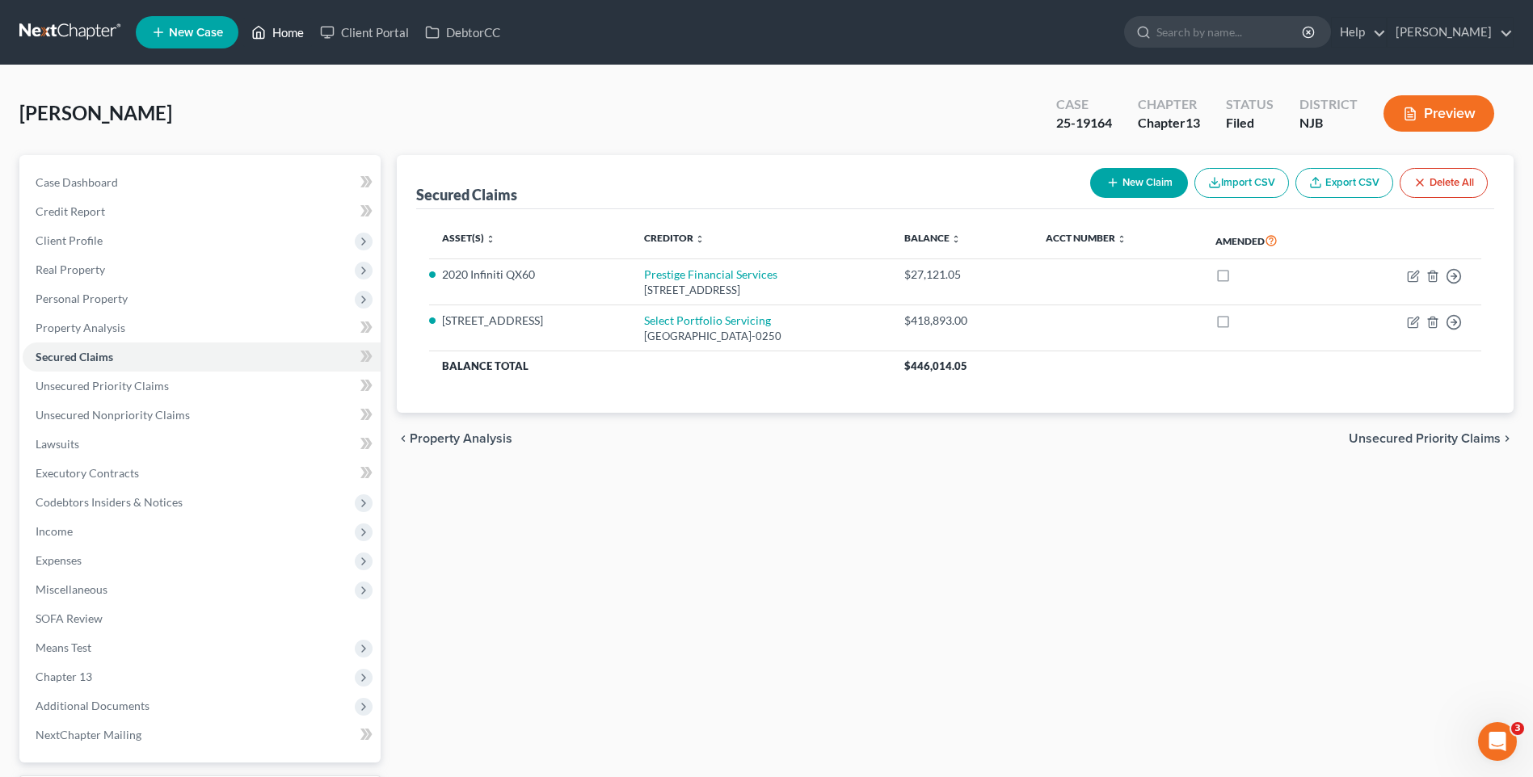
click at [288, 29] on link "Home" at bounding box center [277, 32] width 69 height 29
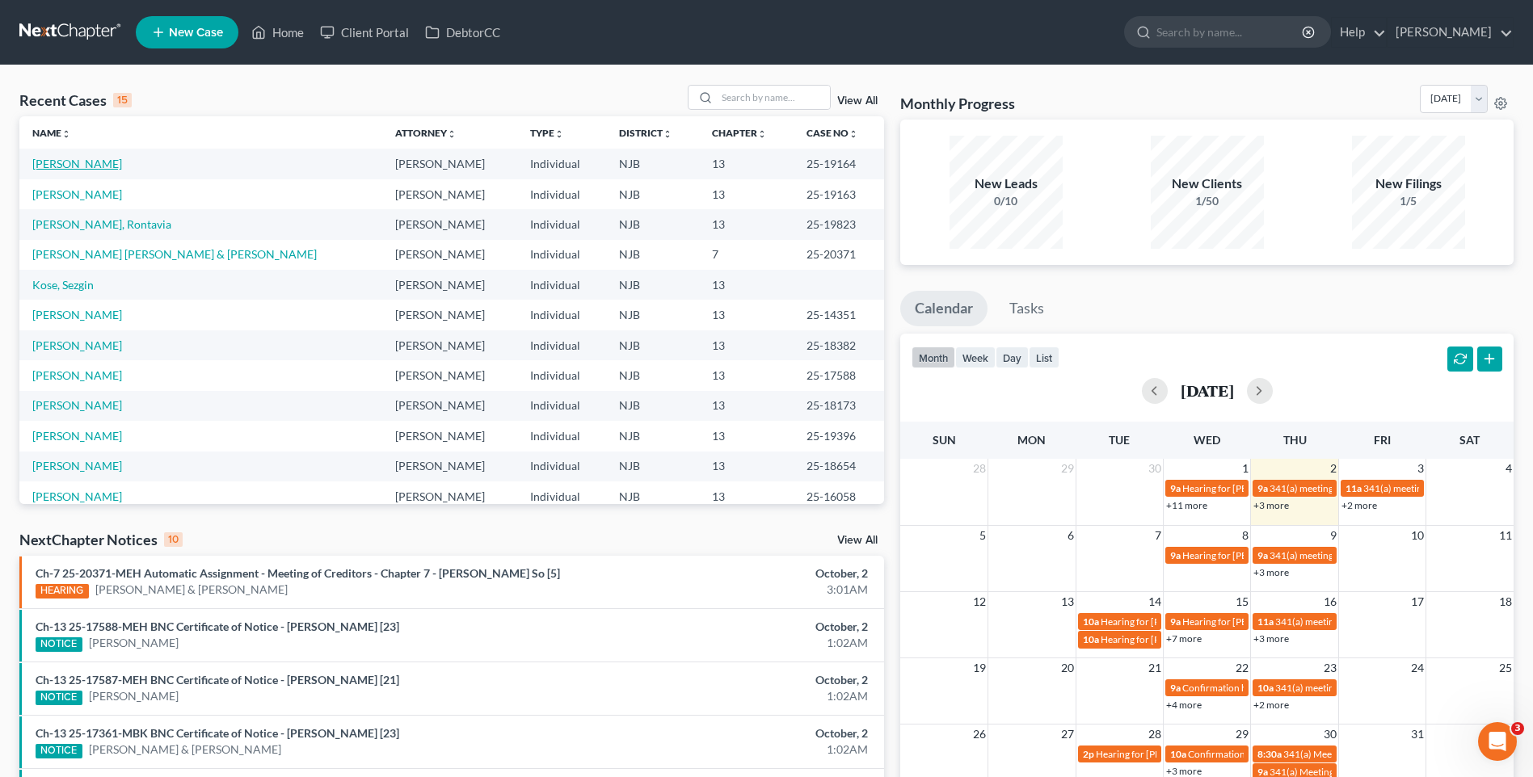
click at [87, 163] on link "[PERSON_NAME]" at bounding box center [77, 164] width 90 height 14
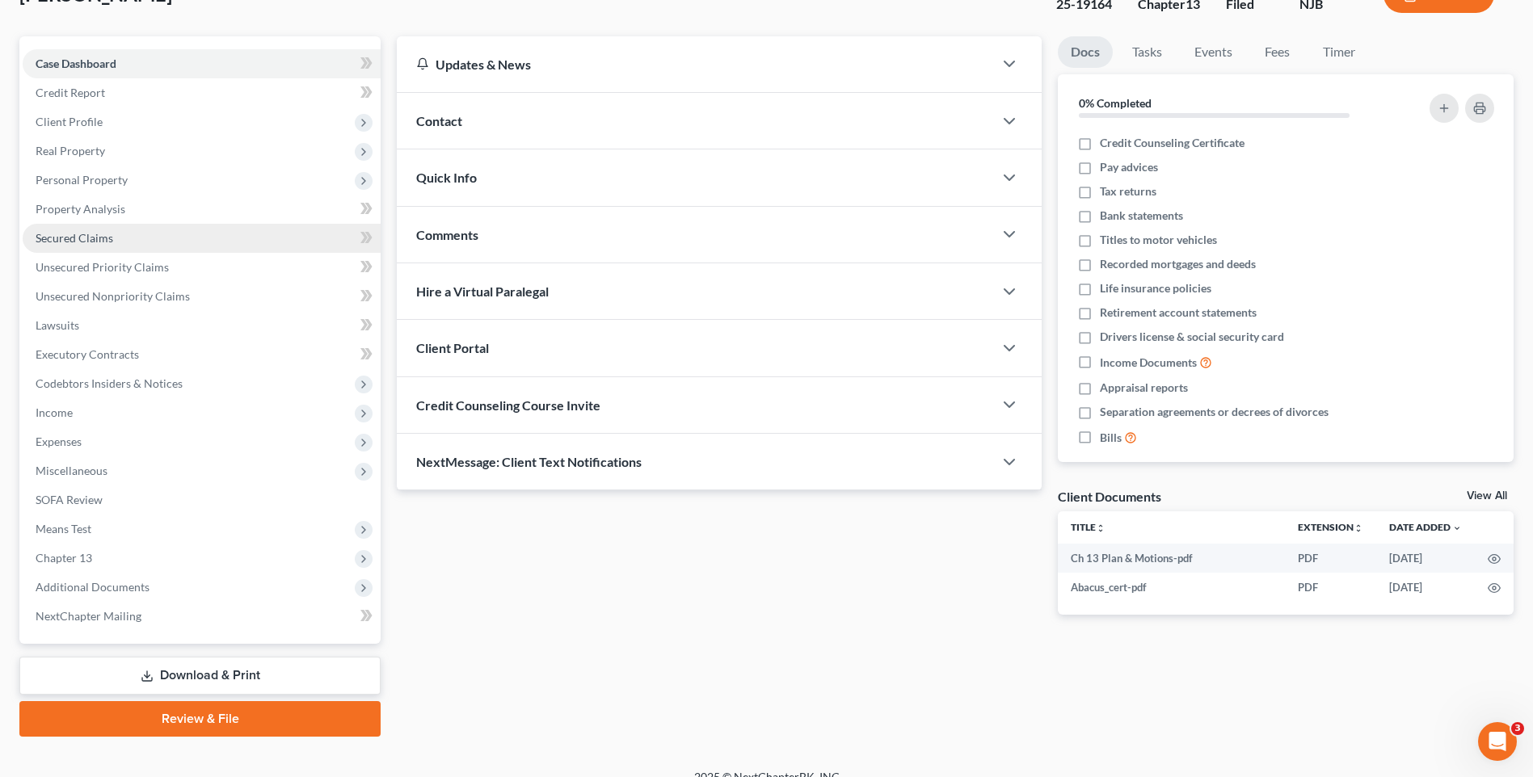
scroll to position [140, 0]
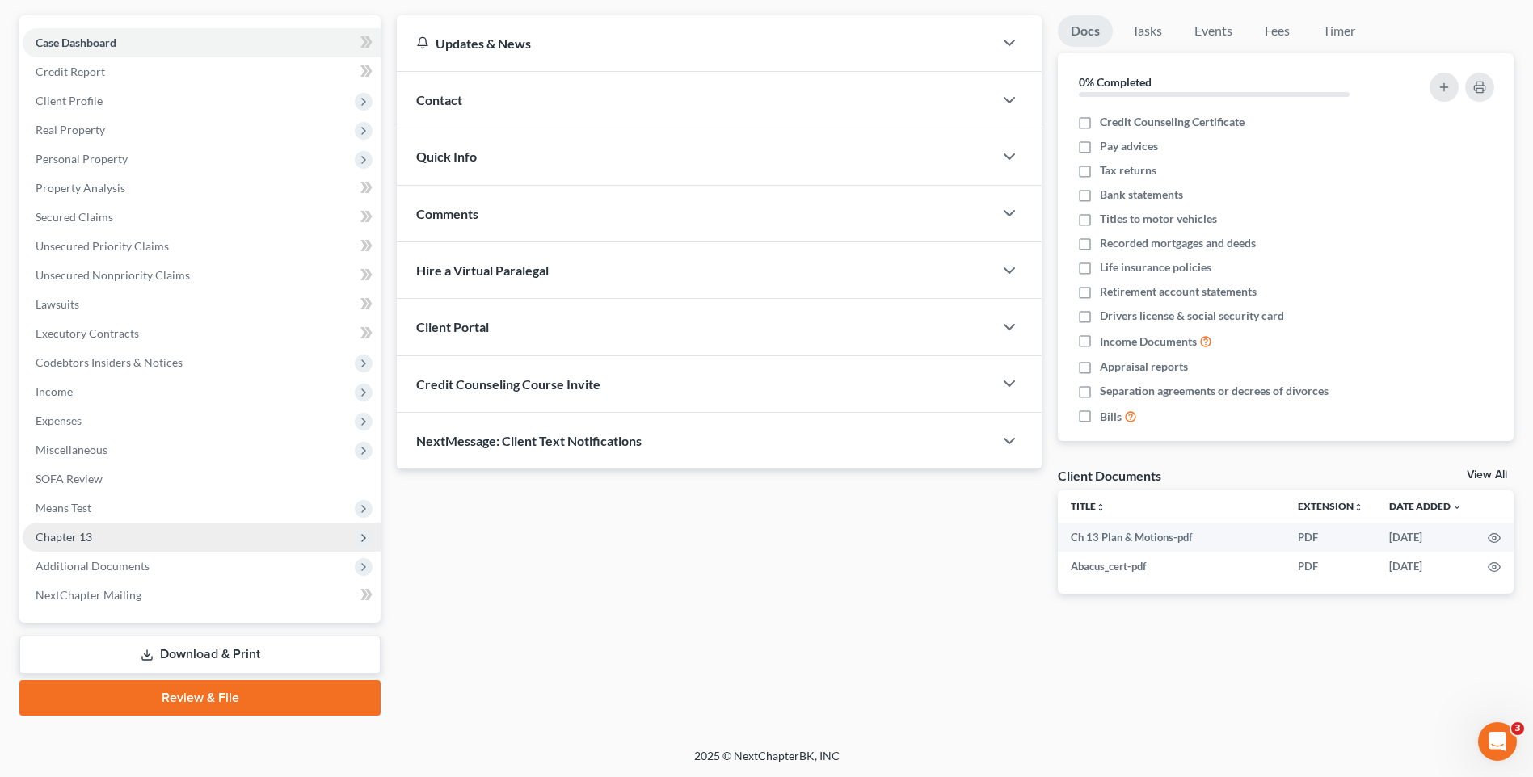
click at [305, 535] on span "Chapter 13" at bounding box center [202, 537] width 358 height 29
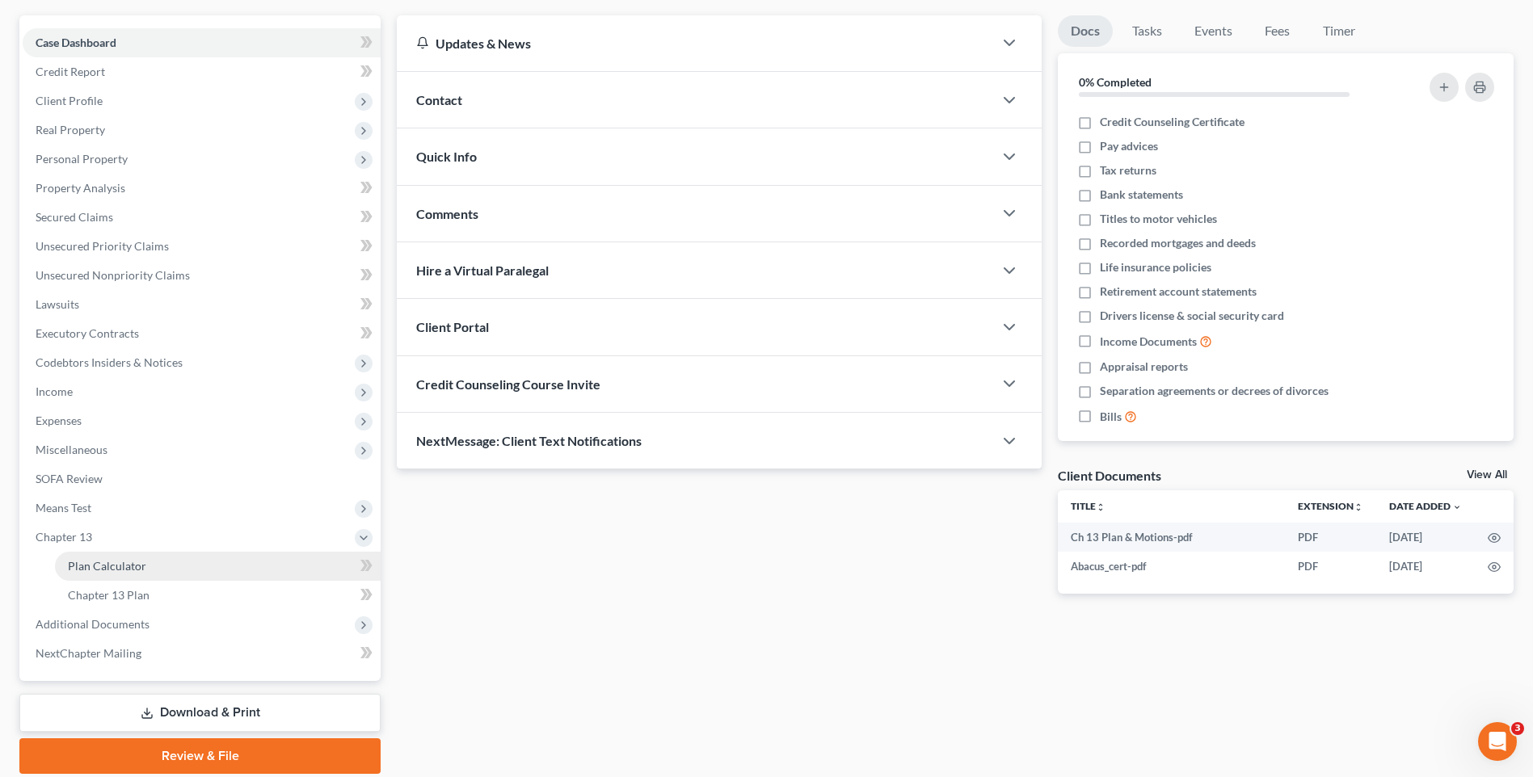
click at [294, 562] on link "Plan Calculator" at bounding box center [218, 566] width 326 height 29
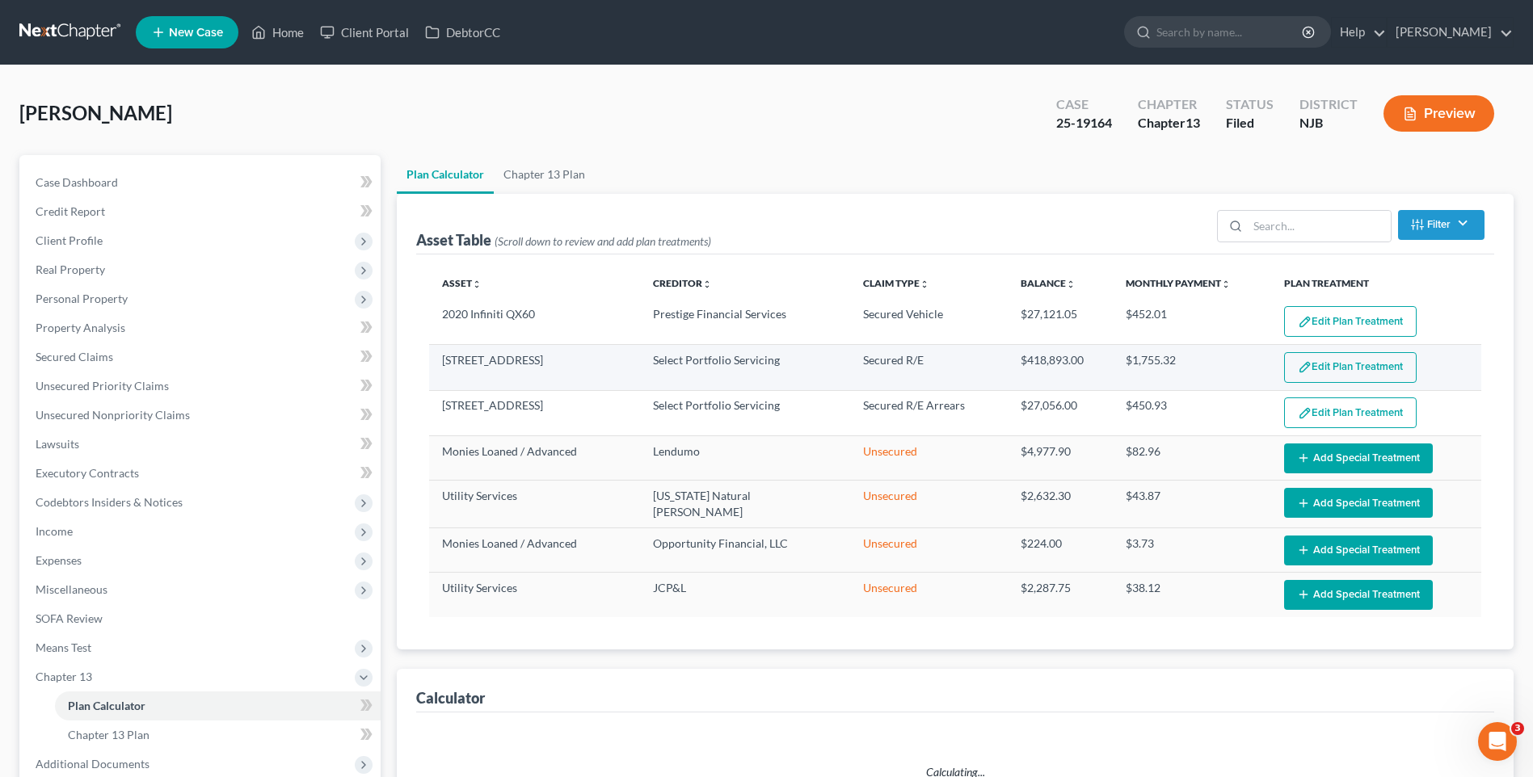
select select "59"
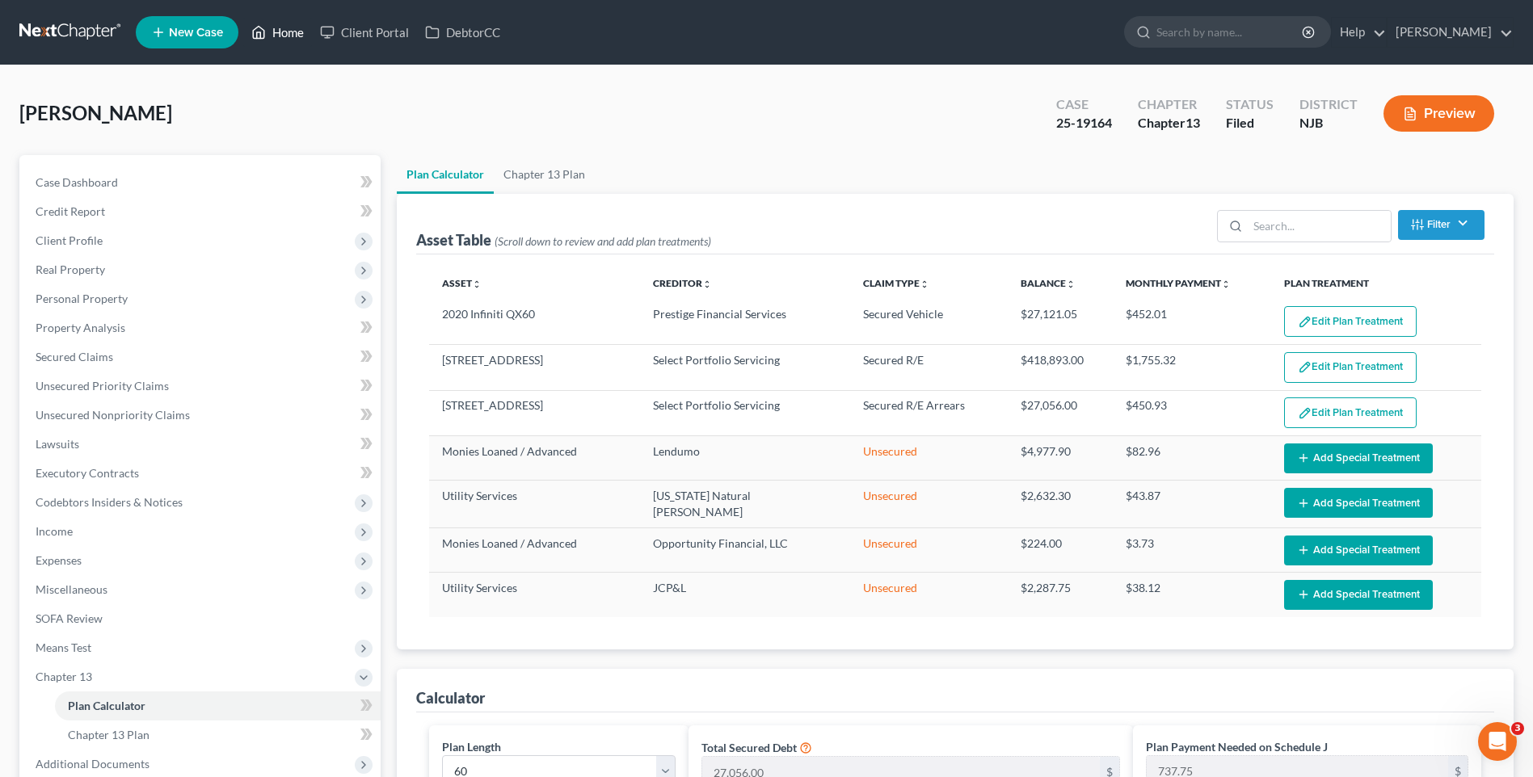
click at [287, 30] on link "Home" at bounding box center [277, 32] width 69 height 29
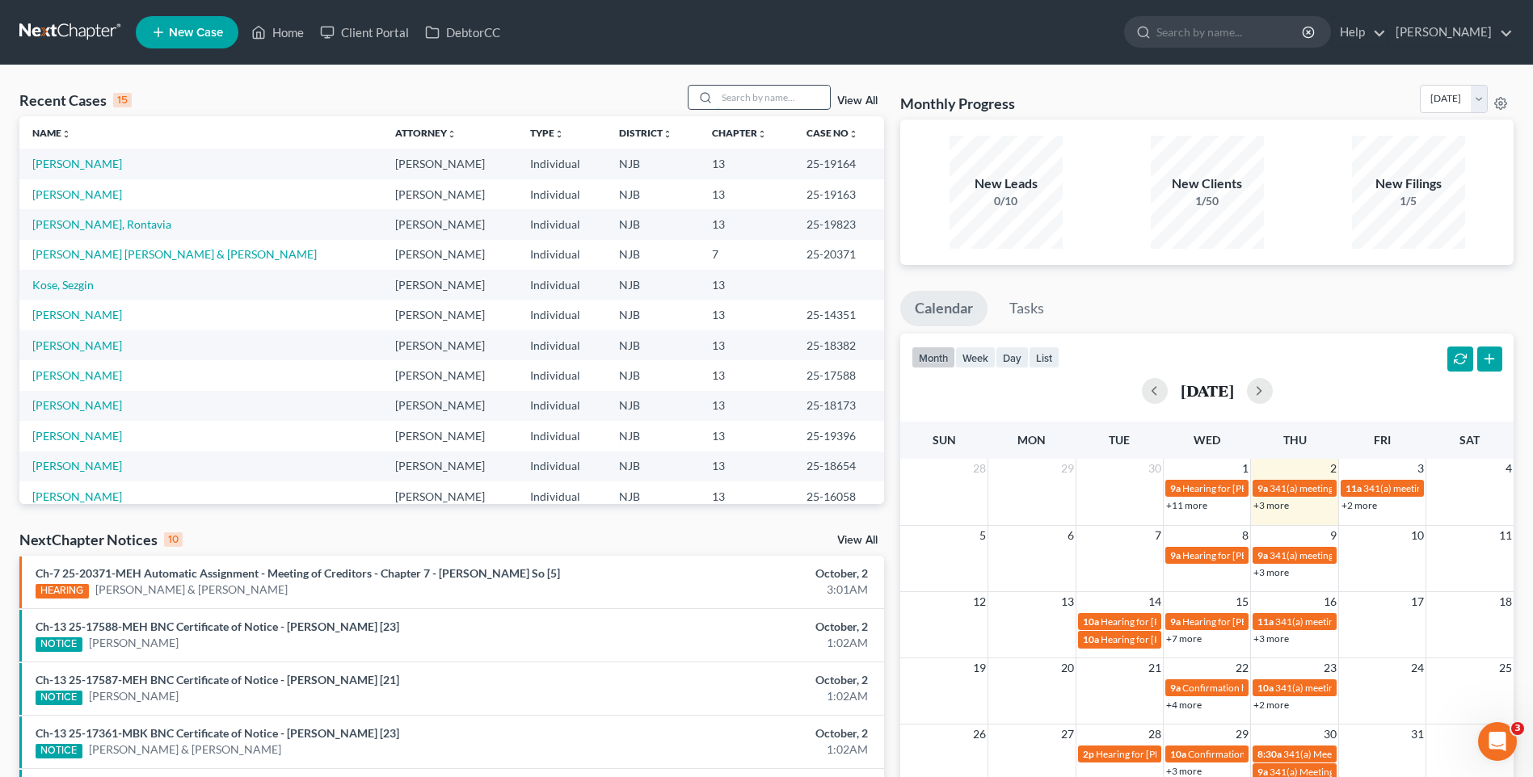
click at [747, 98] on input "search" at bounding box center [773, 97] width 113 height 23
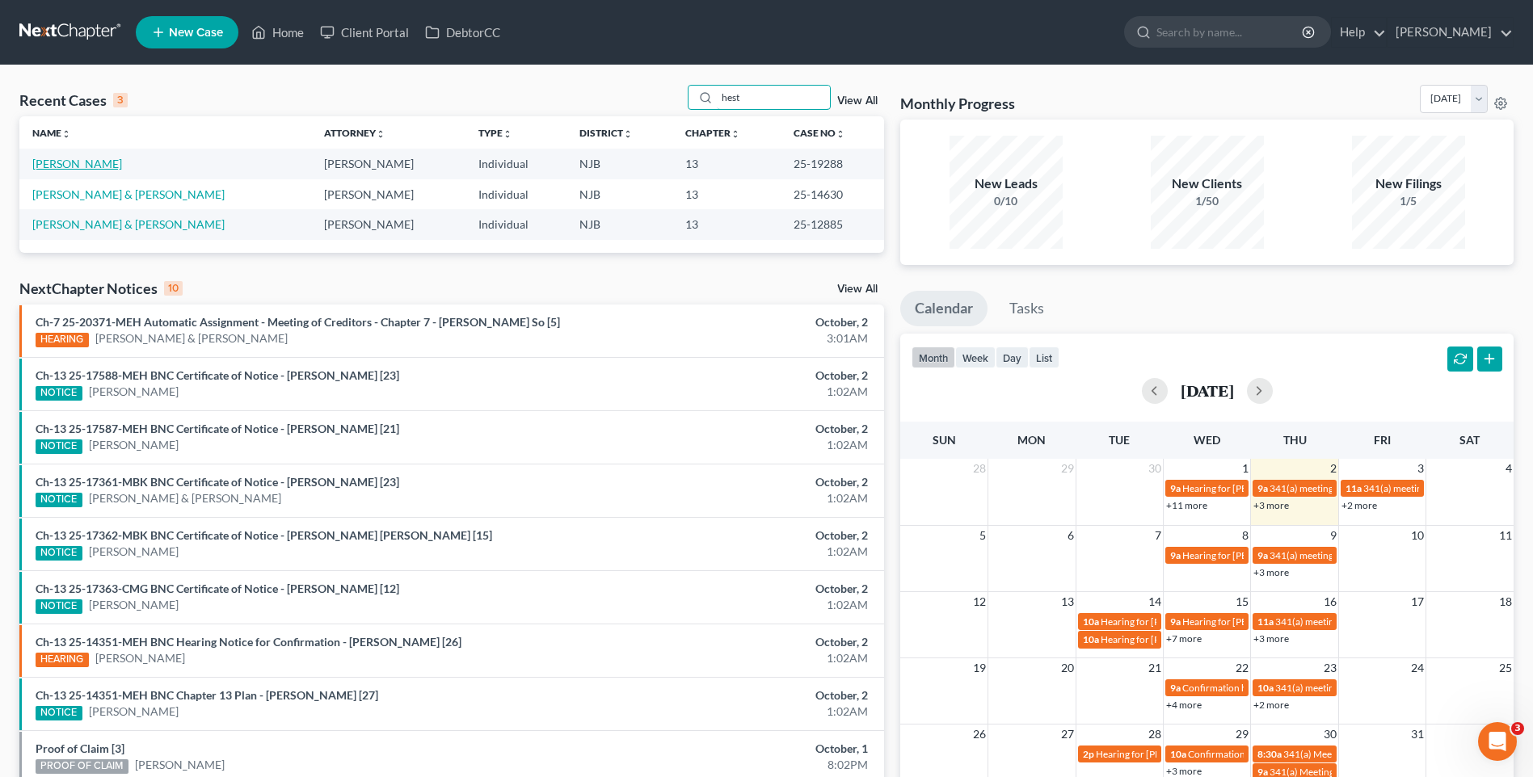
type input "hest"
click at [106, 163] on link "[PERSON_NAME]" at bounding box center [77, 164] width 90 height 14
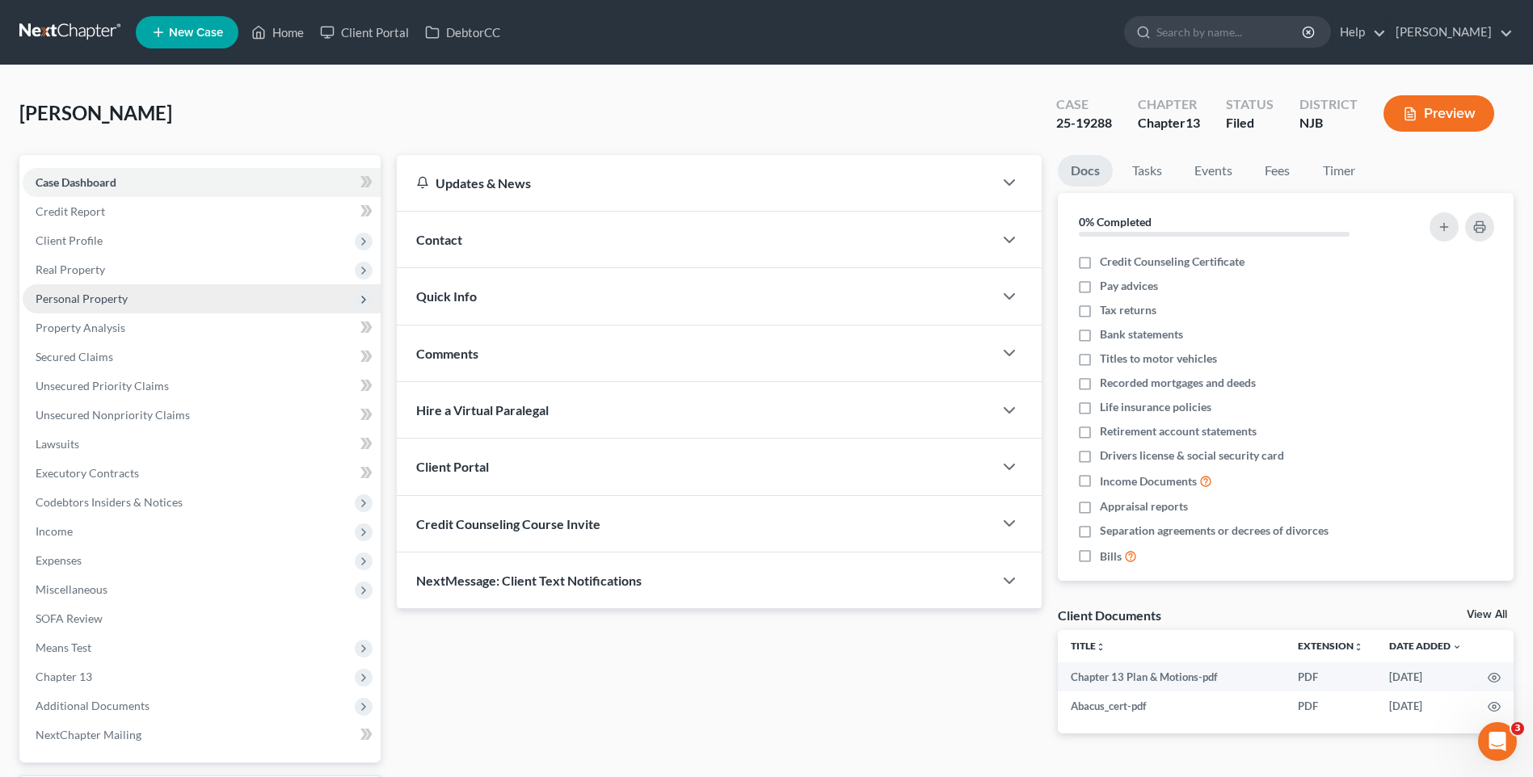
click at [159, 296] on span "Personal Property" at bounding box center [202, 298] width 358 height 29
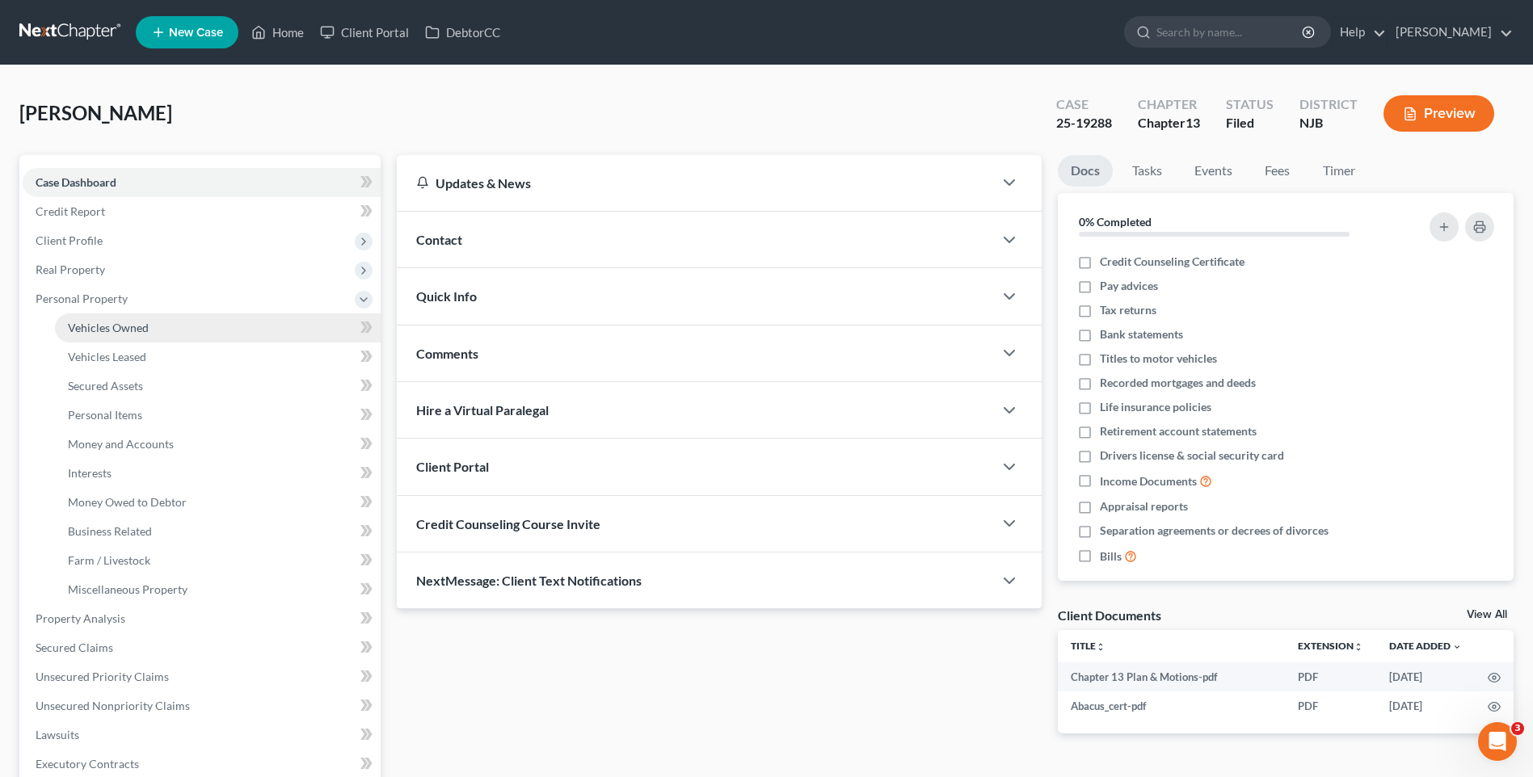
click at [137, 327] on span "Vehicles Owned" at bounding box center [108, 328] width 81 height 14
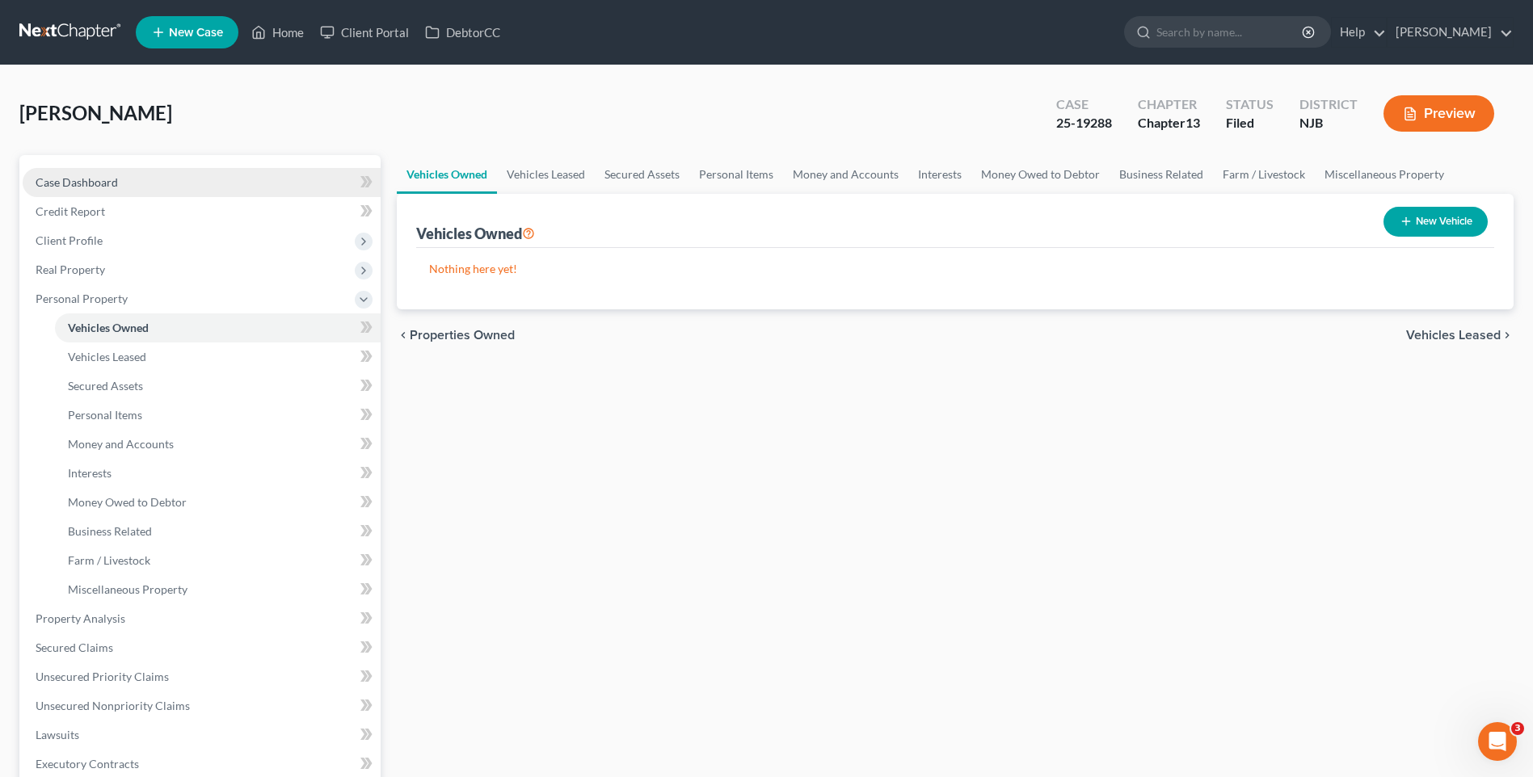
click at [187, 174] on link "Case Dashboard" at bounding box center [202, 182] width 358 height 29
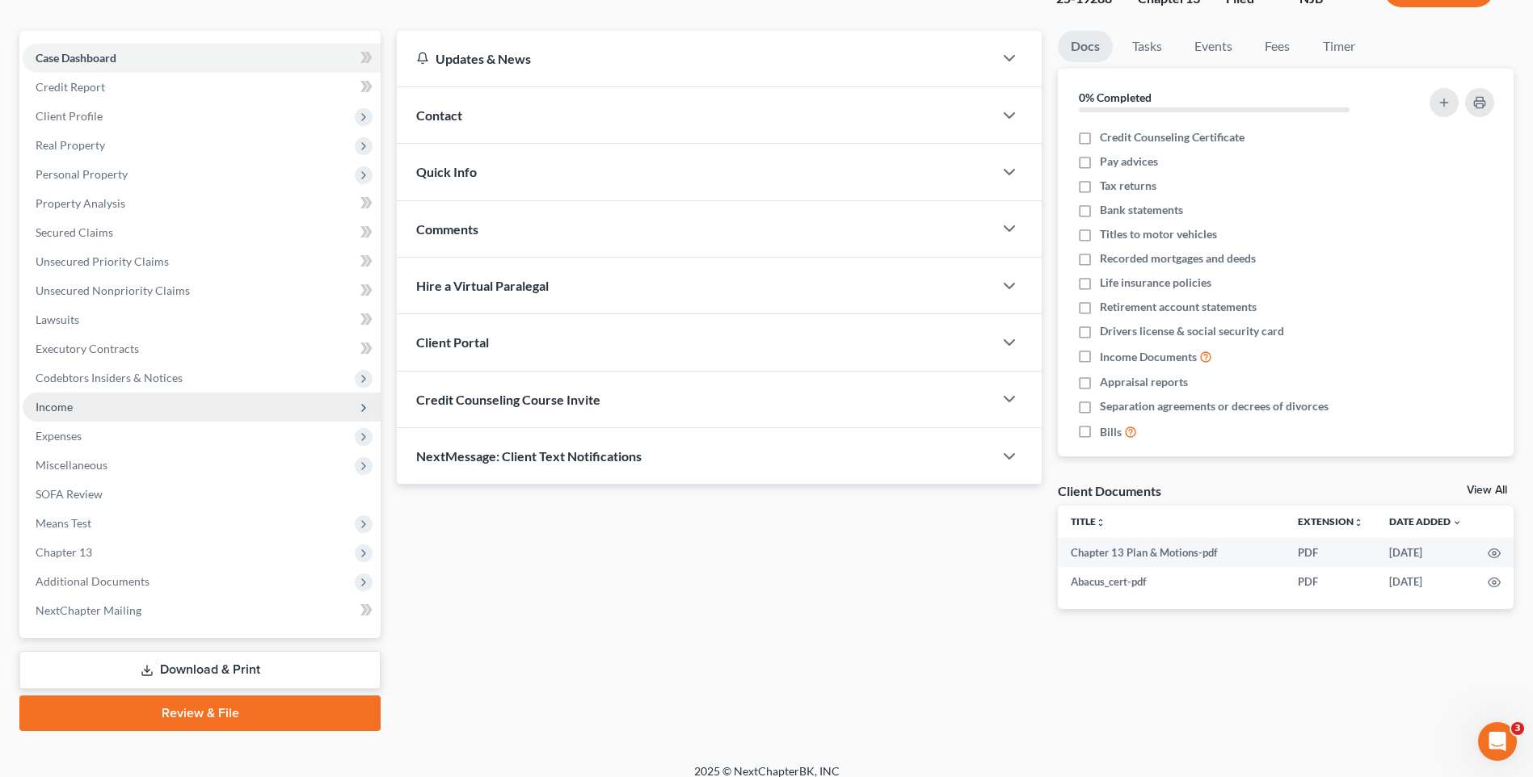
scroll to position [140, 0]
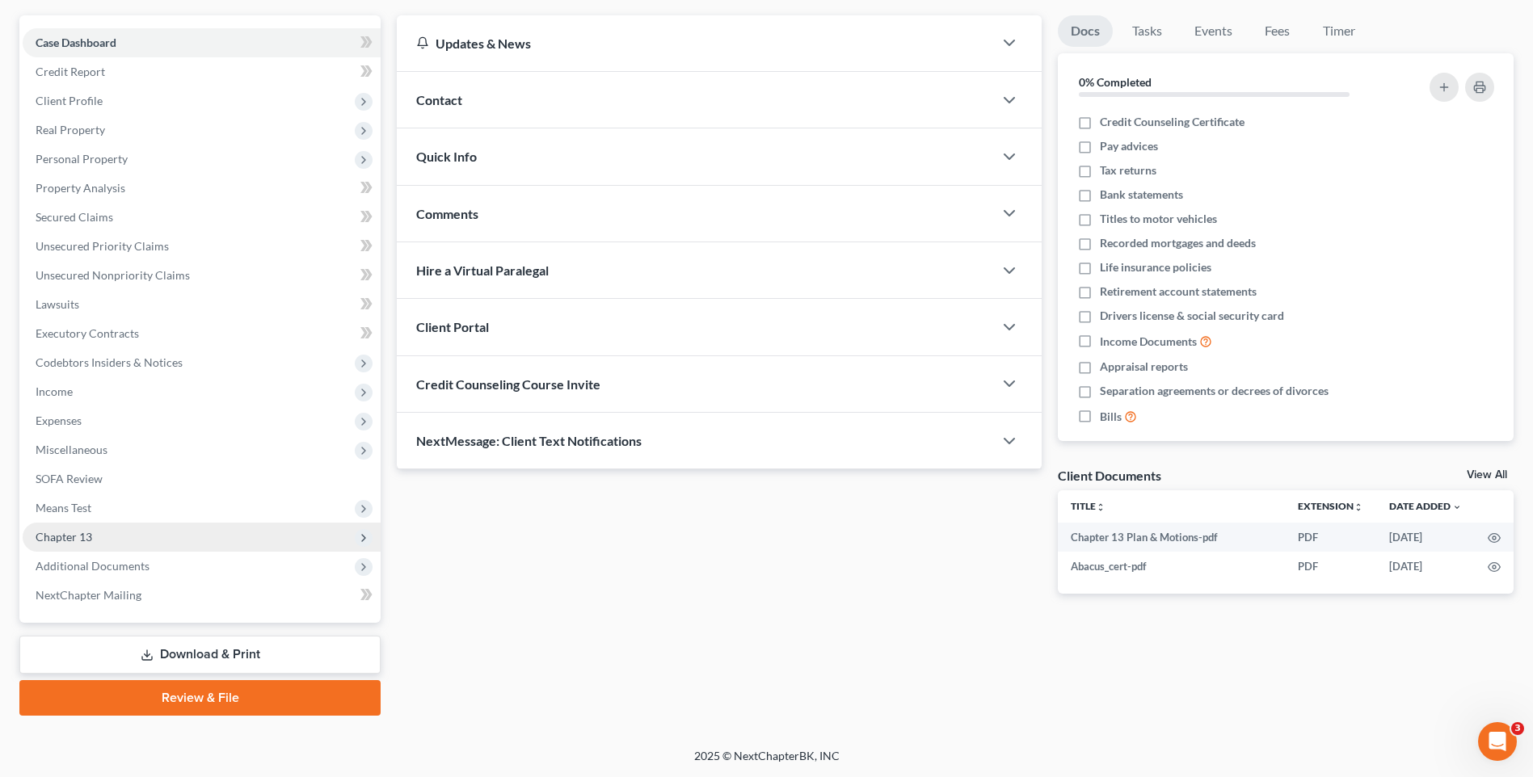
click at [216, 541] on span "Chapter 13" at bounding box center [202, 537] width 358 height 29
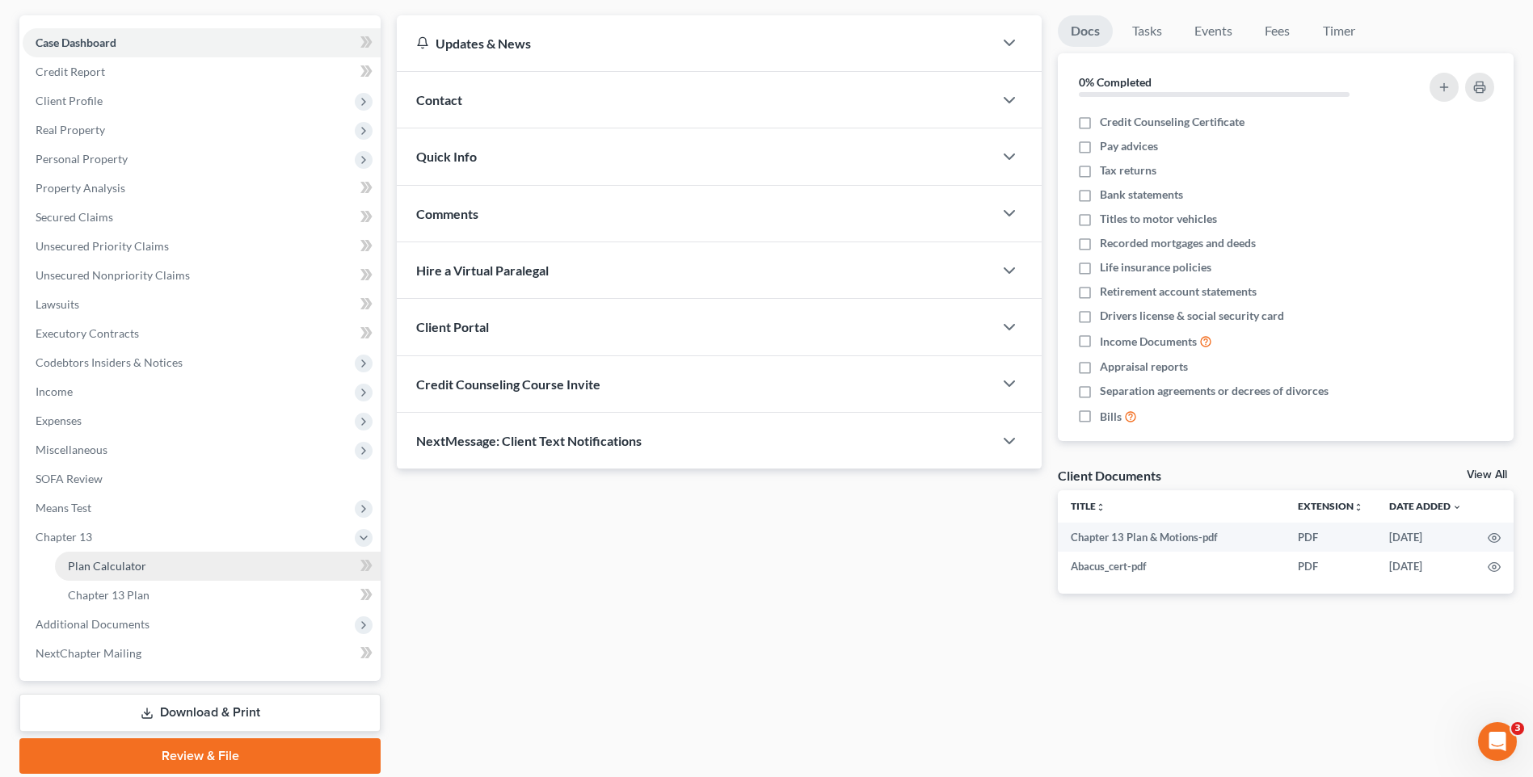
click at [206, 566] on link "Plan Calculator" at bounding box center [218, 566] width 326 height 29
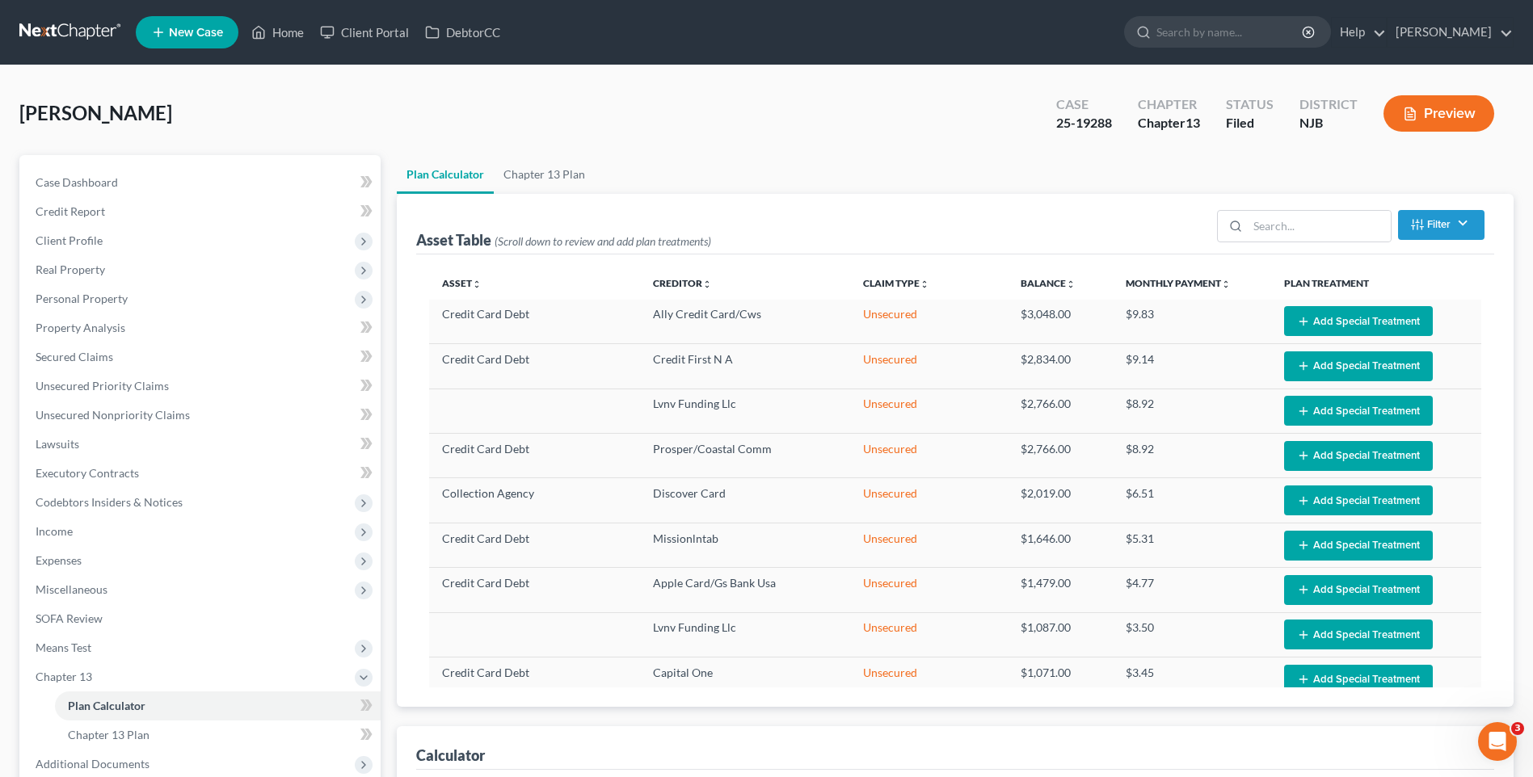
select select "35"
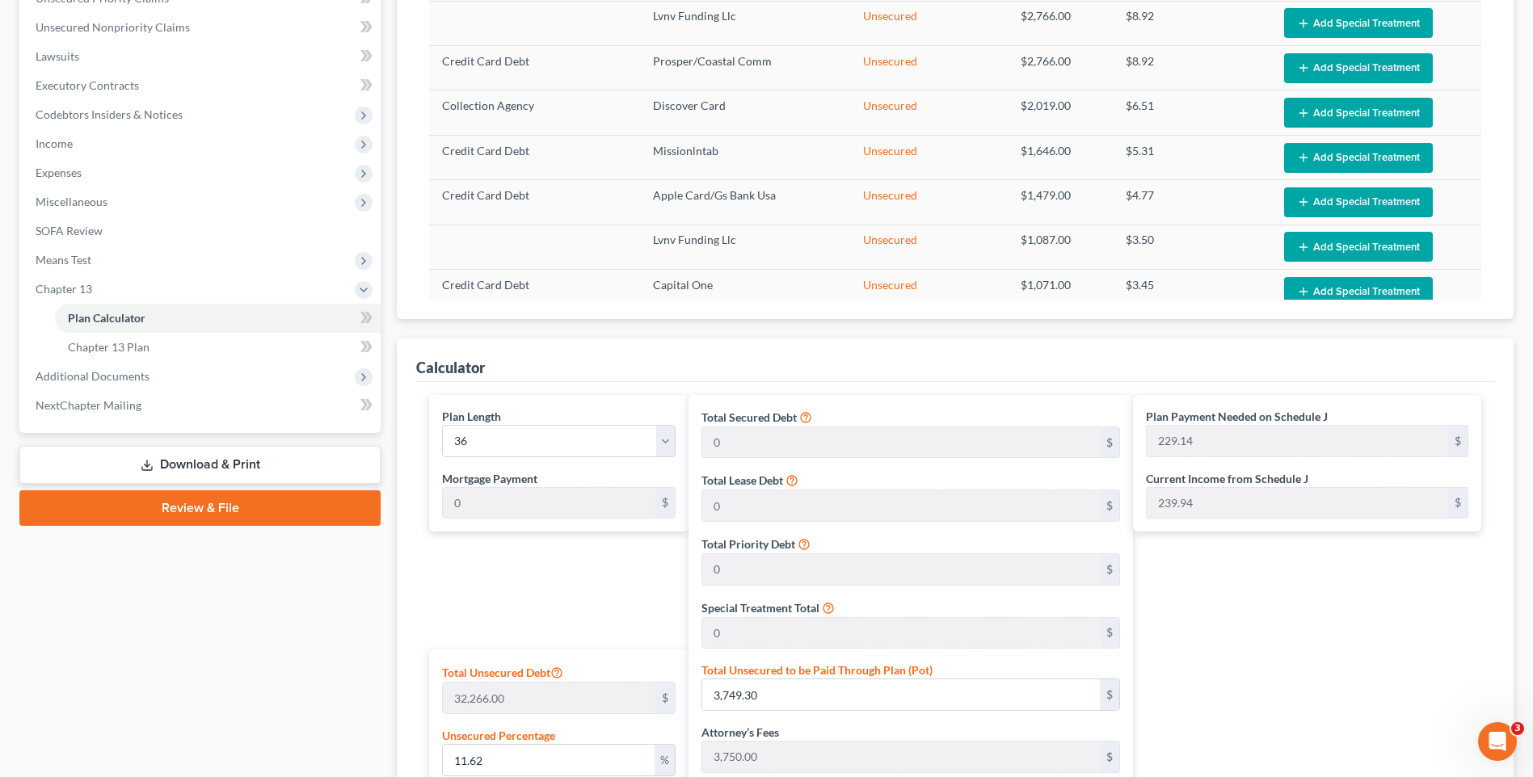
scroll to position [404, 0]
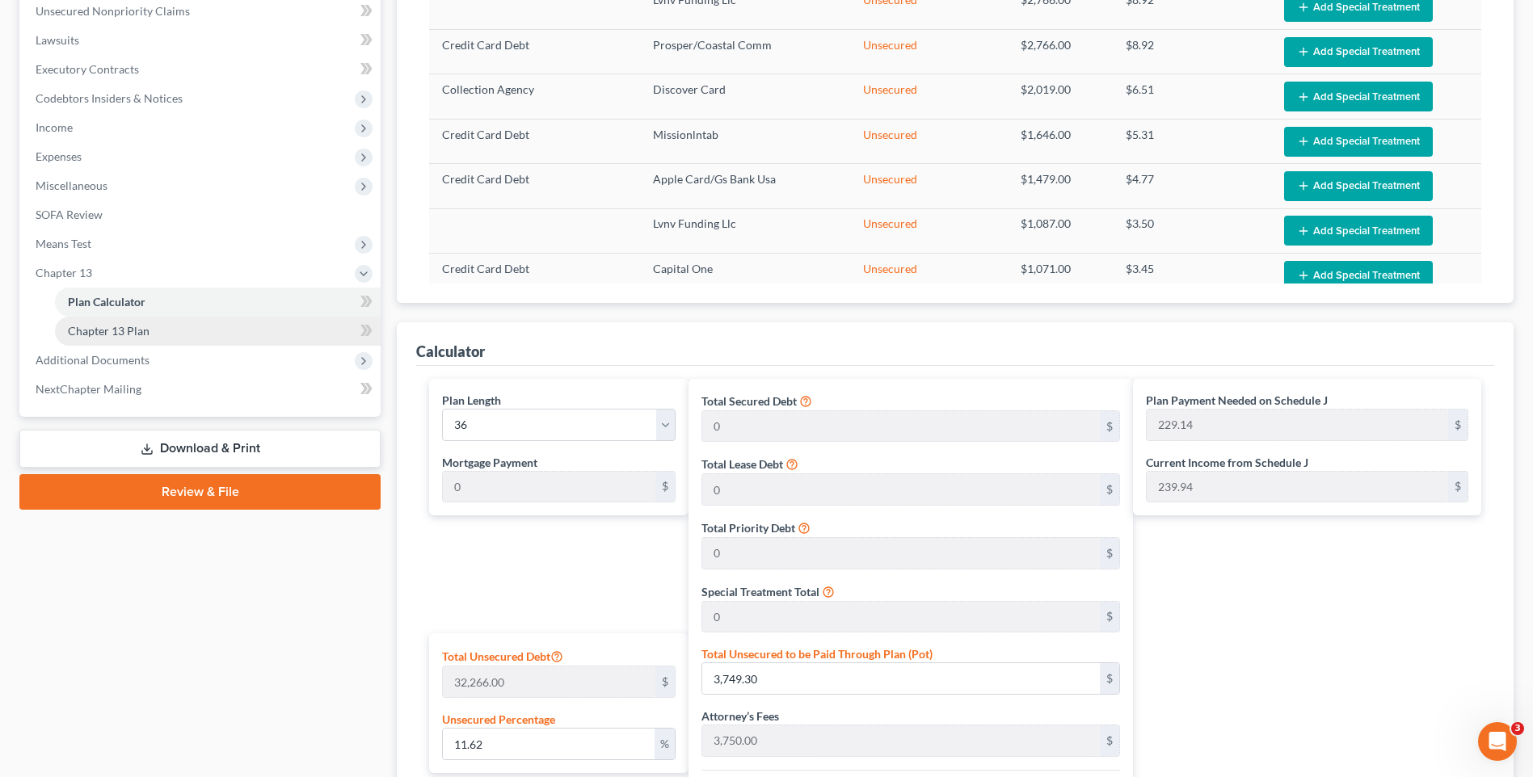
click at [274, 328] on link "Chapter 13 Plan" at bounding box center [218, 331] width 326 height 29
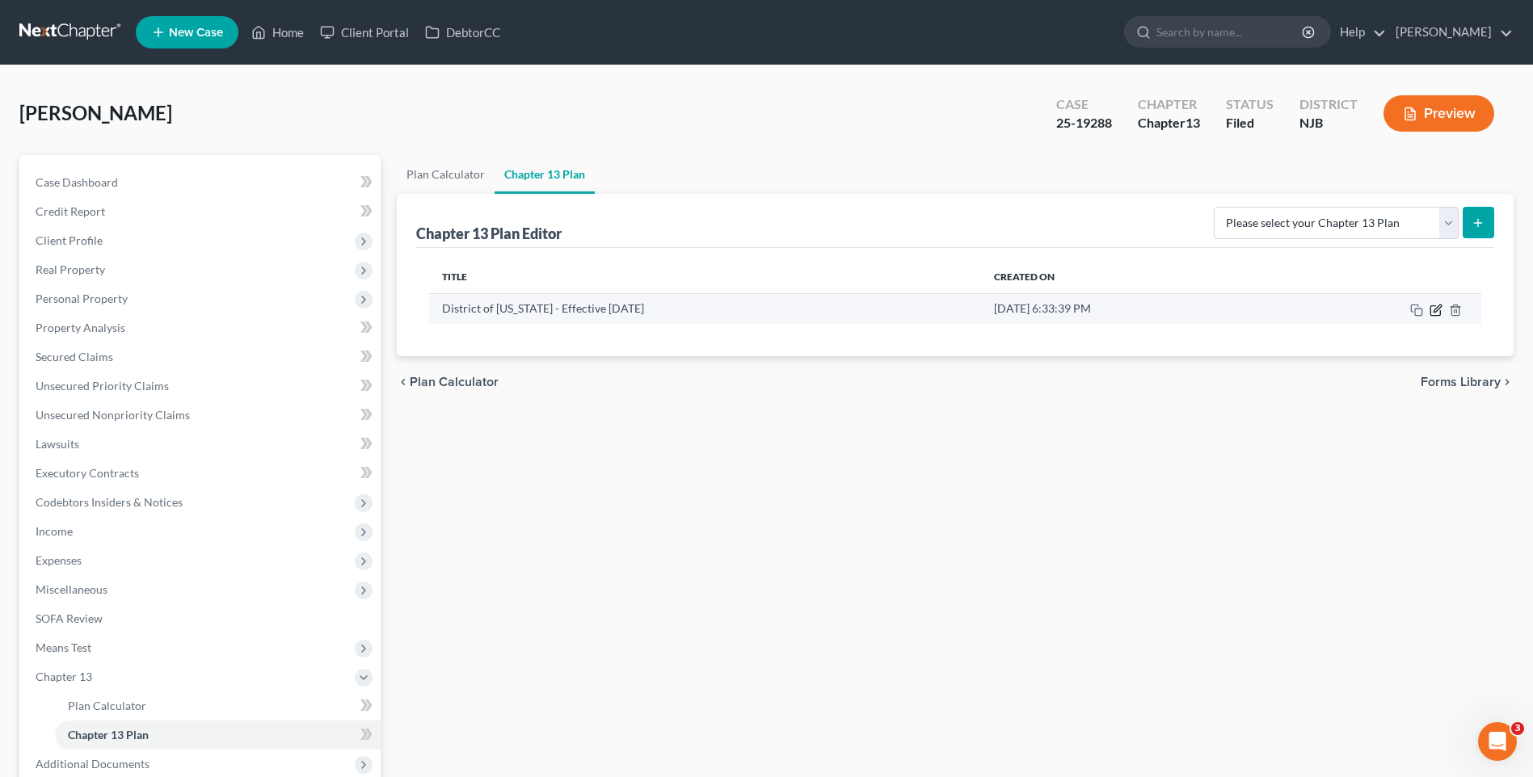
click at [1433, 305] on icon "button" at bounding box center [1435, 310] width 10 height 10
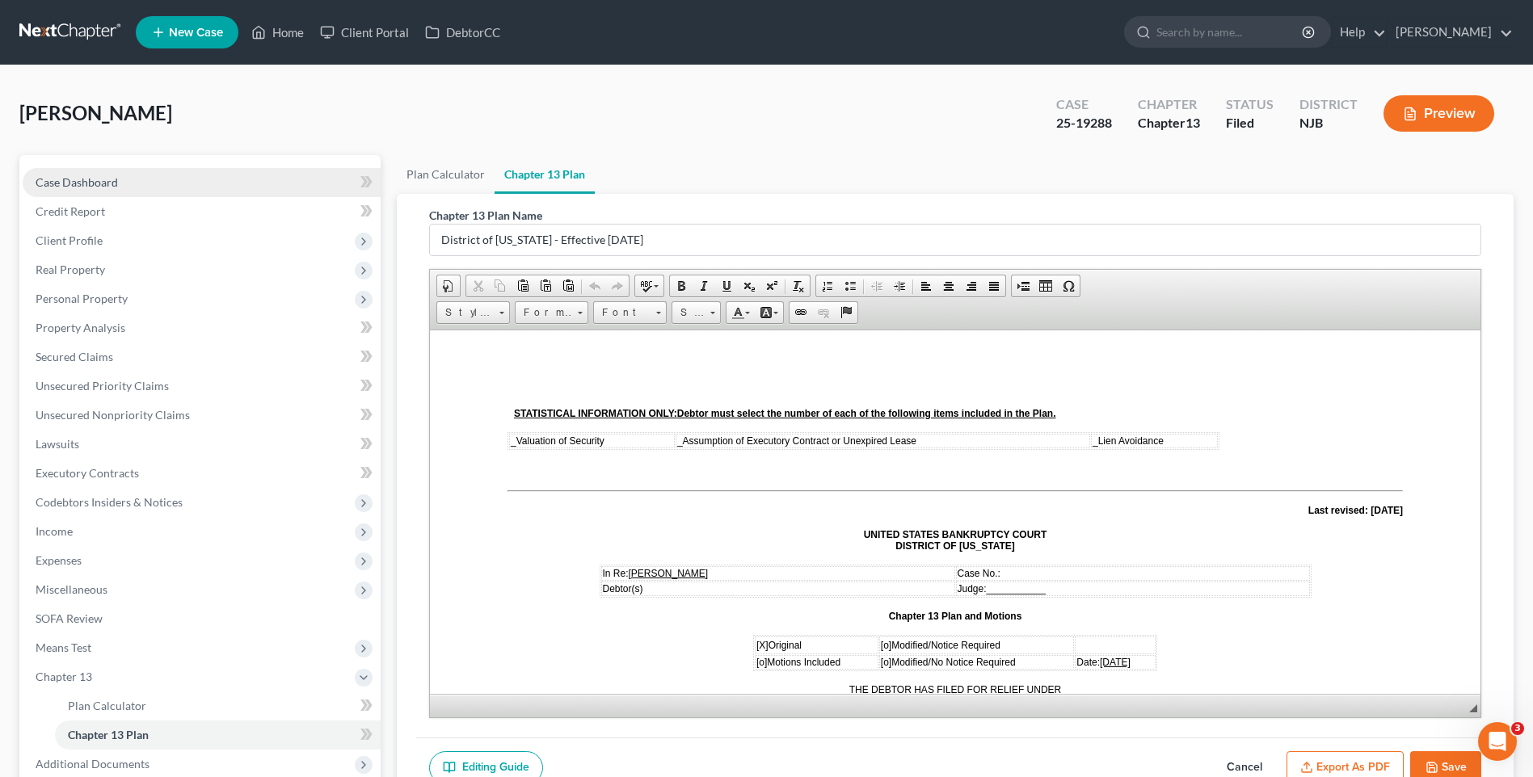
click at [169, 181] on link "Case Dashboard" at bounding box center [202, 182] width 358 height 29
